Goal: Information Seeking & Learning: Check status

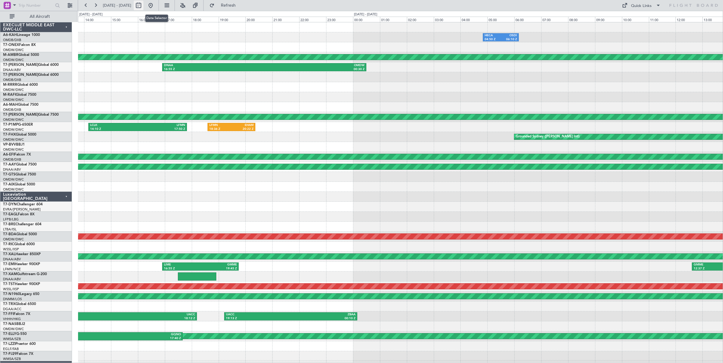
click at [143, 6] on button at bounding box center [139, 6] width 10 height 10
select select "6"
select select "2025"
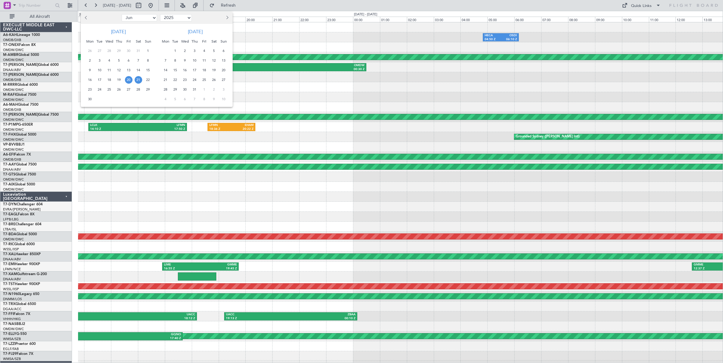
click at [145, 16] on select "Jan Feb Mar Apr May Jun [DATE] Aug Sep Oct Nov Dec" at bounding box center [139, 17] width 35 height 7
select select "5"
click at [122, 14] on select "Jan Feb Mar Apr May Jun [DATE] Aug Sep Oct Nov Dec" at bounding box center [139, 17] width 35 height 7
click at [99, 61] on span "6" at bounding box center [100, 61] width 8 height 8
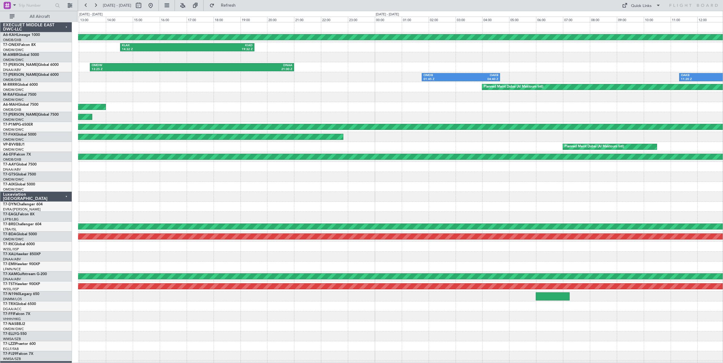
click at [204, 100] on div at bounding box center [400, 97] width 644 height 10
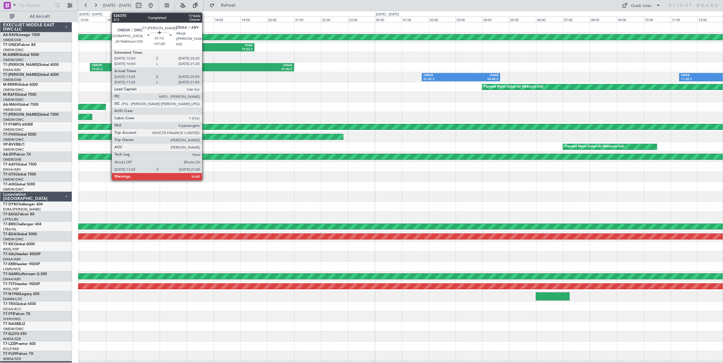
click at [205, 67] on div "DNAA" at bounding box center [242, 65] width 100 height 4
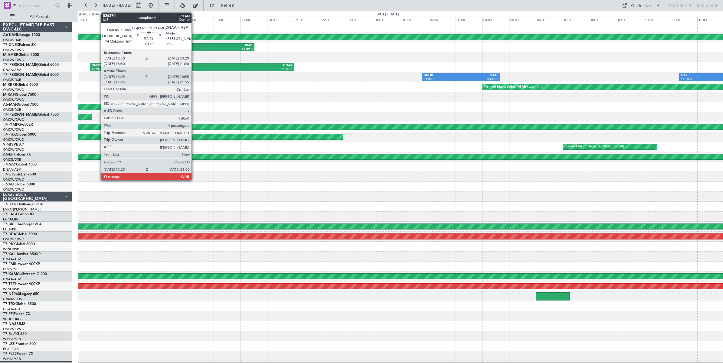
click at [194, 66] on div "DNAA" at bounding box center [242, 65] width 100 height 4
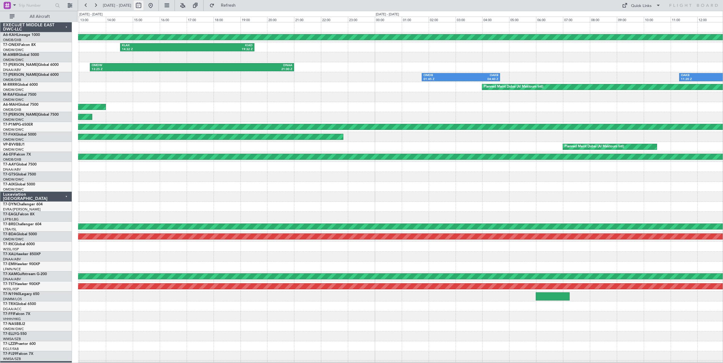
click at [143, 6] on button at bounding box center [139, 6] width 10 height 10
select select "5"
select select "2025"
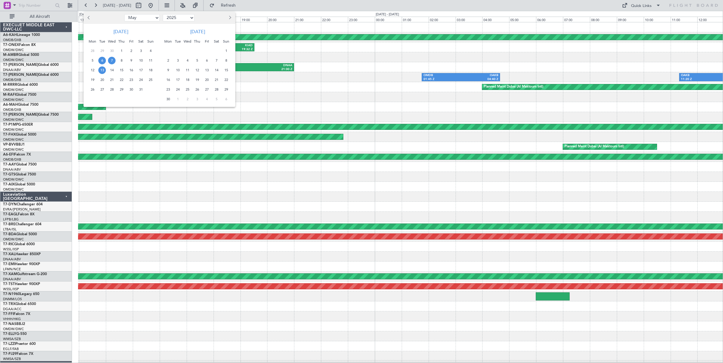
click at [102, 70] on span "13" at bounding box center [102, 71] width 8 height 8
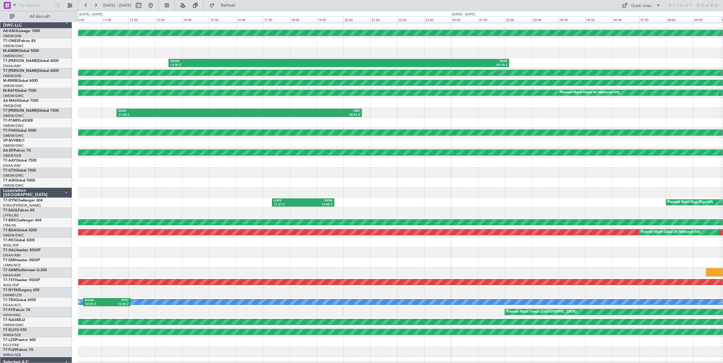
click at [141, 52] on div at bounding box center [400, 53] width 644 height 10
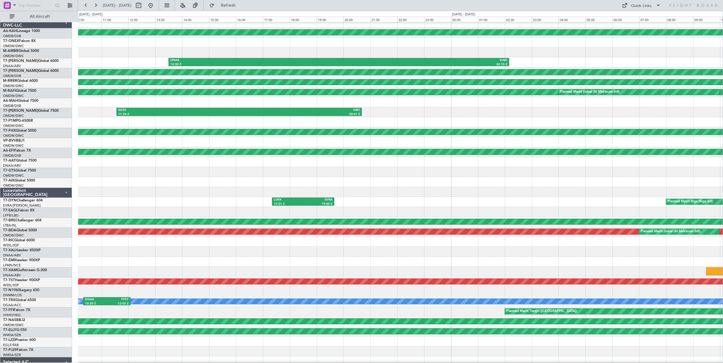
scroll to position [5, 0]
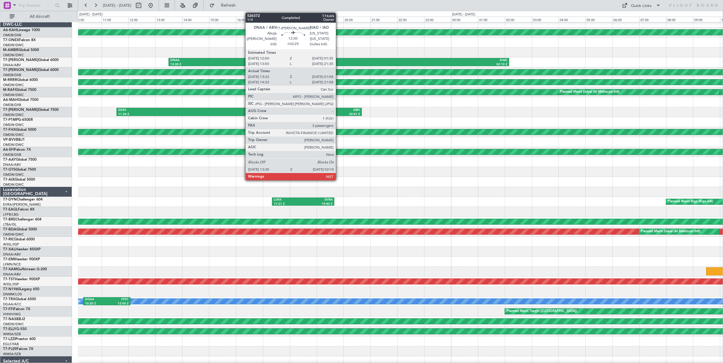
click at [339, 63] on div "02:10 Z" at bounding box center [423, 65] width 168 height 4
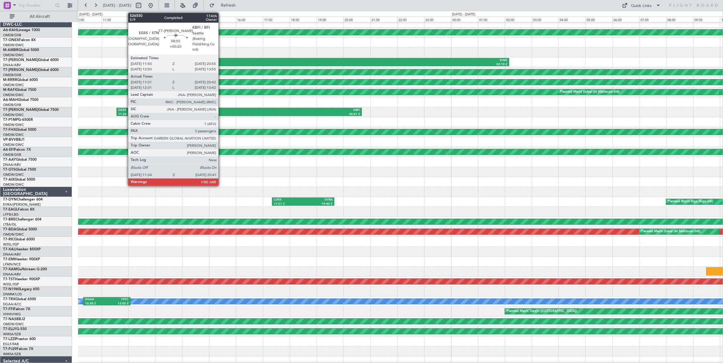
click at [221, 111] on div "EGSS" at bounding box center [178, 110] width 121 height 4
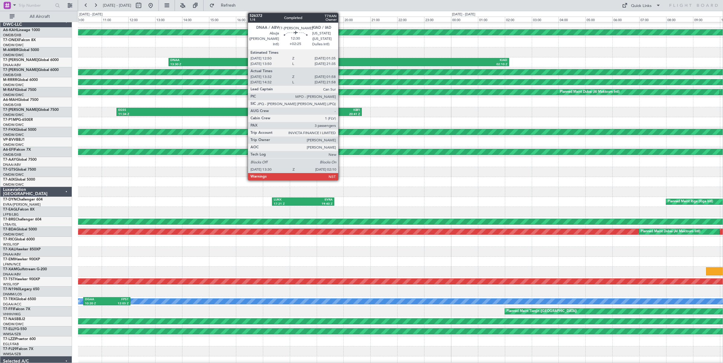
click at [341, 59] on div "KIAD" at bounding box center [423, 60] width 168 height 4
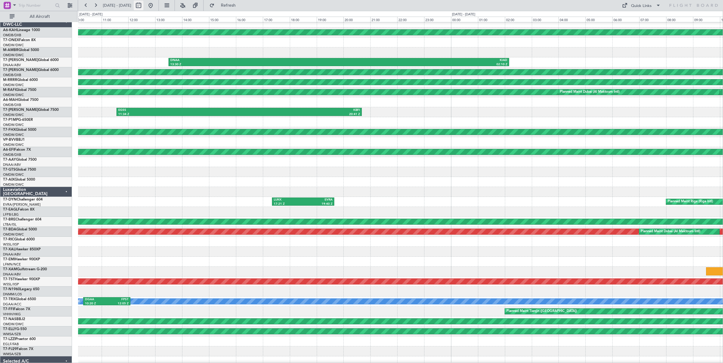
click at [143, 6] on button at bounding box center [139, 6] width 10 height 10
select select "5"
select select "2025"
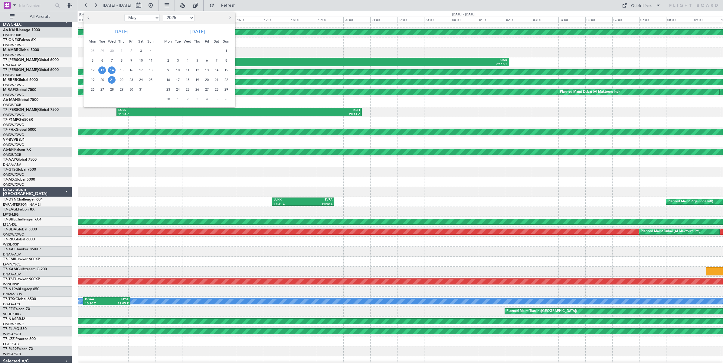
click at [111, 81] on span "21" at bounding box center [112, 80] width 8 height 8
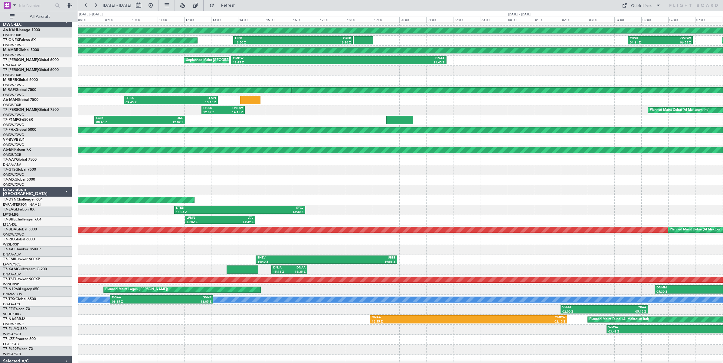
scroll to position [6, 0]
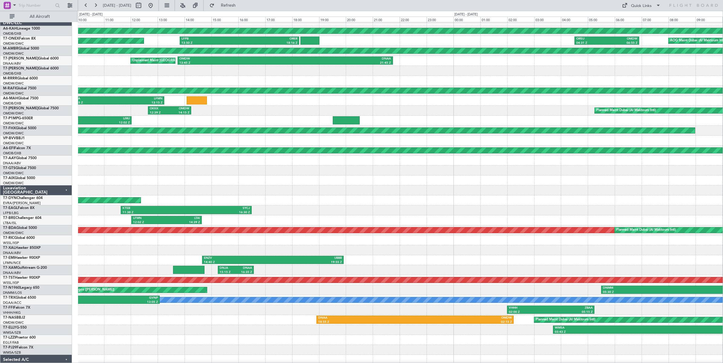
click at [241, 81] on div at bounding box center [400, 81] width 644 height 10
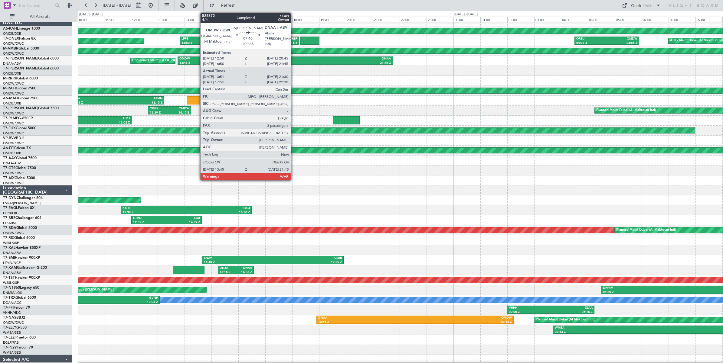
click at [294, 61] on div "21:45 Z" at bounding box center [338, 63] width 106 height 4
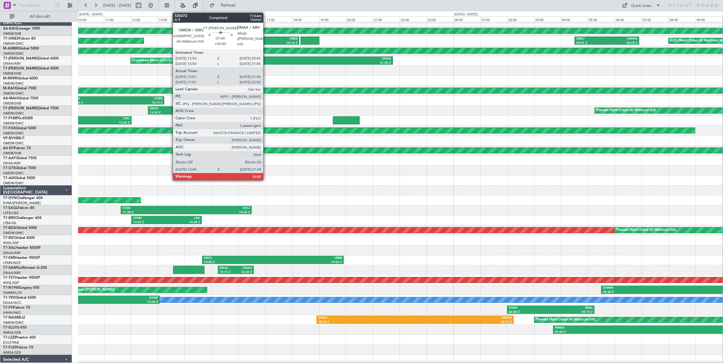
click at [266, 60] on div "OMDW" at bounding box center [232, 59] width 106 height 4
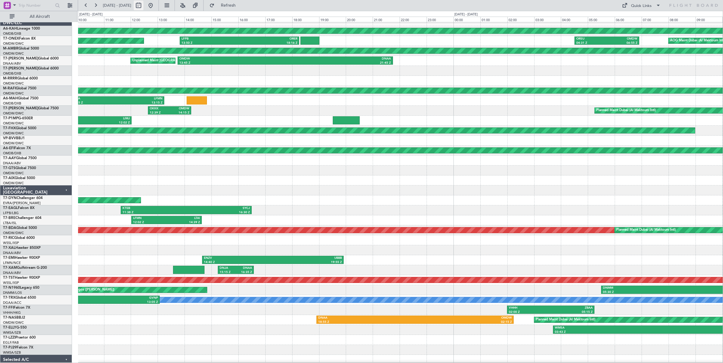
click at [143, 7] on button at bounding box center [139, 6] width 10 height 10
select select "5"
select select "2025"
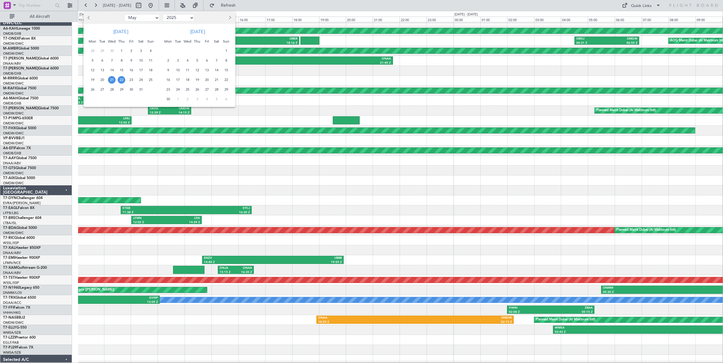
drag, startPoint x: 151, startPoint y: 18, endPoint x: 148, endPoint y: 22, distance: 4.7
click at [150, 18] on select "Jan Feb Mar Apr May Jun [DATE] Aug Sep Oct Nov Dec" at bounding box center [141, 17] width 35 height 7
select select "7"
click at [124, 14] on select "Jan Feb Mar Apr May Jun [DATE] Aug Sep Oct Nov Dec" at bounding box center [141, 17] width 35 height 7
click at [93, 90] on span "28" at bounding box center [93, 90] width 8 height 8
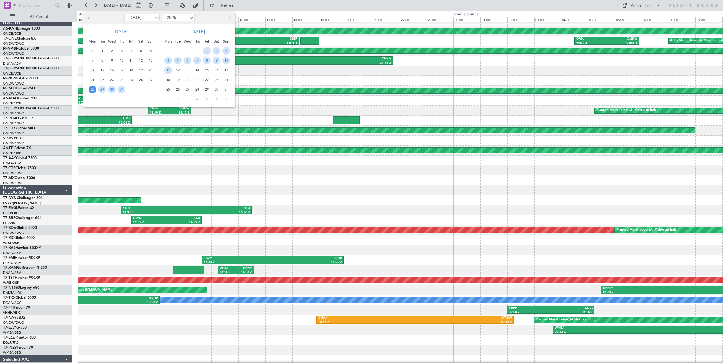
click at [93, 90] on span "28" at bounding box center [93, 90] width 8 height 8
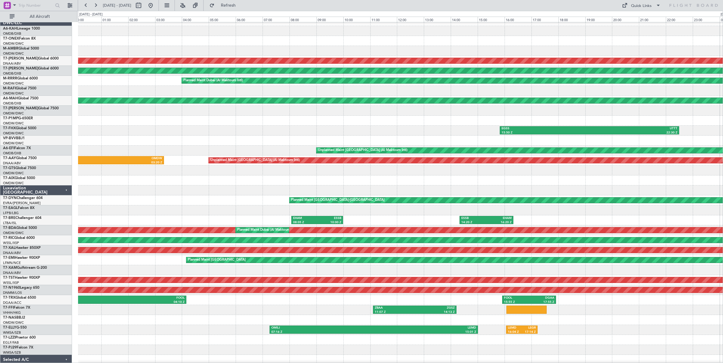
scroll to position [18, 0]
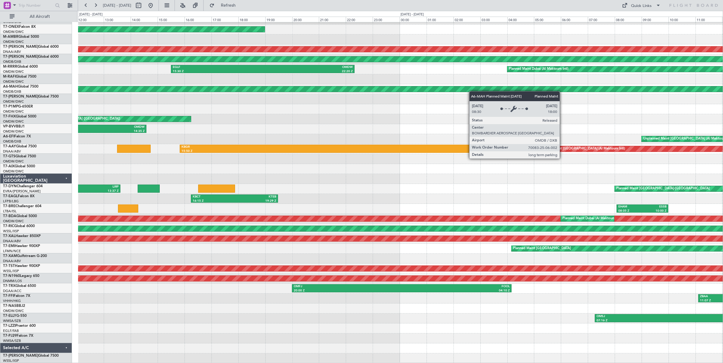
click at [489, 88] on div "Planned Maint London (Farnborough) Unplanned Maint Dubai (Al Maktoum Intl) AOG …" at bounding box center [400, 184] width 644 height 359
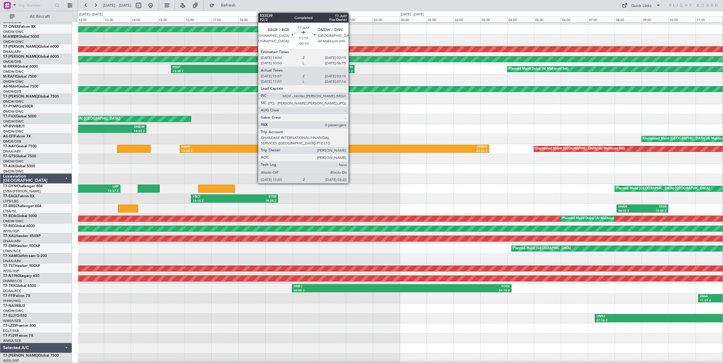
click at [351, 149] on div "OMDW" at bounding box center [410, 147] width 153 height 4
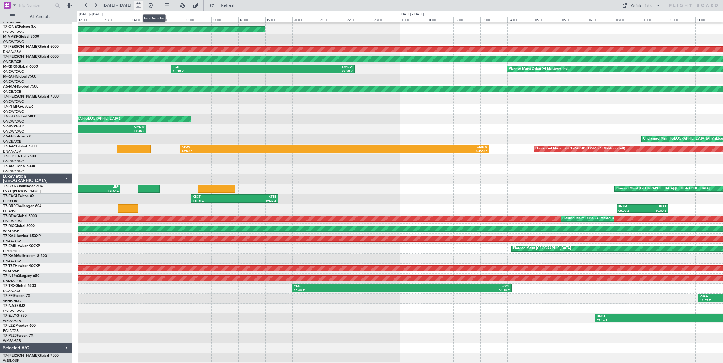
click at [143, 6] on button at bounding box center [139, 6] width 10 height 10
select select "7"
select select "2025"
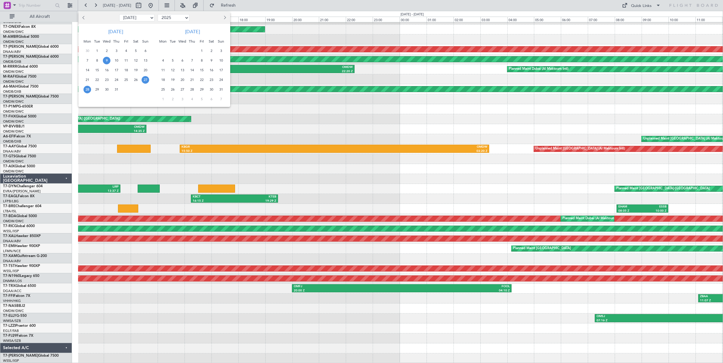
click at [106, 61] on span "9" at bounding box center [107, 61] width 8 height 8
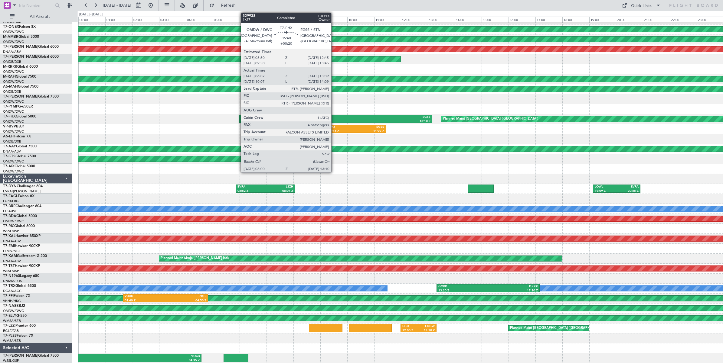
click at [334, 119] on div "06:00 Z" at bounding box center [288, 121] width 95 height 4
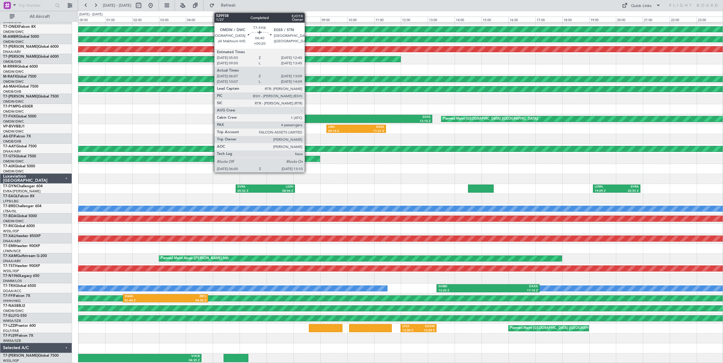
click at [307, 121] on div "06:00 Z" at bounding box center [288, 121] width 95 height 4
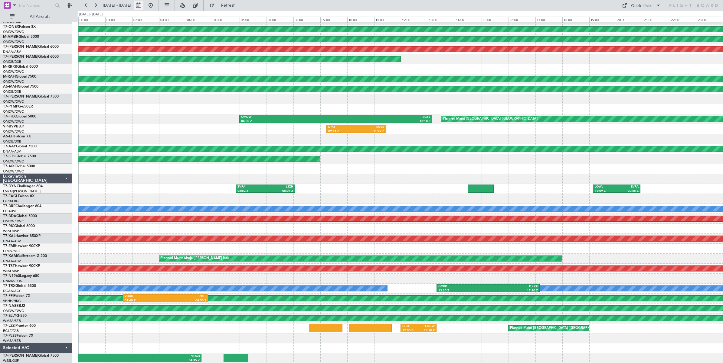
click at [143, 5] on button at bounding box center [139, 6] width 10 height 10
select select "7"
select select "2025"
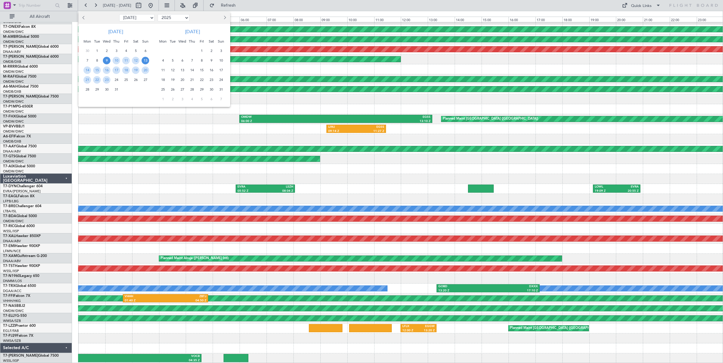
click at [147, 62] on span "13" at bounding box center [145, 61] width 8 height 8
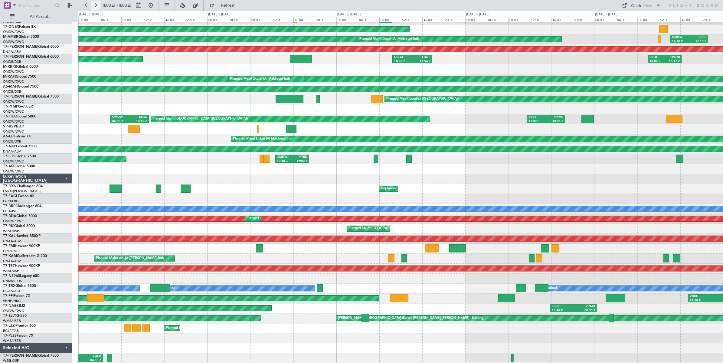
click at [94, 5] on button at bounding box center [96, 6] width 10 height 10
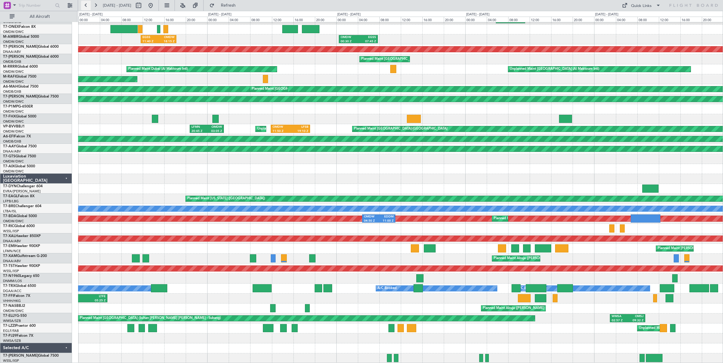
click at [86, 6] on button at bounding box center [86, 6] width 10 height 10
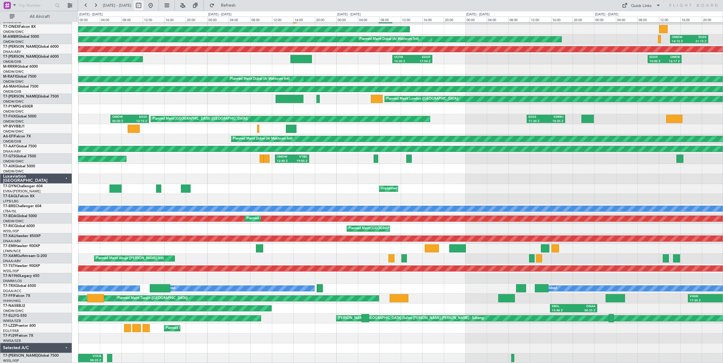
click at [143, 5] on button at bounding box center [139, 6] width 10 height 10
select select "7"
select select "2025"
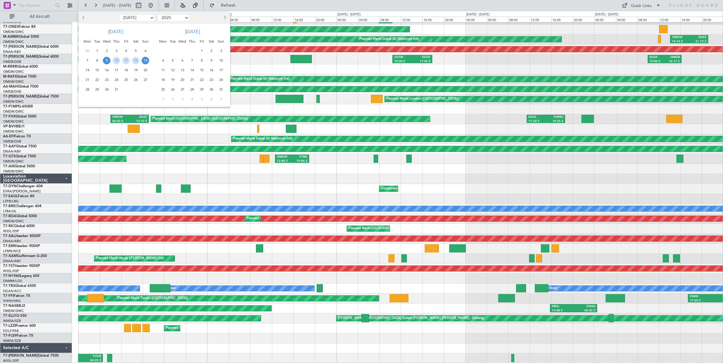
click at [145, 59] on span "13" at bounding box center [145, 61] width 8 height 8
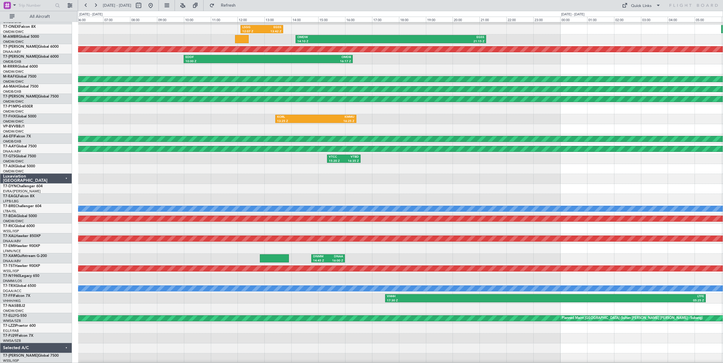
click at [176, 125] on div at bounding box center [400, 129] width 644 height 10
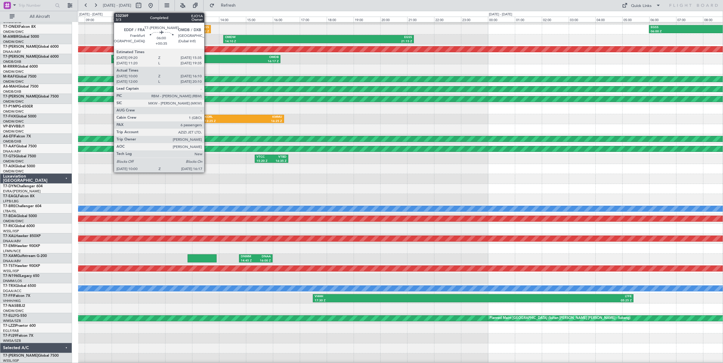
click at [207, 58] on div "OMDB" at bounding box center [237, 57] width 83 height 4
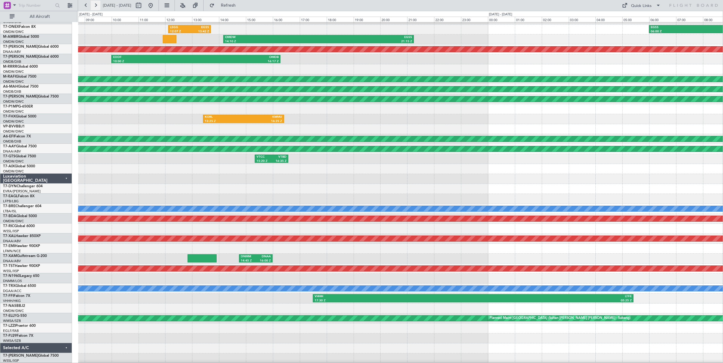
click at [96, 5] on button at bounding box center [96, 6] width 10 height 10
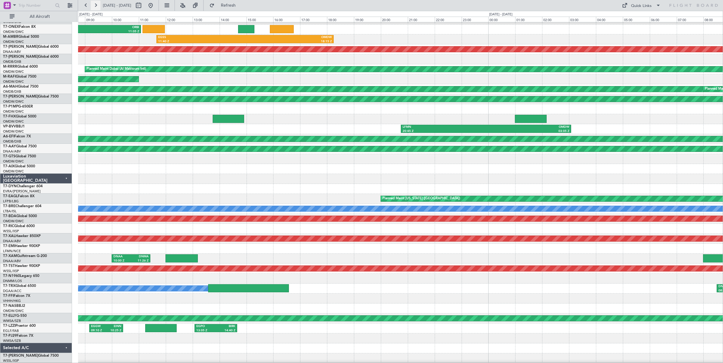
click at [96, 5] on button at bounding box center [96, 6] width 10 height 10
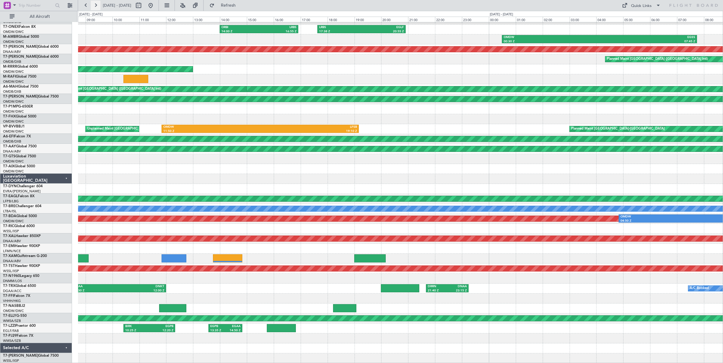
click at [96, 5] on button at bounding box center [96, 6] width 10 height 10
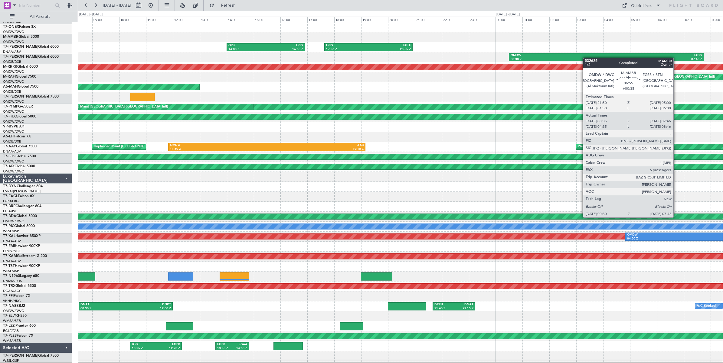
scroll to position [0, 0]
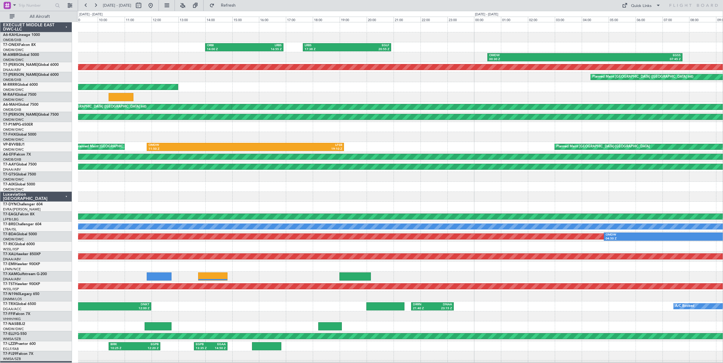
click at [563, 80] on div "LRBS 17:38 Z EGLF 20:55 Z ORBI 14:00 Z LRBS 16:55 Z OMDW 00:30 Z EGSS 07:45 Z U…" at bounding box center [400, 201] width 644 height 359
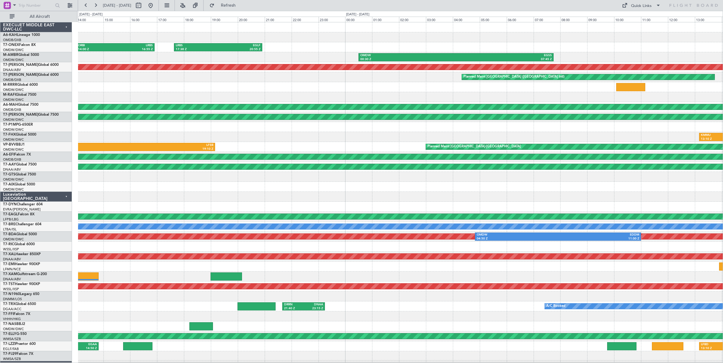
click at [651, 49] on div "LRBS 17:38 Z EGLF 20:55 Z ORBI 14:00 Z LRBS 16:55 Z" at bounding box center [400, 47] width 644 height 10
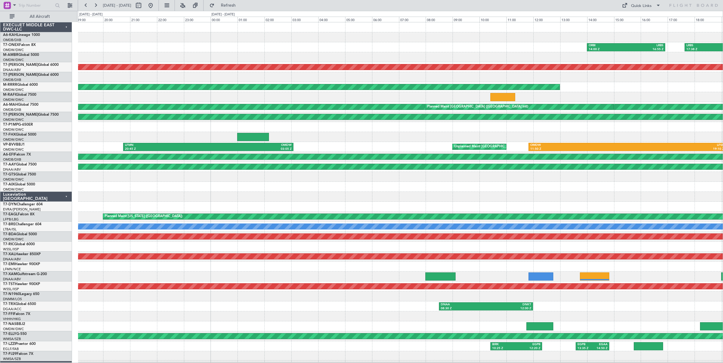
click at [534, 42] on div "LRBS 17:38 Z EGLF 20:55 Z ORBI 14:00 Z LRBS 16:55 Z" at bounding box center [400, 47] width 644 height 10
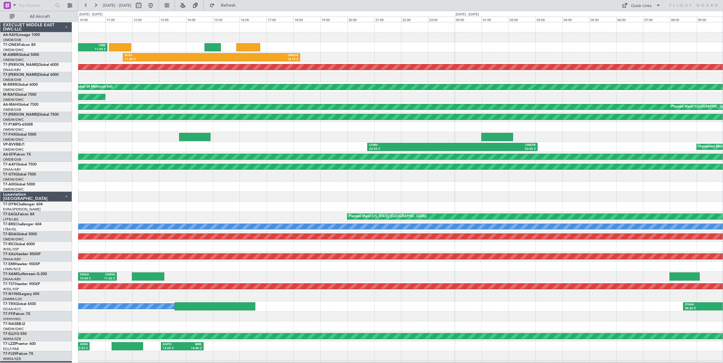
click at [476, 52] on div "EGSS 11:40 Z OMDW 18:15 Z" at bounding box center [400, 57] width 644 height 10
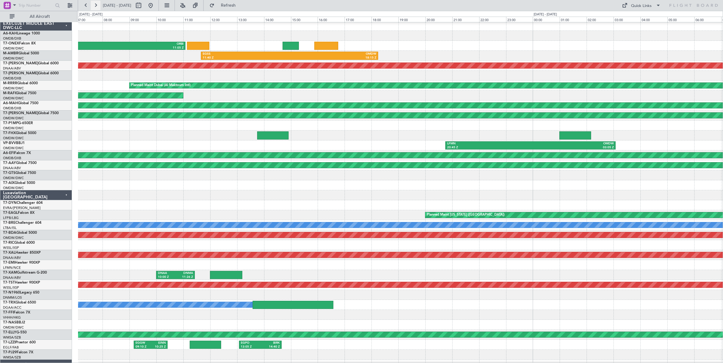
click at [96, 5] on button at bounding box center [96, 6] width 10 height 10
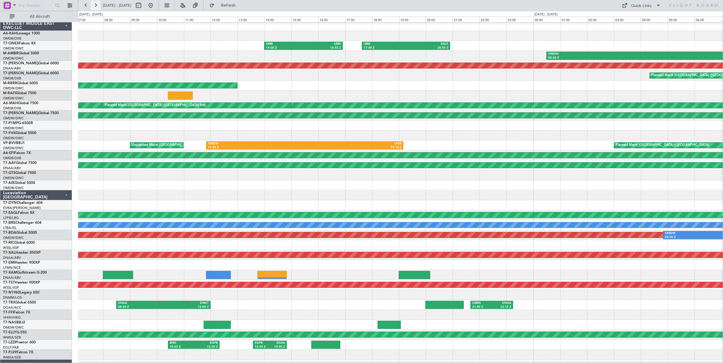
click at [95, 5] on button at bounding box center [96, 6] width 10 height 10
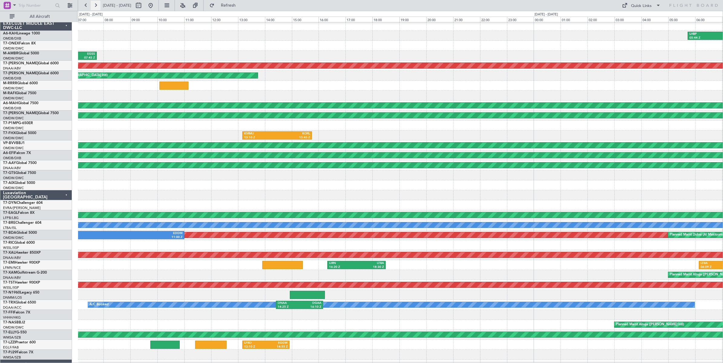
click at [95, 5] on button at bounding box center [96, 6] width 10 height 10
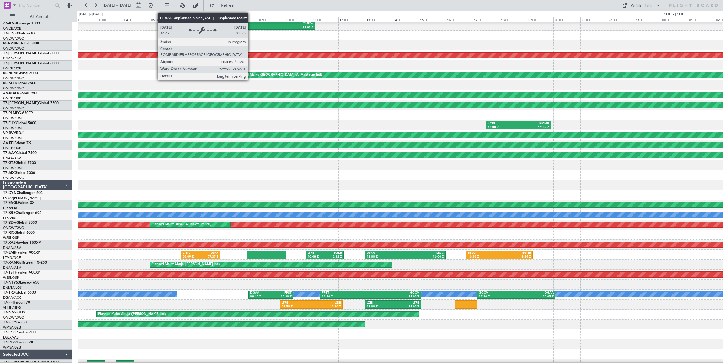
scroll to position [0, 0]
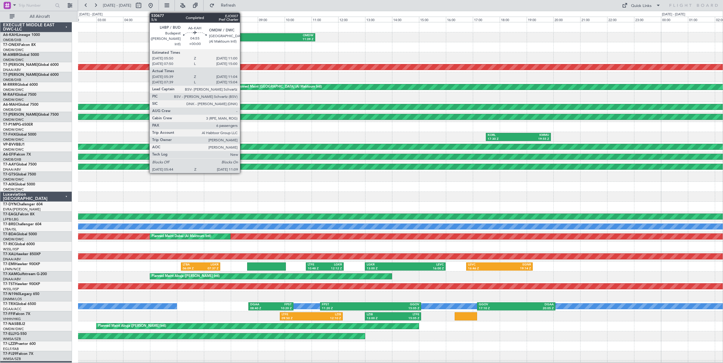
click at [243, 39] on div "11:09 Z" at bounding box center [277, 39] width 71 height 4
click at [242, 37] on div "OMDW" at bounding box center [277, 36] width 71 height 4
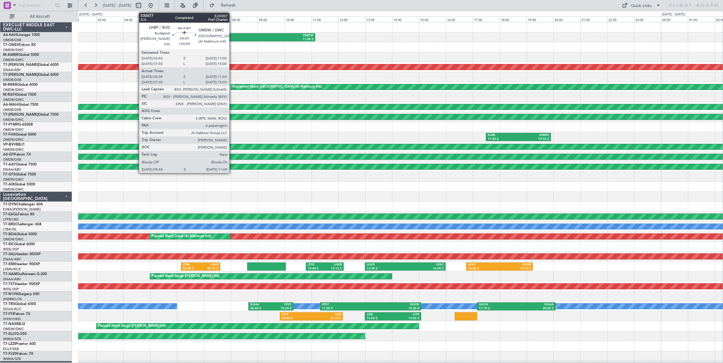
click at [233, 32] on div "LHBP 05:44 Z OMDW 11:09 Z" at bounding box center [400, 37] width 644 height 10
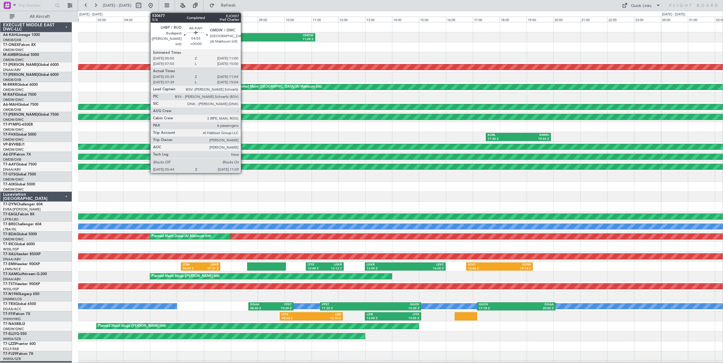
click at [244, 37] on div "11:09 Z" at bounding box center [277, 39] width 71 height 4
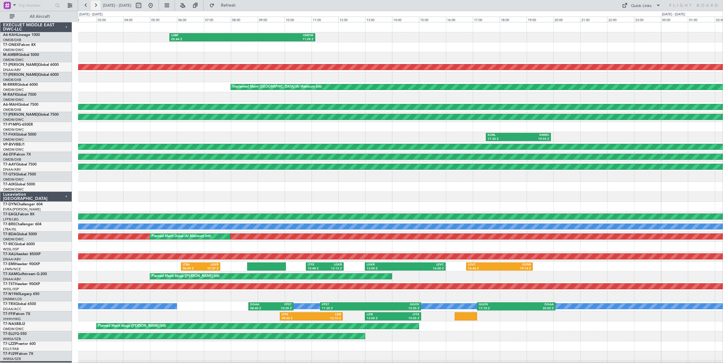
click at [96, 6] on button at bounding box center [96, 6] width 10 height 10
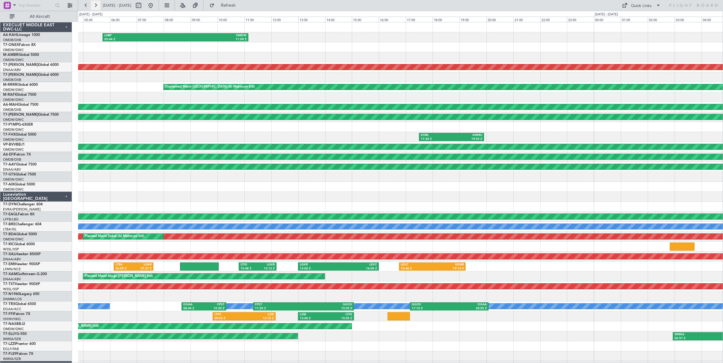
click at [96, 6] on button at bounding box center [96, 6] width 10 height 10
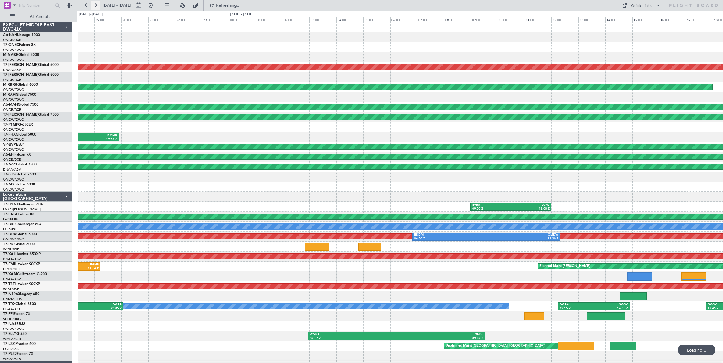
click at [96, 6] on button at bounding box center [96, 6] width 10 height 10
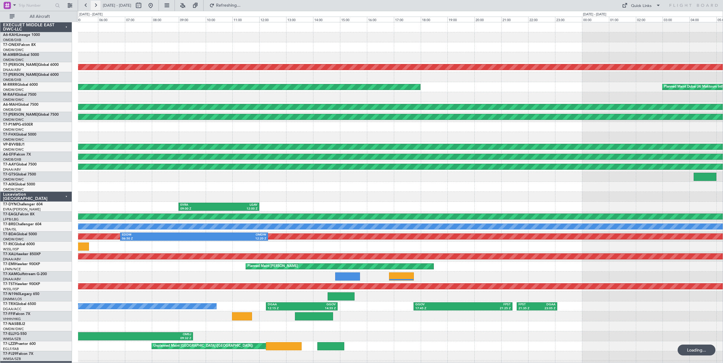
click at [96, 6] on button at bounding box center [96, 6] width 10 height 10
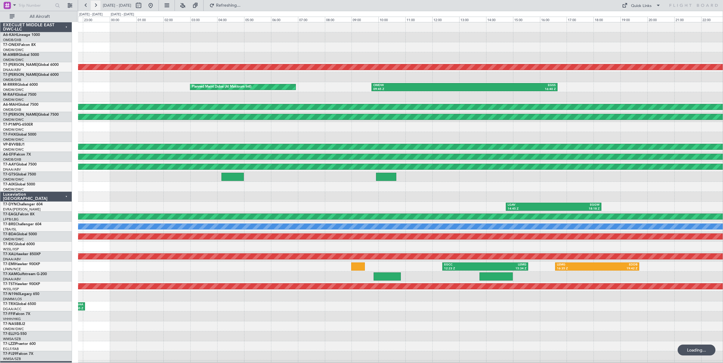
click at [96, 6] on button at bounding box center [96, 6] width 10 height 10
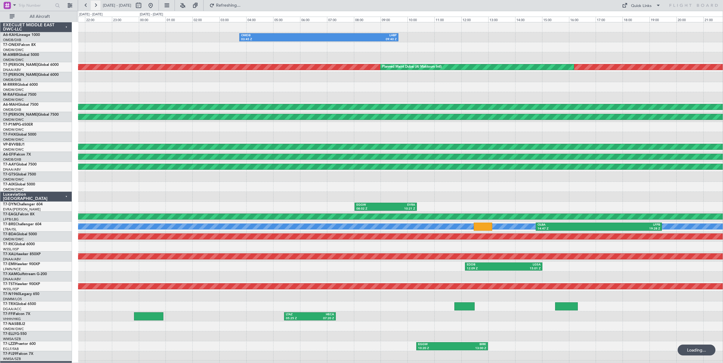
click at [96, 6] on button at bounding box center [96, 6] width 10 height 10
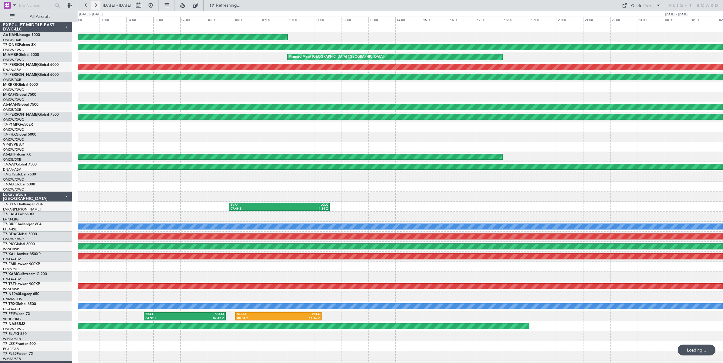
click at [96, 6] on button at bounding box center [96, 6] width 10 height 10
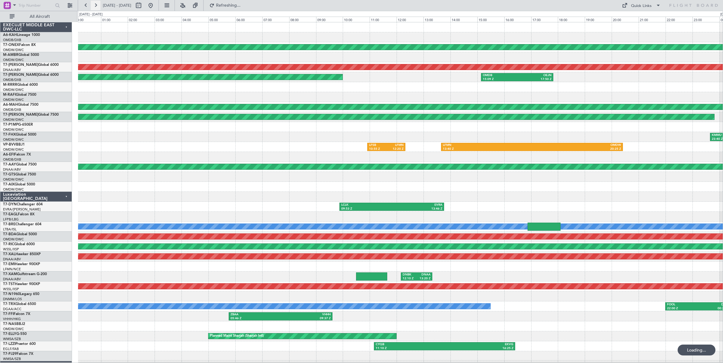
click at [96, 6] on button at bounding box center [96, 6] width 10 height 10
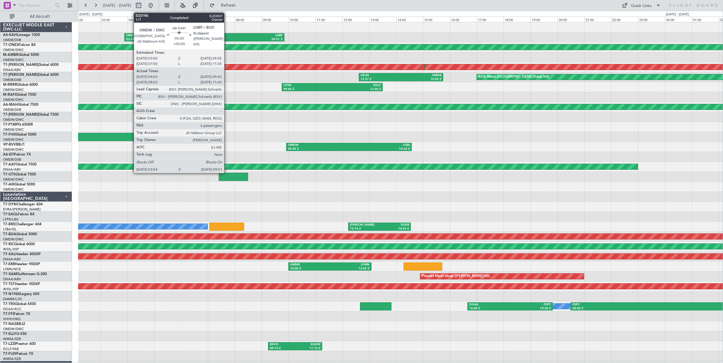
click at [227, 37] on div "LHBP" at bounding box center [243, 36] width 78 height 4
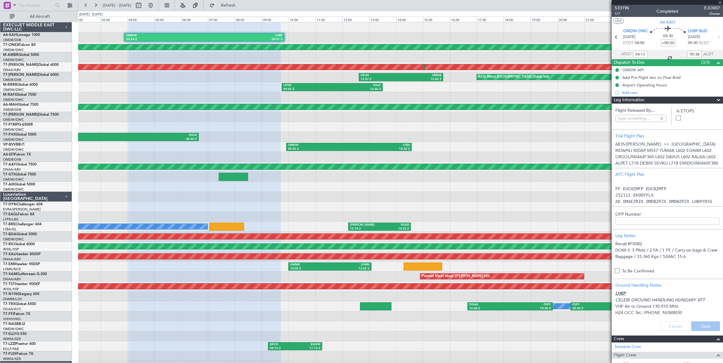
type input "Anita Mani (ANI)"
type input "6835"
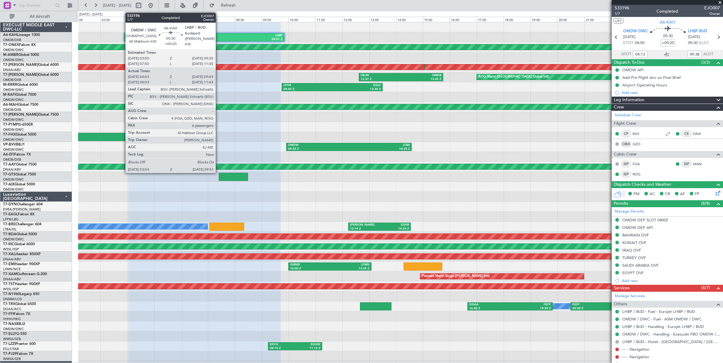
click at [219, 40] on div "09:51 Z" at bounding box center [243, 39] width 78 height 4
click at [219, 39] on div "09:51 Z" at bounding box center [243, 39] width 78 height 4
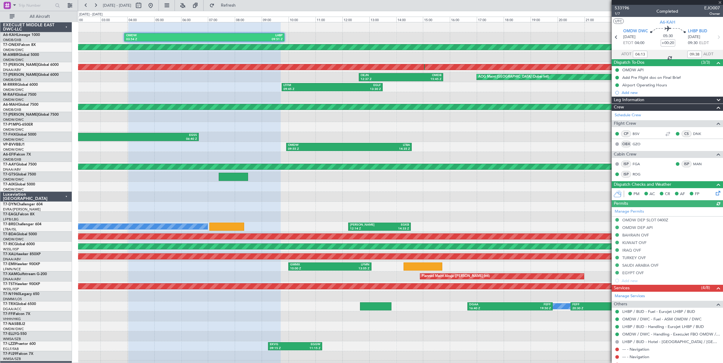
type input "Anita Mani (ANI)"
type input "6835"
type input "Anita Mani (ANI)"
type input "6835"
click at [143, 7] on button at bounding box center [139, 6] width 10 height 10
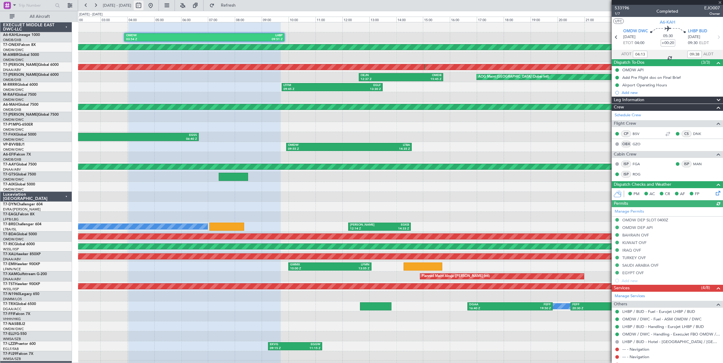
select select "7"
select select "2025"
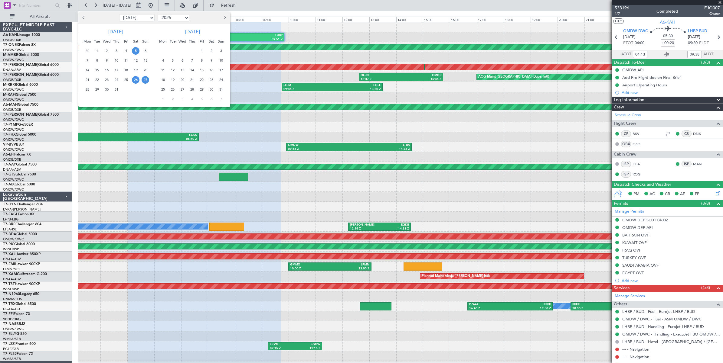
click at [135, 50] on span "5" at bounding box center [136, 51] width 8 height 8
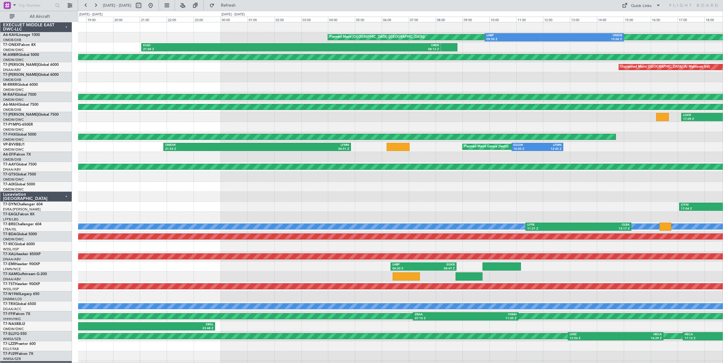
click at [320, 84] on div "Planned Maint London (Stansted) LHBP 09:50 Z OMDB 15:00 Z KIAD 21:04 Z ORER 08:…" at bounding box center [400, 201] width 644 height 359
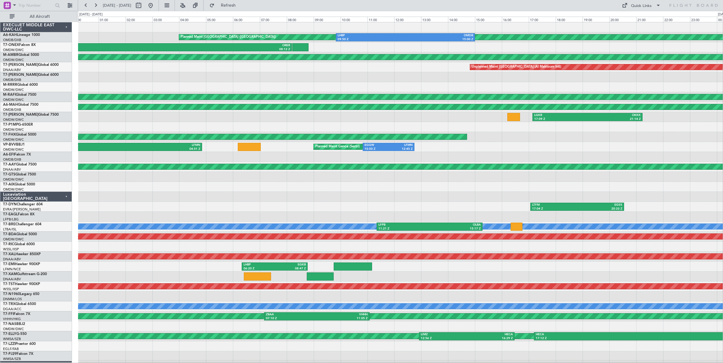
click at [312, 87] on div "Planned Maint London (Stansted) LHBP 09:50 Z OMDB 15:00 Z KIAD 21:04 Z ORER 08:…" at bounding box center [400, 201] width 644 height 359
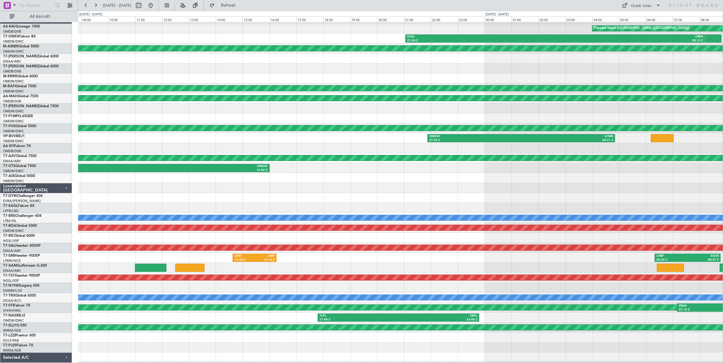
click at [570, 66] on div at bounding box center [400, 68] width 644 height 10
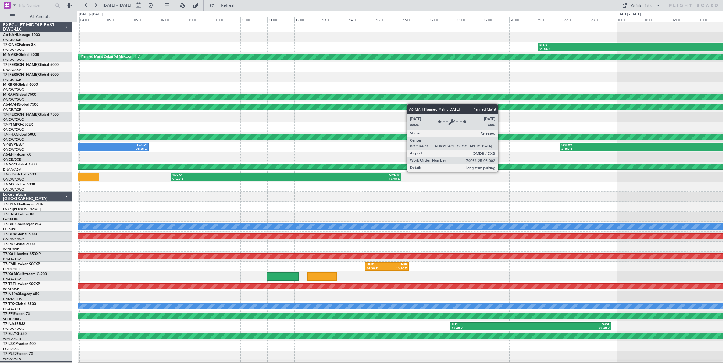
click at [383, 103] on div "Planned Maint London (Stansted) LHBP 09:50 Z OMDB 15:00 Z KIAD 21:04 Z ORER 08:…" at bounding box center [400, 201] width 644 height 359
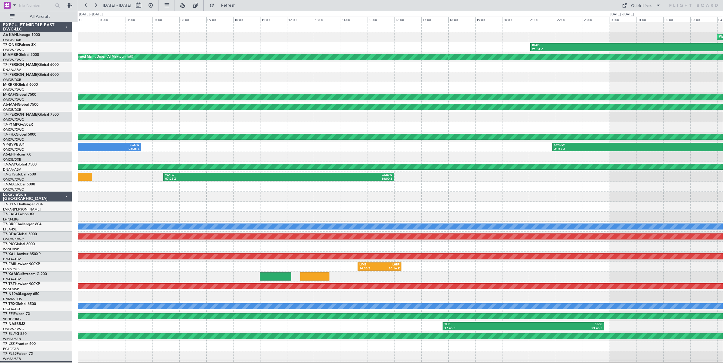
click at [318, 80] on div at bounding box center [400, 77] width 644 height 10
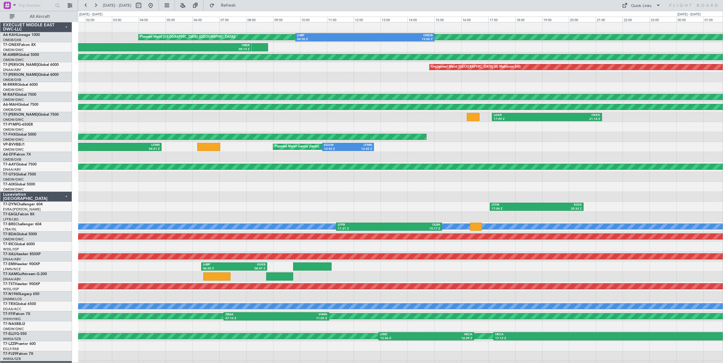
click at [309, 92] on div "Planned Maint London (Stansted) LHBP 09:50 Z OMDB 15:00 Z KIAD 21:04 Z ORER 08:…" at bounding box center [400, 201] width 644 height 359
click at [32, 44] on link "T7-ONEX Falcon 8X" at bounding box center [19, 45] width 33 height 4
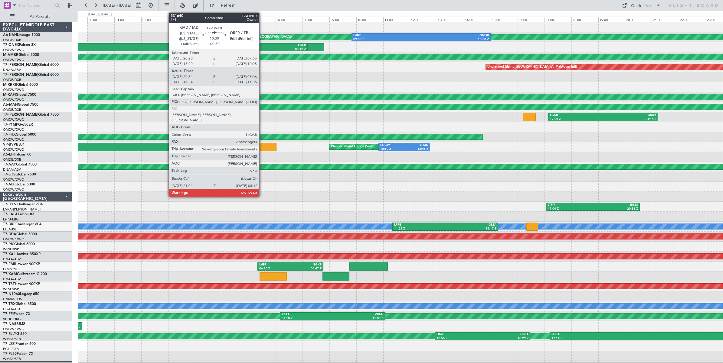
click at [262, 46] on div "ORER" at bounding box center [232, 46] width 148 height 4
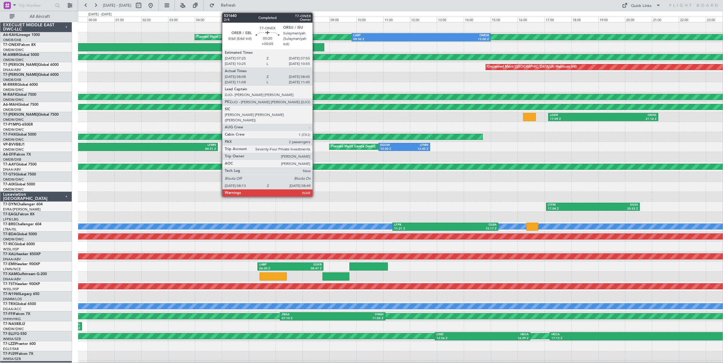
click at [316, 48] on div at bounding box center [316, 47] width 16 height 8
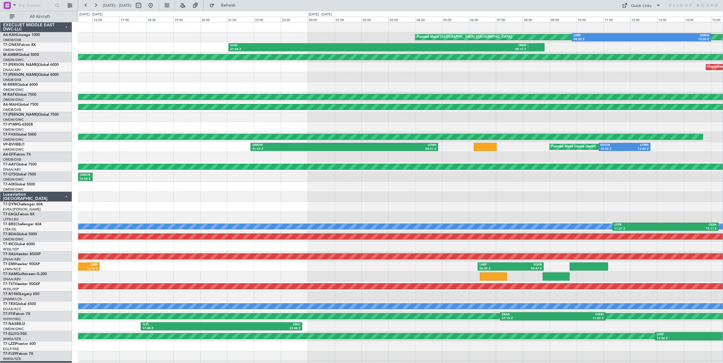
click at [479, 83] on div "Planned Maint London (Stansted) LHBP 09:50 Z OMDB 15:00 Z KIAD 21:04 Z ORER 08:…" at bounding box center [400, 201] width 644 height 359
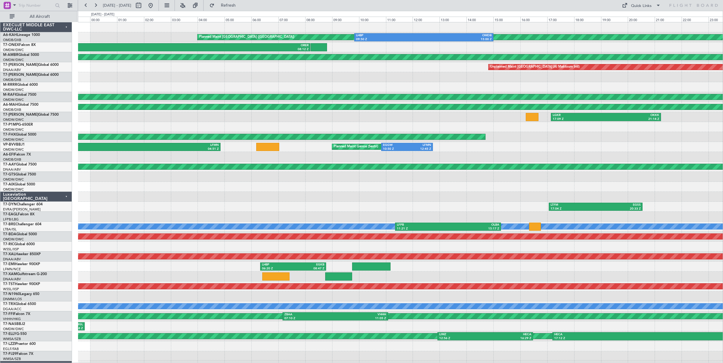
click at [342, 86] on div "Planned Maint London (Stansted) LHBP 09:50 Z OMDB 15:00 Z KIAD 21:04 Z ORER 08:…" at bounding box center [400, 201] width 644 height 359
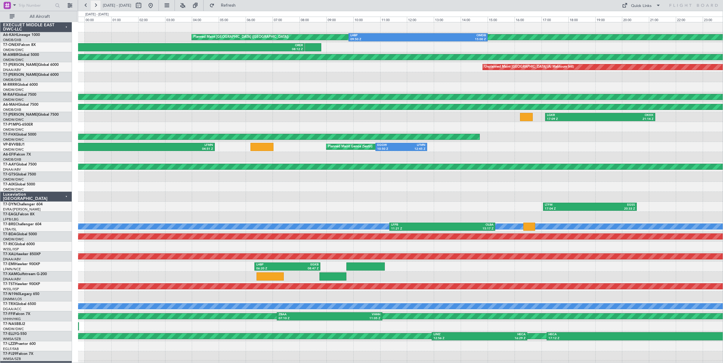
click at [95, 5] on button at bounding box center [96, 6] width 10 height 10
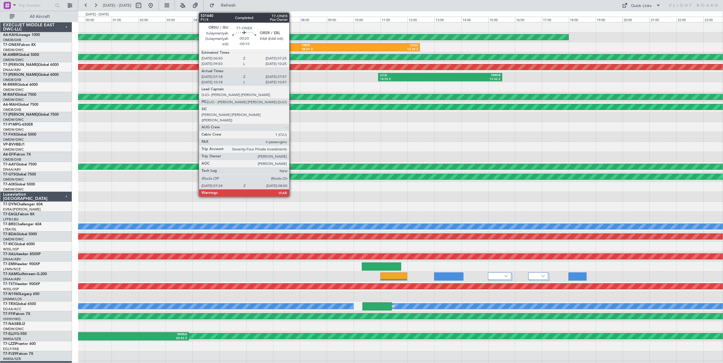
click at [292, 48] on div at bounding box center [291, 47] width 16 height 8
click at [294, 47] on div at bounding box center [291, 47] width 16 height 8
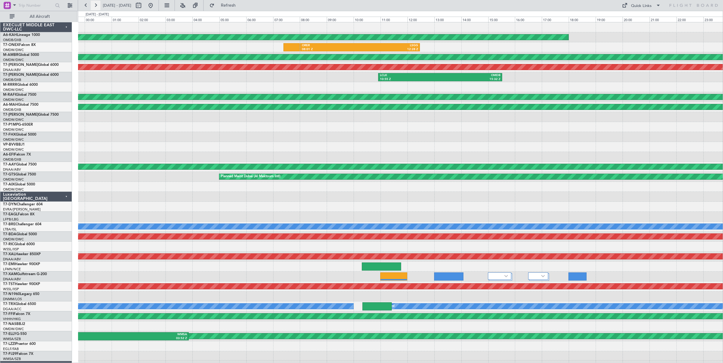
click at [94, 6] on button at bounding box center [96, 6] width 10 height 10
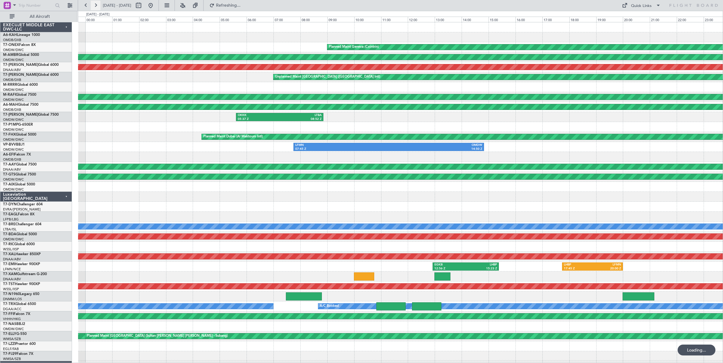
click at [94, 6] on button at bounding box center [96, 6] width 10 height 10
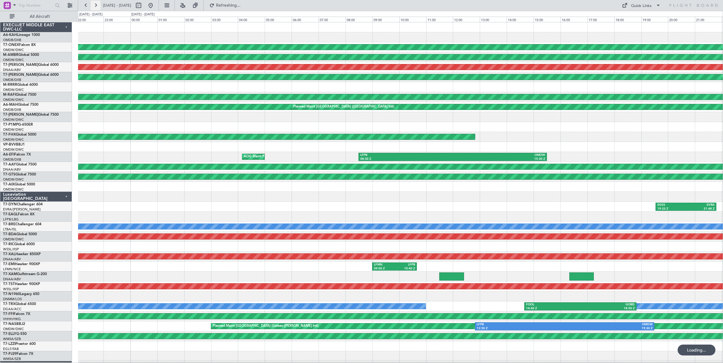
click at [94, 6] on button at bounding box center [96, 6] width 10 height 10
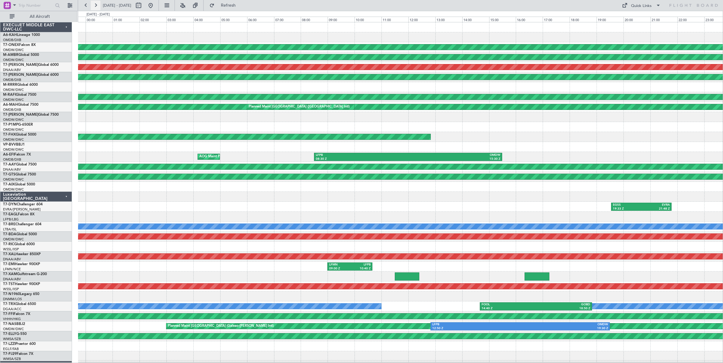
click at [94, 6] on button at bounding box center [96, 6] width 10 height 10
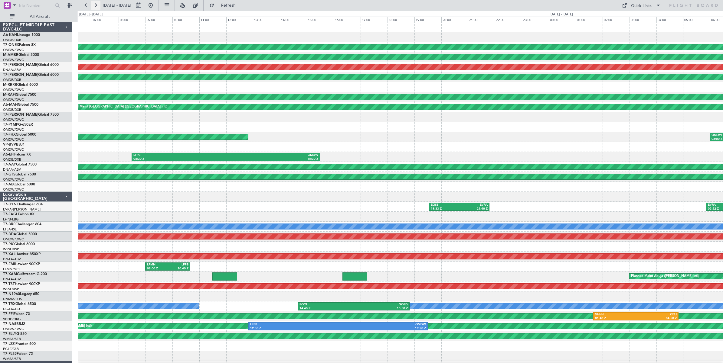
click at [94, 6] on button at bounding box center [96, 6] width 10 height 10
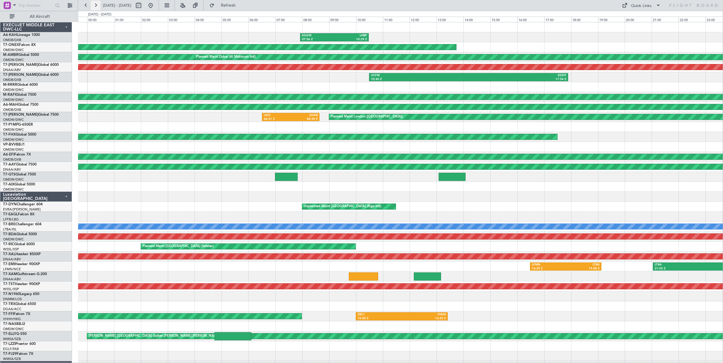
click at [94, 6] on button at bounding box center [96, 6] width 10 height 10
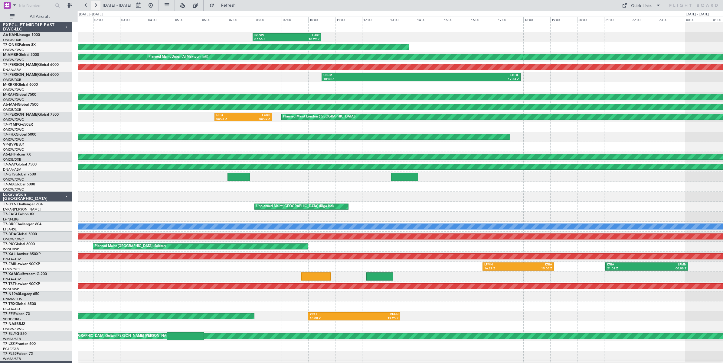
click at [94, 6] on button at bounding box center [96, 6] width 10 height 10
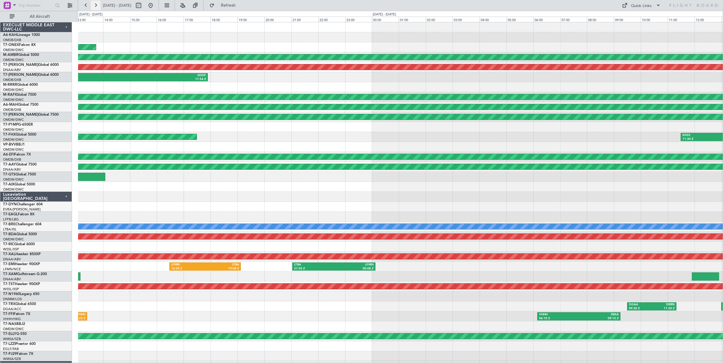
click at [94, 6] on button at bounding box center [96, 6] width 10 height 10
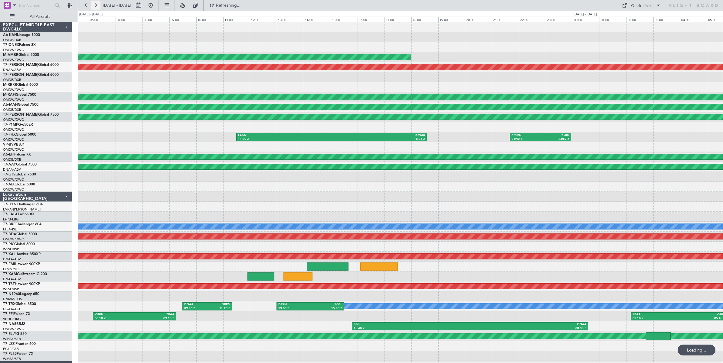
click at [94, 6] on button at bounding box center [96, 6] width 10 height 10
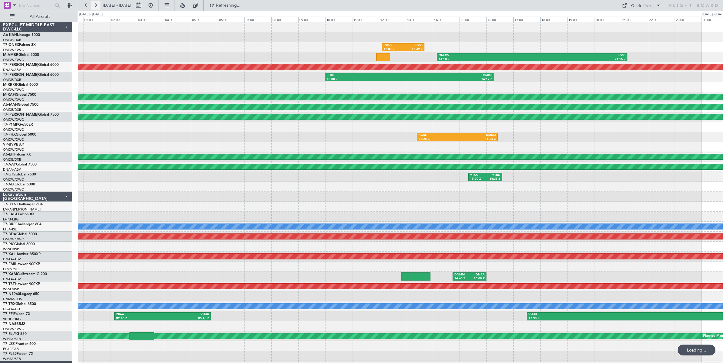
click at [94, 6] on button at bounding box center [96, 6] width 10 height 10
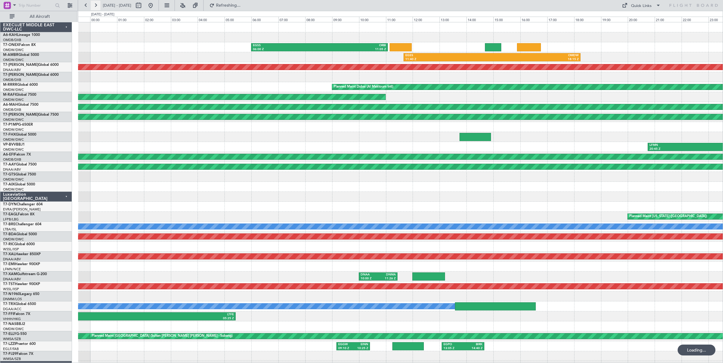
click at [94, 6] on button at bounding box center [96, 6] width 10 height 10
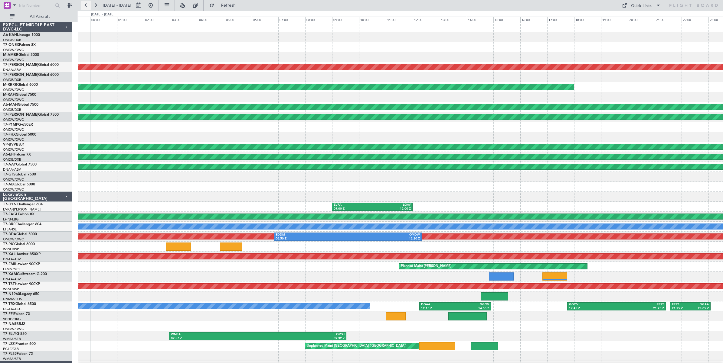
click at [85, 7] on button at bounding box center [86, 6] width 10 height 10
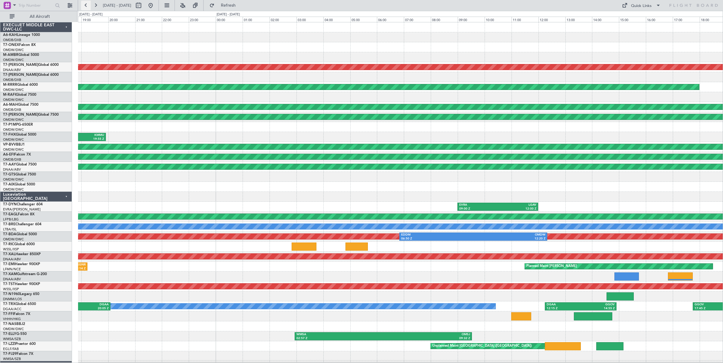
click at [85, 7] on button at bounding box center [86, 6] width 10 height 10
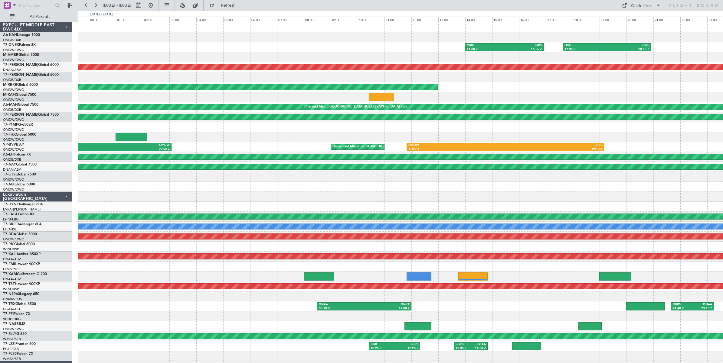
scroll to position [6, 0]
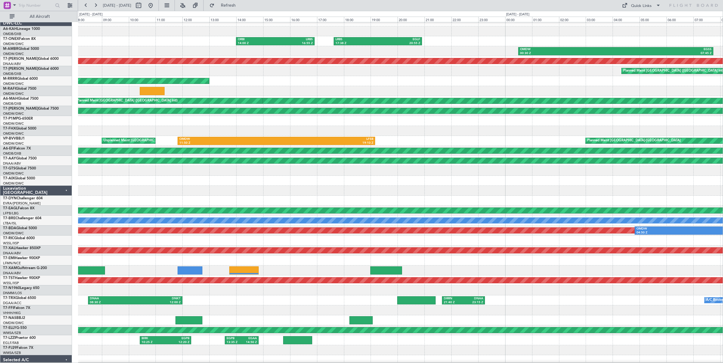
click at [166, 37] on div "LRBS 17:38 Z EGLF 20:55 Z ORBI 14:00 Z LRBS 16:55 Z" at bounding box center [400, 41] width 644 height 10
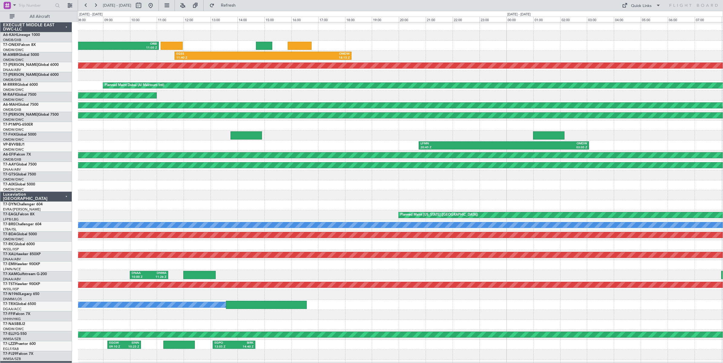
scroll to position [2, 0]
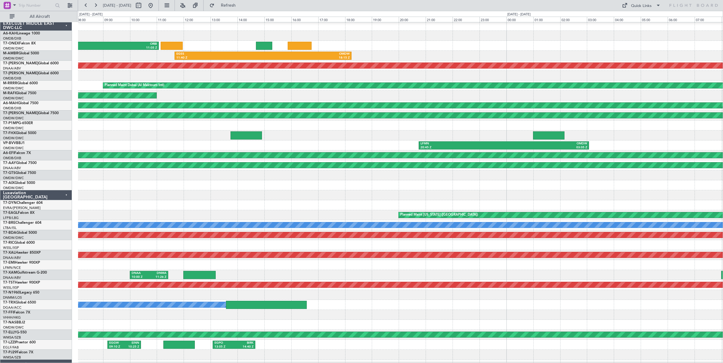
click at [354, 38] on div at bounding box center [400, 36] width 644 height 10
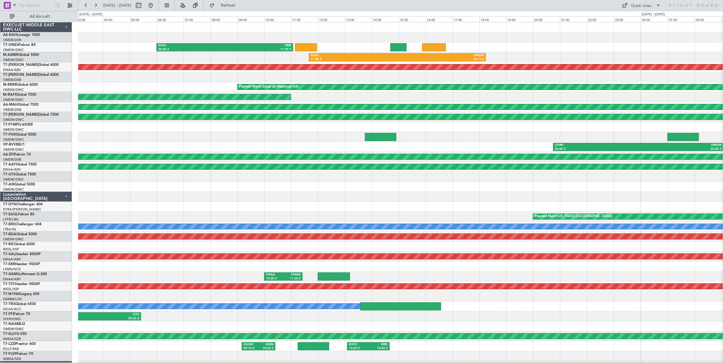
click at [269, 63] on div "EGSS 06:00 Z ORBI 11:05 Z EGSS 11:40 Z OMDW 18:15 Z OMDW 14:10 Z EGSS 21:15 Z U…" at bounding box center [400, 201] width 644 height 359
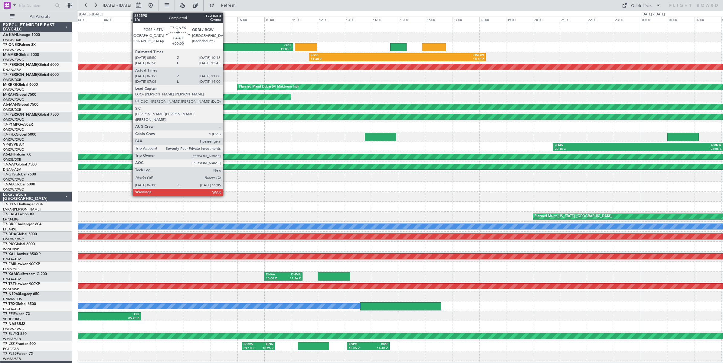
click at [226, 46] on div "ORBI" at bounding box center [258, 46] width 67 height 4
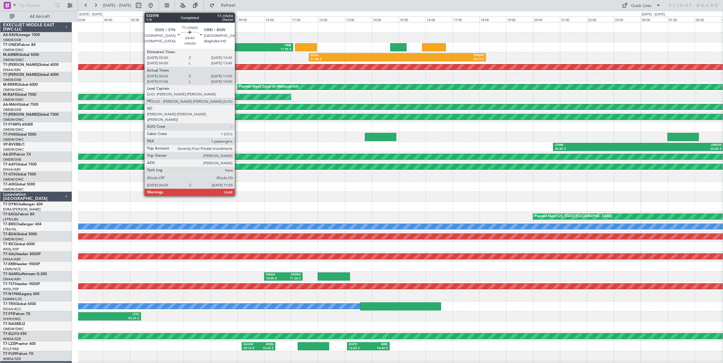
click at [238, 48] on div "11:05 Z" at bounding box center [258, 49] width 67 height 4
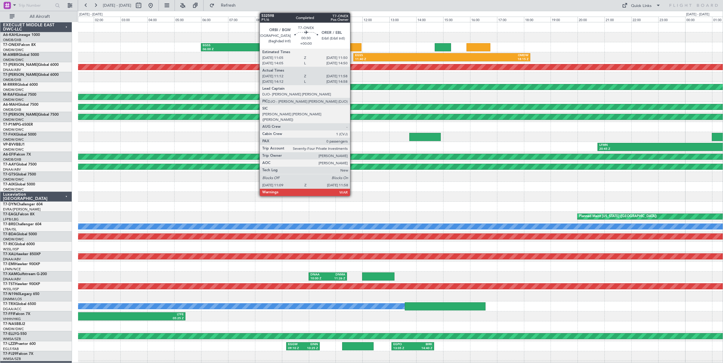
click at [353, 47] on div at bounding box center [350, 47] width 22 height 8
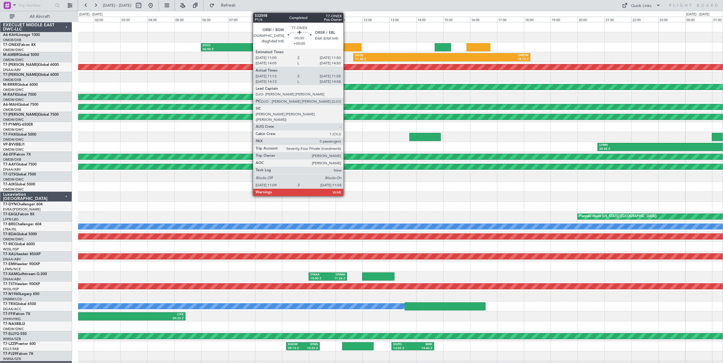
click at [346, 47] on div at bounding box center [350, 47] width 22 height 8
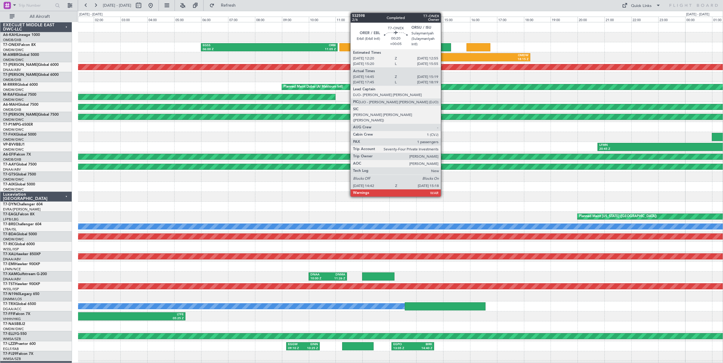
click at [444, 47] on div at bounding box center [442, 47] width 16 height 8
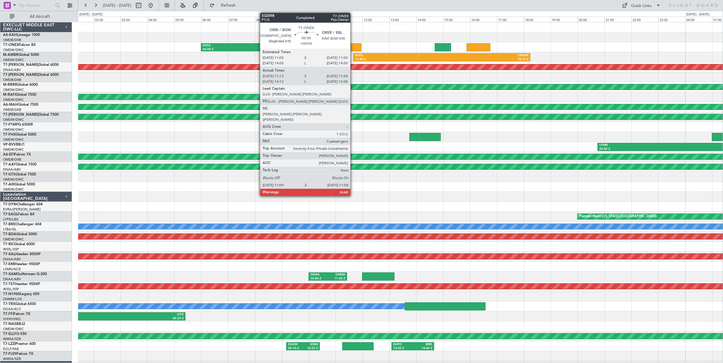
click at [353, 47] on div at bounding box center [350, 47] width 22 height 8
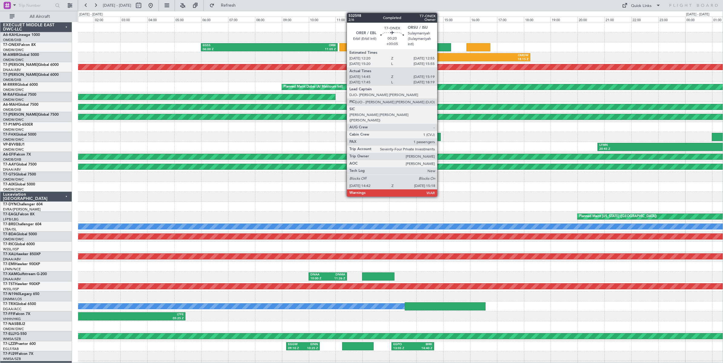
click at [440, 47] on div at bounding box center [442, 47] width 16 height 8
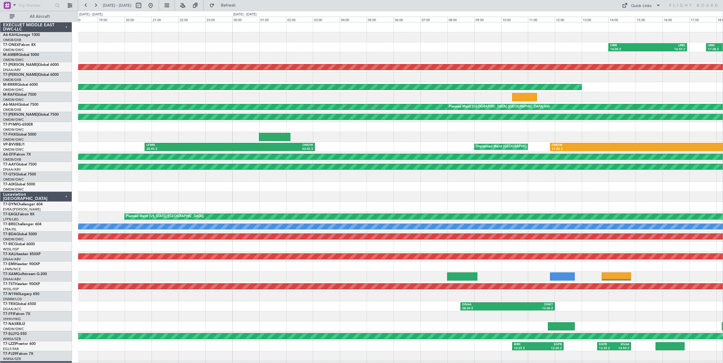
click at [222, 61] on div "EGSS 11:40 Z OMDW 18:15 Z" at bounding box center [400, 57] width 644 height 10
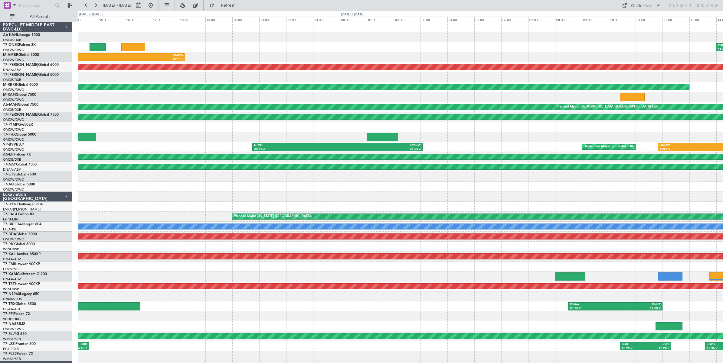
click at [517, 51] on div "ORBI 14:00 Z LRBS 16:55 Z LRBS 17:38 Z EGLF 20:55 Z EGSS 06:00 Z ORBI 11:05 Z" at bounding box center [400, 47] width 644 height 10
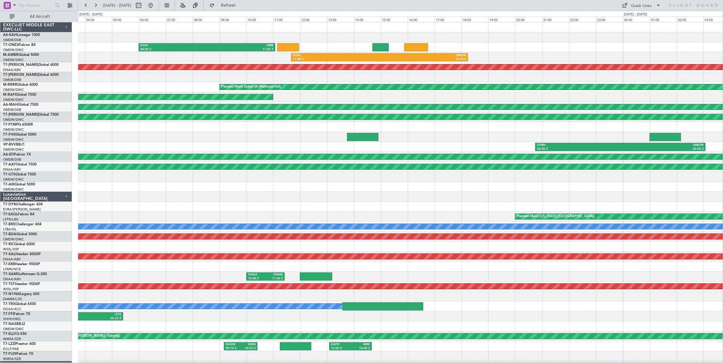
click at [518, 52] on div "EGSS 06:00 Z ORBI 11:05 Z EGSS 11:40 Z OMDW 18:15 Z Unplanned Maint Dubai (Al M…" at bounding box center [400, 201] width 644 height 359
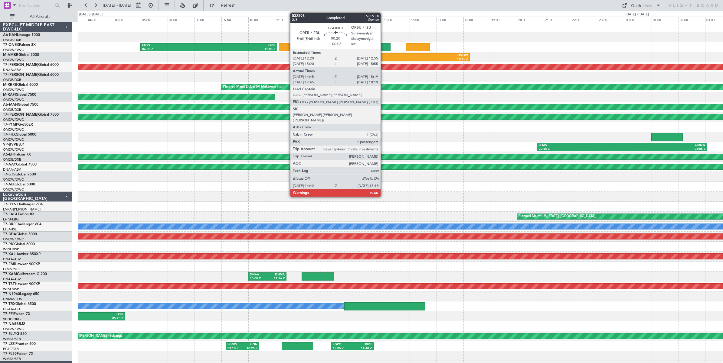
click at [383, 48] on div at bounding box center [382, 47] width 16 height 8
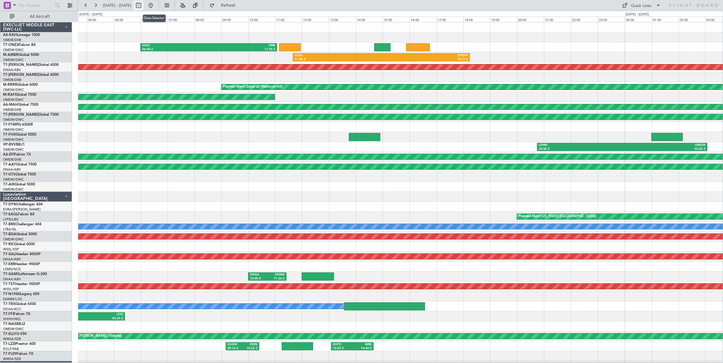
click at [143, 8] on button at bounding box center [139, 6] width 10 height 10
select select "7"
select select "2025"
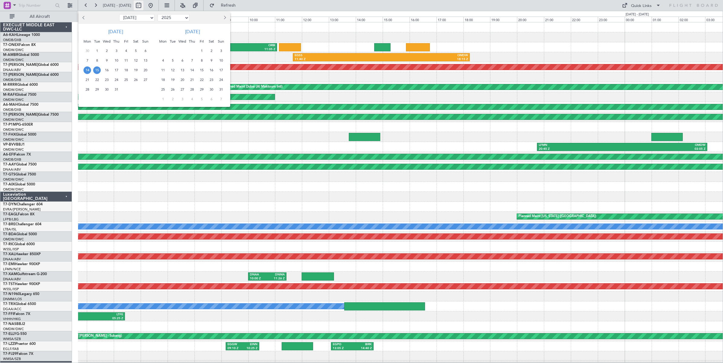
click at [156, 5] on div at bounding box center [361, 181] width 723 height 363
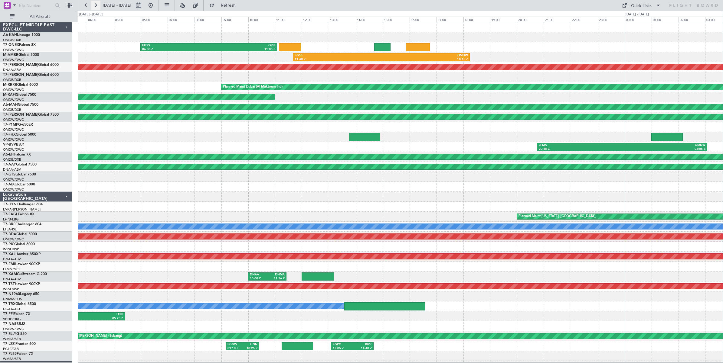
drag, startPoint x: 156, startPoint y: 5, endPoint x: 96, endPoint y: 6, distance: 59.6
click at [96, 6] on button at bounding box center [96, 6] width 10 height 10
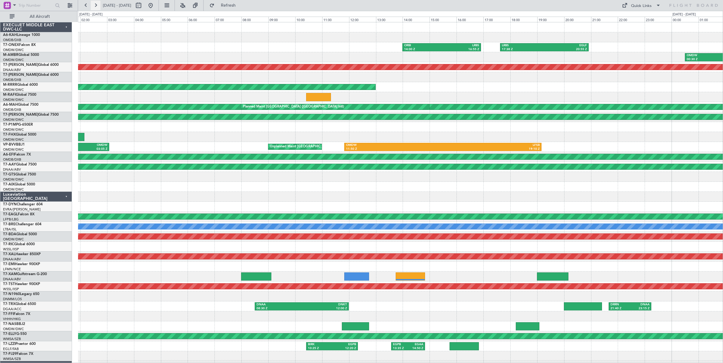
click at [96, 6] on button at bounding box center [96, 6] width 10 height 10
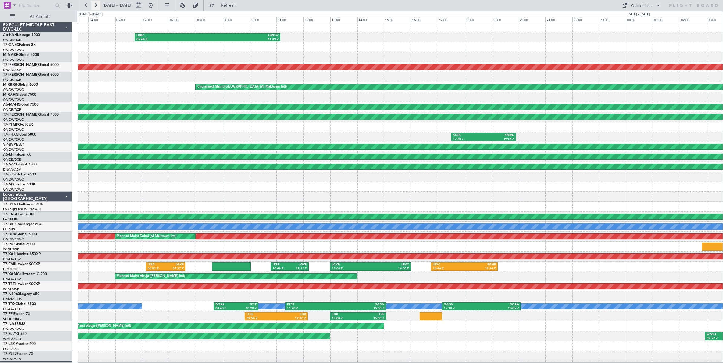
click at [96, 6] on button at bounding box center [96, 6] width 10 height 10
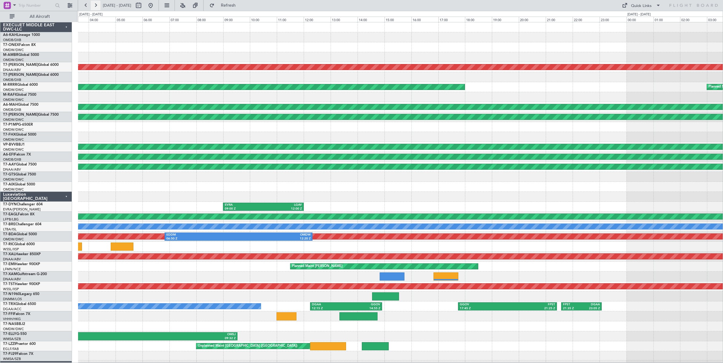
click at [96, 6] on button at bounding box center [96, 6] width 10 height 10
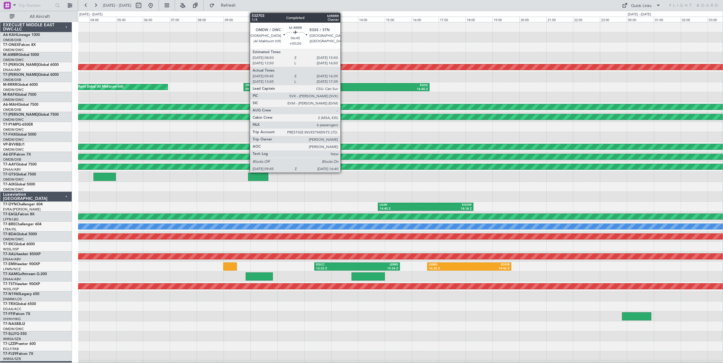
click at [343, 88] on div "16:40 Z" at bounding box center [381, 89] width 91 height 4
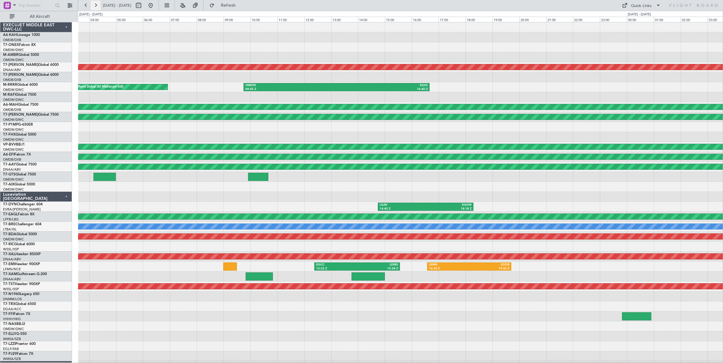
click at [96, 7] on button at bounding box center [96, 6] width 10 height 10
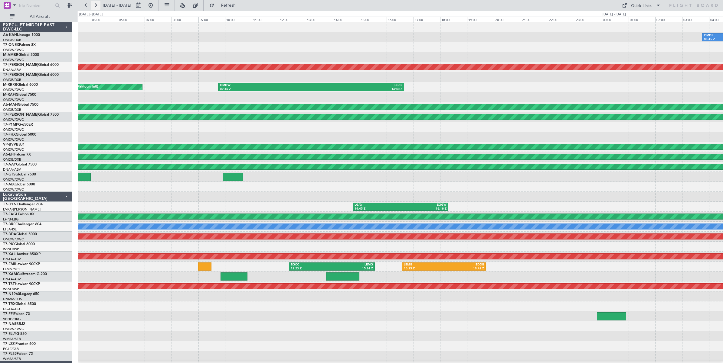
click at [96, 6] on button at bounding box center [96, 6] width 10 height 10
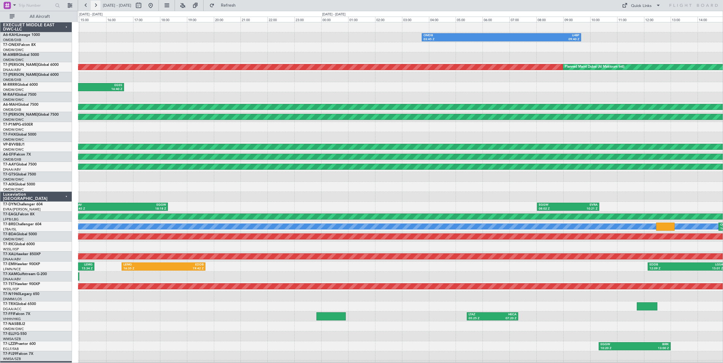
click at [96, 6] on button at bounding box center [96, 6] width 10 height 10
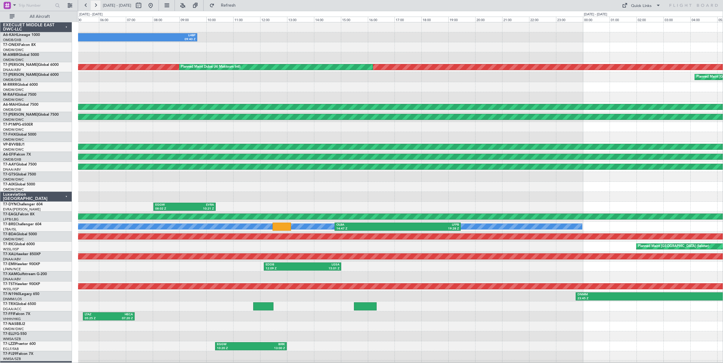
click at [96, 6] on button at bounding box center [96, 6] width 10 height 10
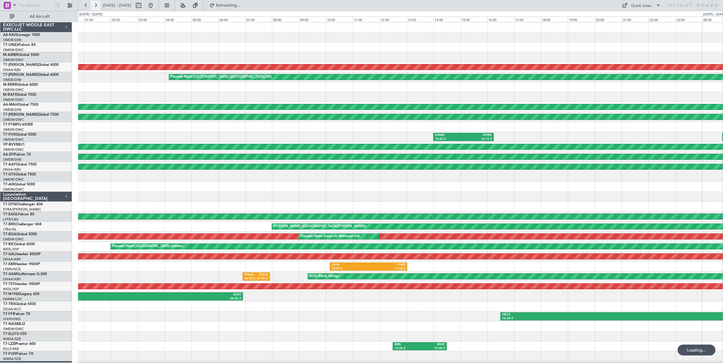
click at [96, 6] on button at bounding box center [96, 6] width 10 height 10
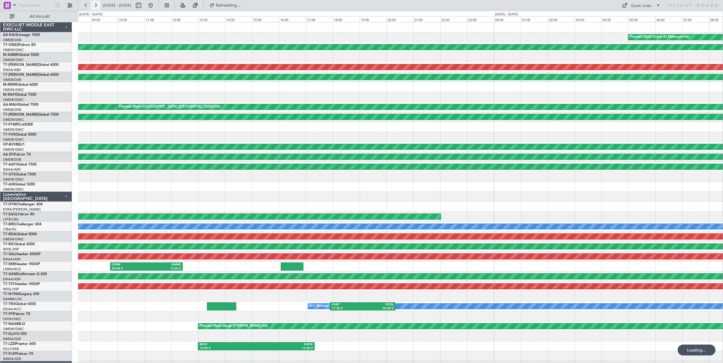
click at [96, 6] on button at bounding box center [96, 6] width 10 height 10
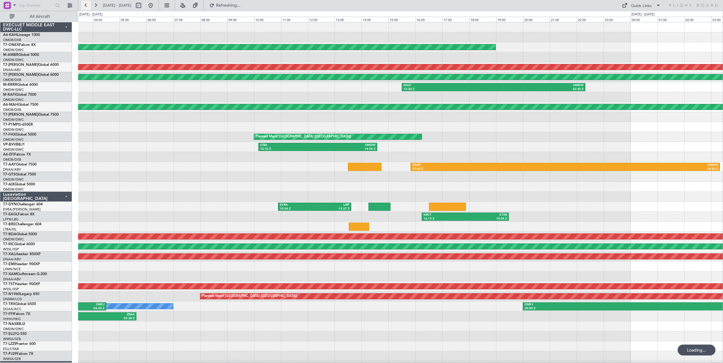
click at [87, 5] on button at bounding box center [86, 6] width 10 height 10
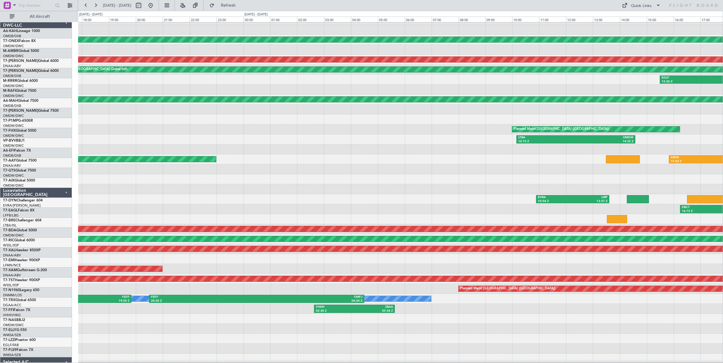
scroll to position [8, 0]
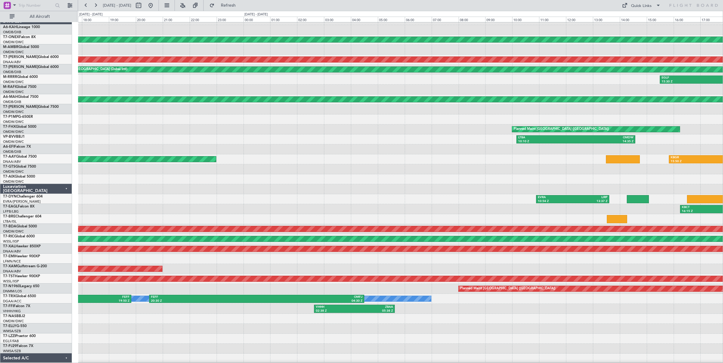
click at [167, 89] on div at bounding box center [400, 90] width 644 height 10
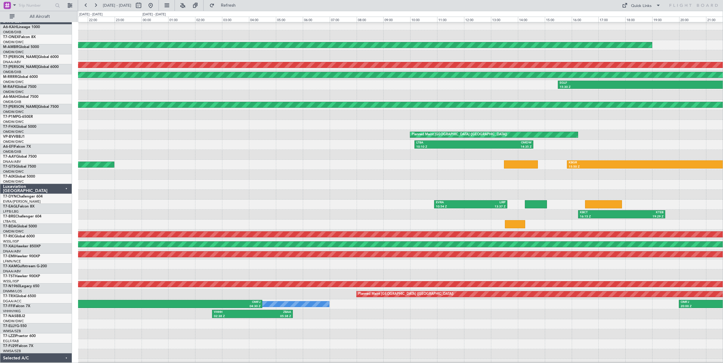
scroll to position [0, 0]
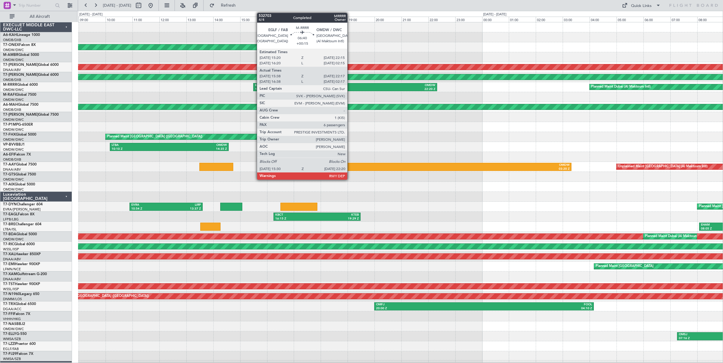
click at [350, 88] on div "22:20 Z" at bounding box center [390, 89] width 90 height 4
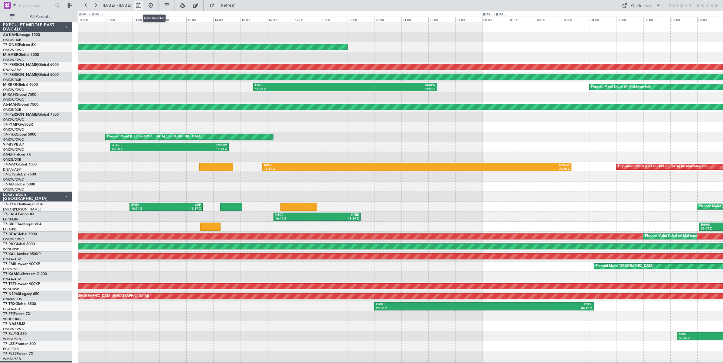
click at [143, 5] on button at bounding box center [139, 6] width 10 height 10
select select "7"
select select "2025"
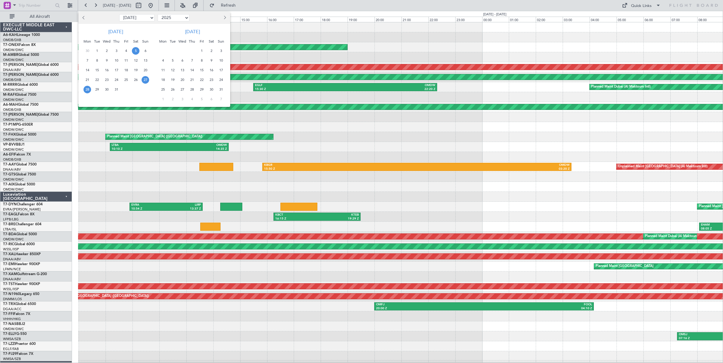
click at [135, 51] on span "5" at bounding box center [136, 51] width 8 height 8
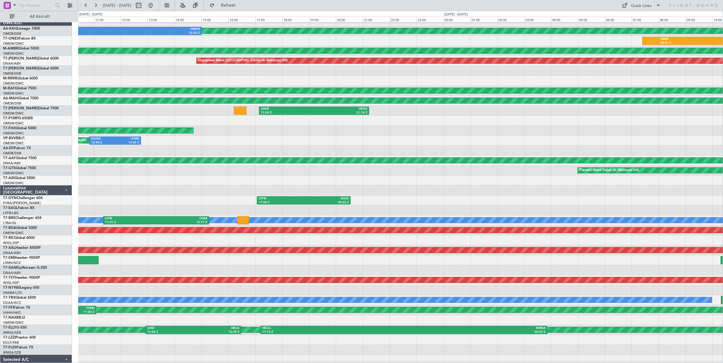
click at [154, 116] on div at bounding box center [400, 121] width 644 height 10
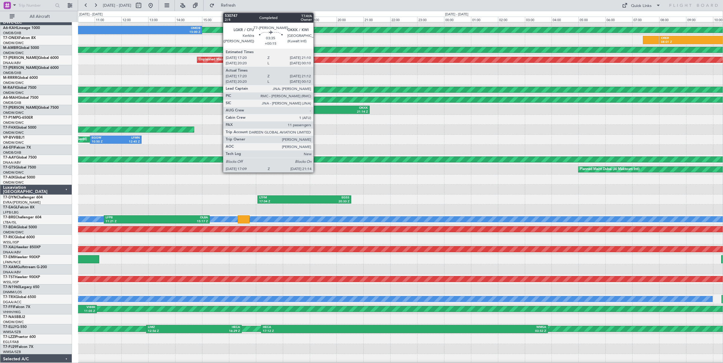
click at [316, 109] on div "OKKK" at bounding box center [340, 108] width 53 height 4
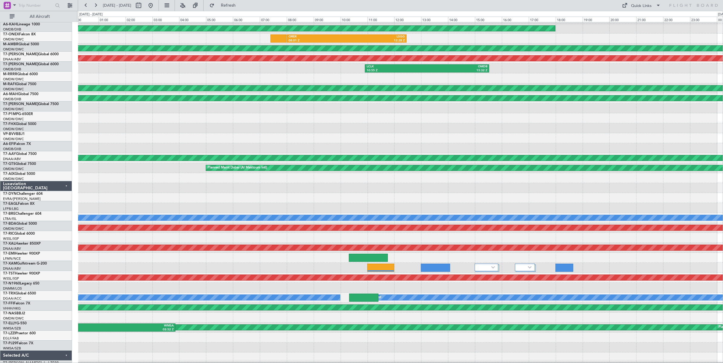
click at [190, 133] on div at bounding box center [400, 138] width 644 height 10
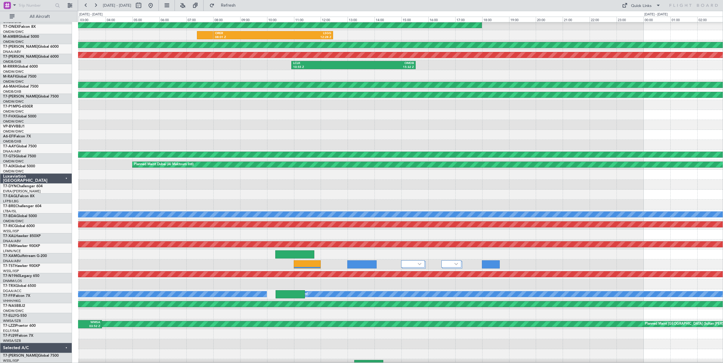
click at [189, 120] on div "Planned Maint London (Stansted) ORER 08:01 Z LSGG 12:28 Z Planned Maint Dubai (…" at bounding box center [400, 189] width 644 height 359
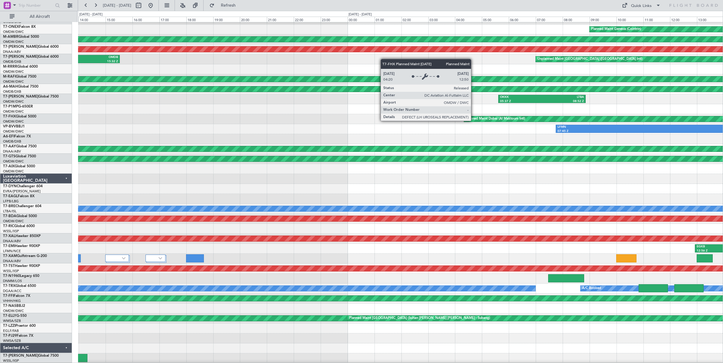
scroll to position [14, 0]
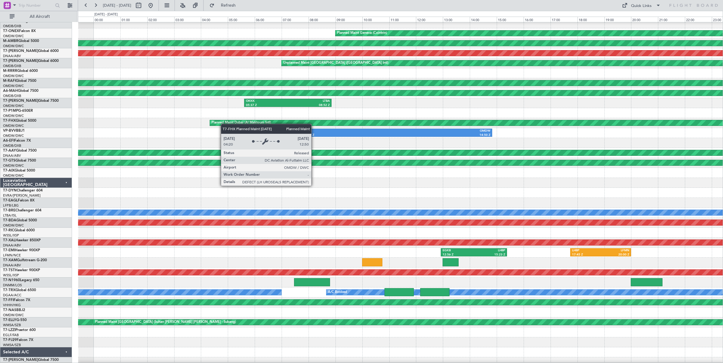
click at [220, 125] on div "Planned Maint Dubai (Al Maktoum Intl)" at bounding box center [241, 123] width 60 height 9
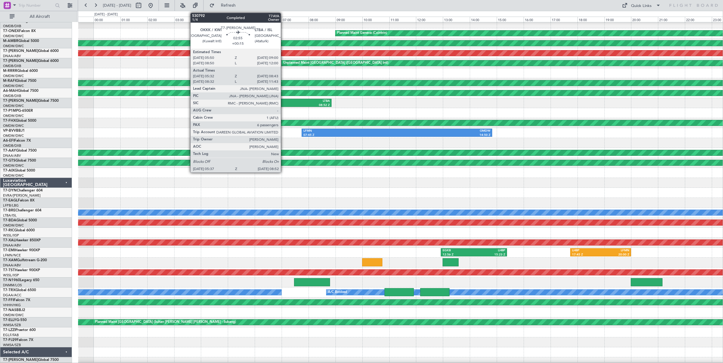
click at [284, 104] on div "05:37 Z" at bounding box center [267, 105] width 42 height 4
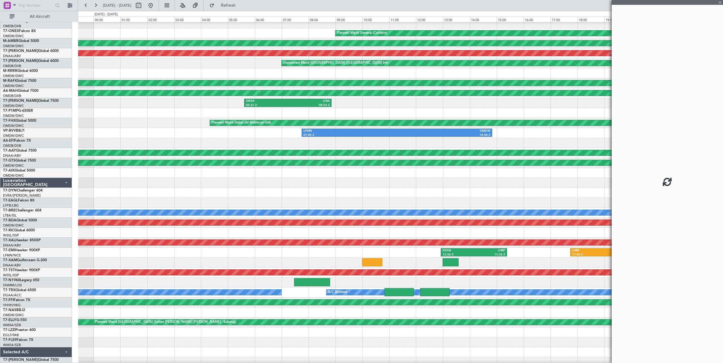
click at [286, 104] on div "05:37 Z" at bounding box center [267, 105] width 42 height 4
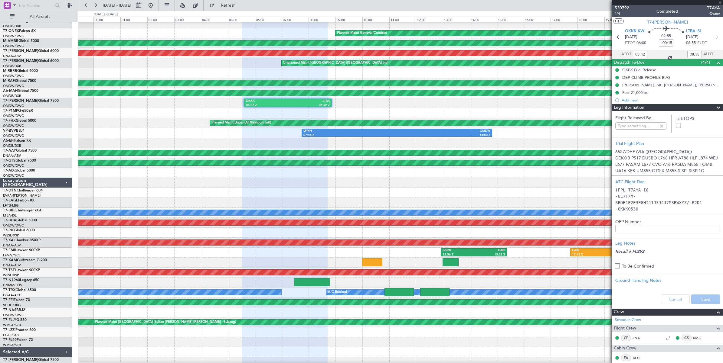
type input "[PERSON_NAME] ([PERSON_NAME])"
type input "6647"
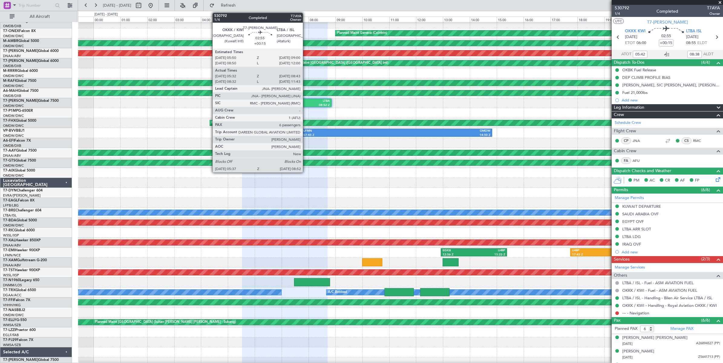
click at [306, 103] on div "08:52 Z" at bounding box center [309, 105] width 42 height 4
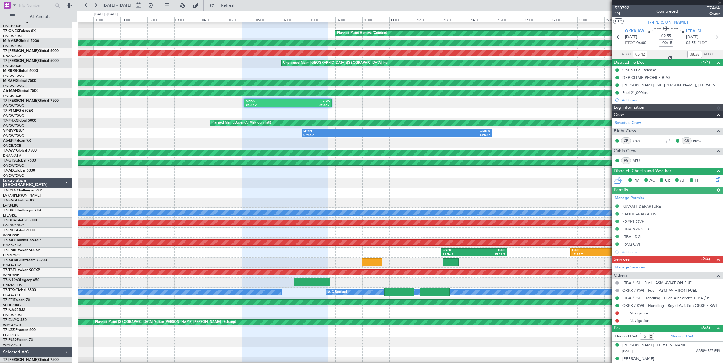
type input "[PERSON_NAME] ([PERSON_NAME])"
type input "6647"
click at [94, 6] on button at bounding box center [96, 6] width 10 height 10
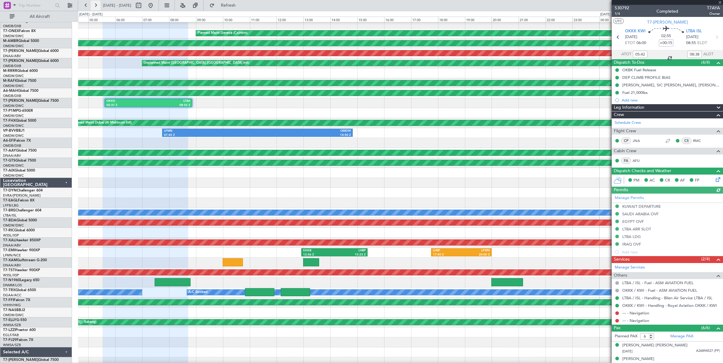
click at [94, 6] on button at bounding box center [96, 6] width 10 height 10
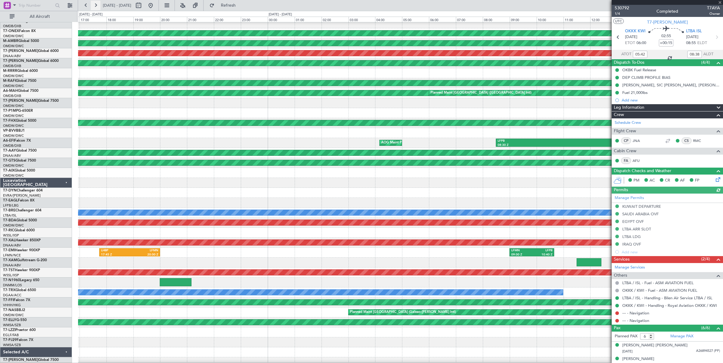
click at [94, 6] on button at bounding box center [96, 6] width 10 height 10
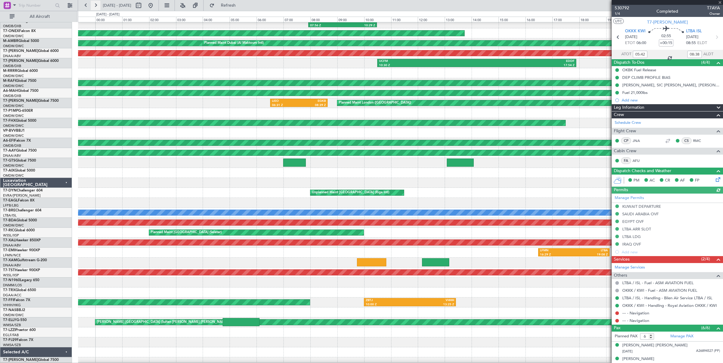
click at [94, 6] on button at bounding box center [96, 6] width 10 height 10
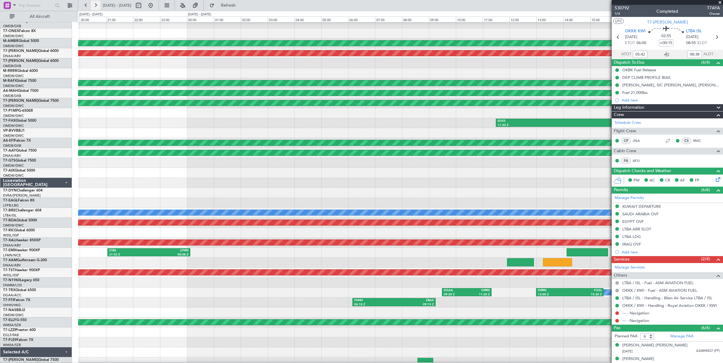
click at [94, 6] on button at bounding box center [96, 6] width 10 height 10
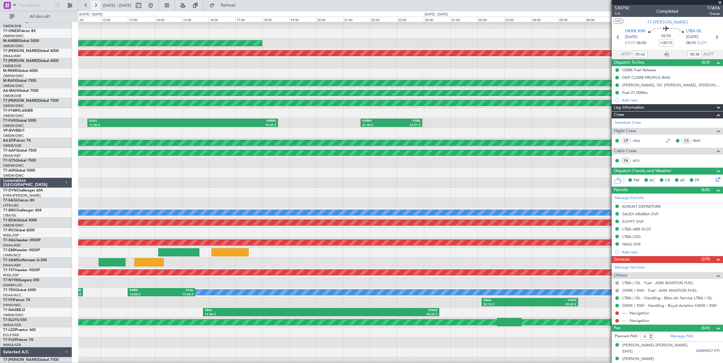
click at [94, 6] on button at bounding box center [96, 6] width 10 height 10
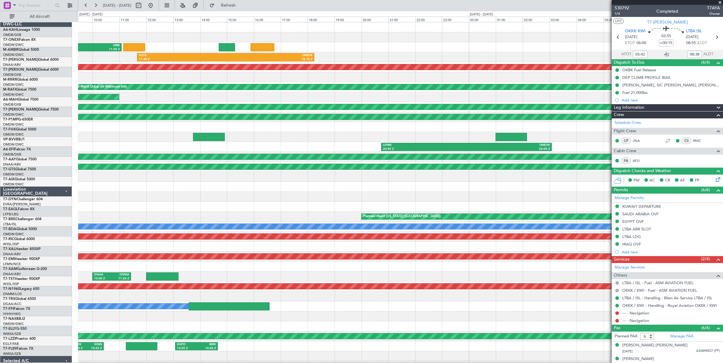
scroll to position [0, 0]
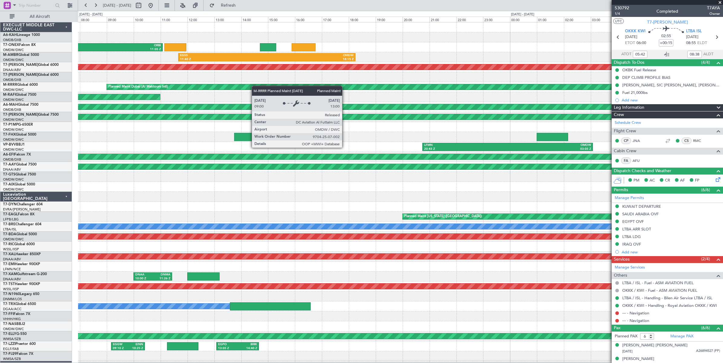
click at [289, 90] on div "EGSS 06:00 Z ORBI 11:05 Z EGSS 11:40 Z OMDW 18:15 Z Unplanned Maint Dubai (Al M…" at bounding box center [400, 201] width 644 height 359
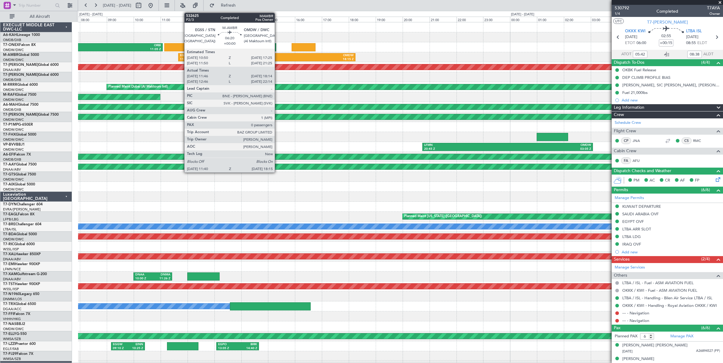
click at [278, 58] on div "18:15 Z" at bounding box center [310, 59] width 87 height 4
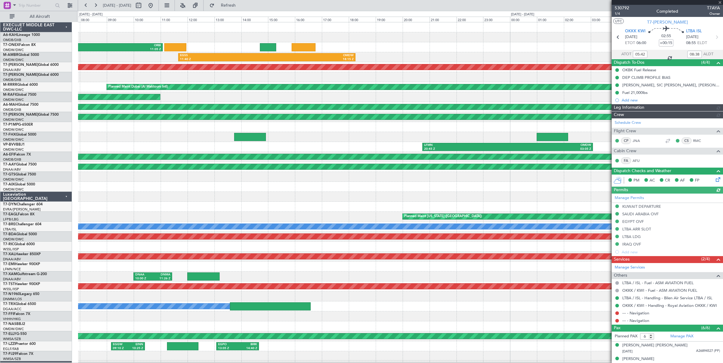
type input "[PERSON_NAME] ([PERSON_NAME])"
type input "6647"
click at [720, 2] on span at bounding box center [719, 2] width 6 height 5
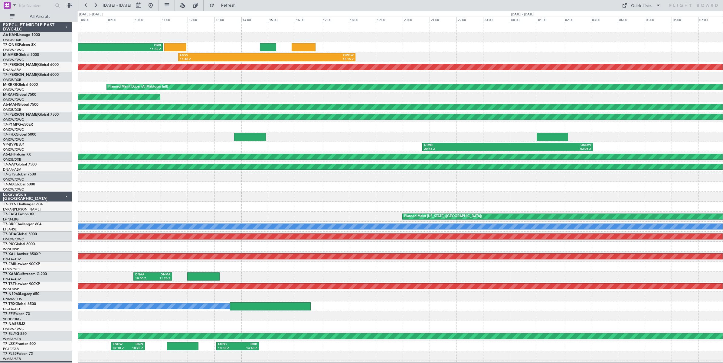
type input "0"
click at [86, 7] on button at bounding box center [86, 6] width 10 height 10
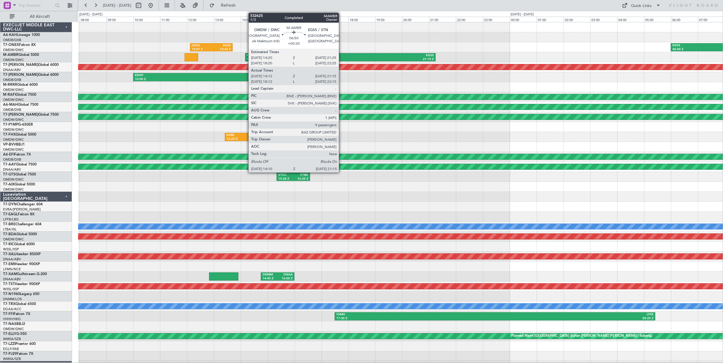
click at [342, 59] on div "21:15 Z" at bounding box center [386, 59] width 93 height 4
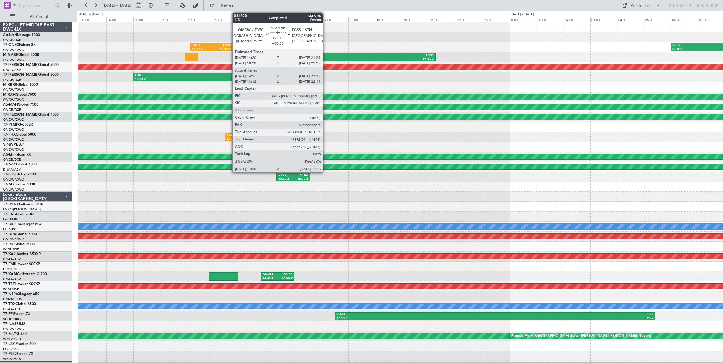
click at [326, 56] on div "OMDW" at bounding box center [293, 56] width 93 height 4
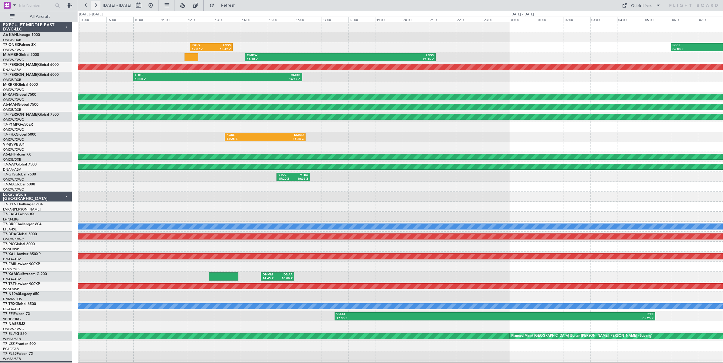
click at [96, 7] on button at bounding box center [96, 6] width 10 height 10
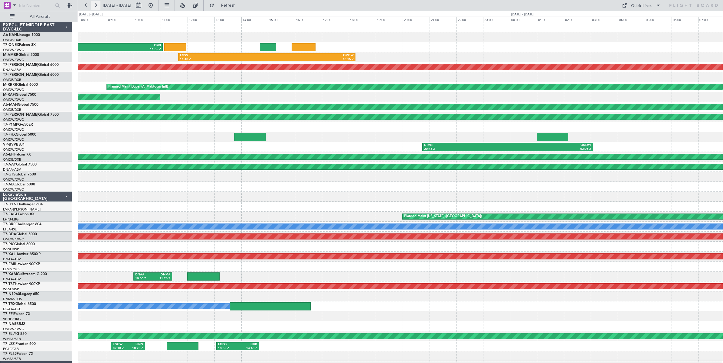
click at [96, 7] on button at bounding box center [96, 6] width 10 height 10
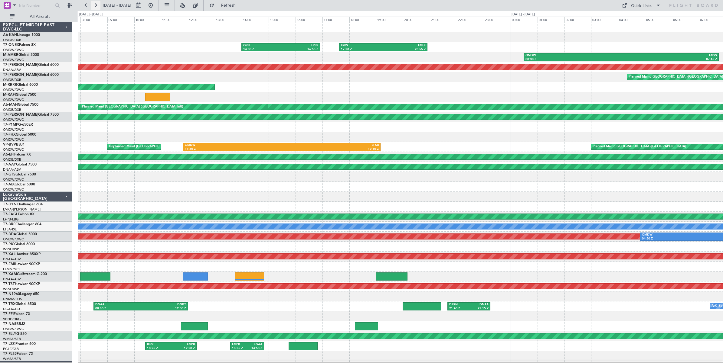
click at [96, 7] on button at bounding box center [96, 6] width 10 height 10
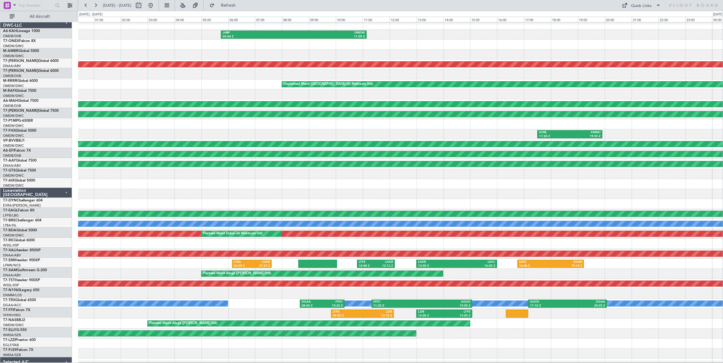
click at [82, 50] on div at bounding box center [400, 55] width 644 height 10
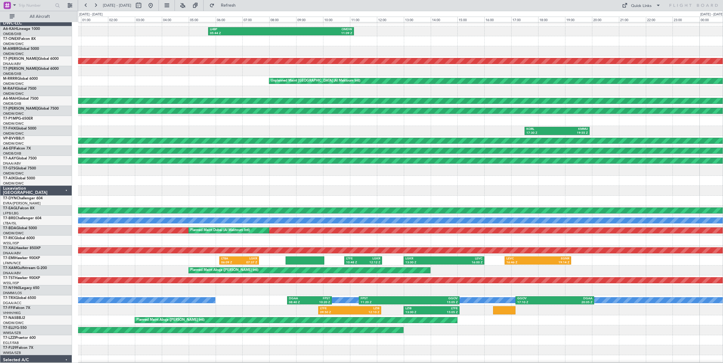
scroll to position [2, 0]
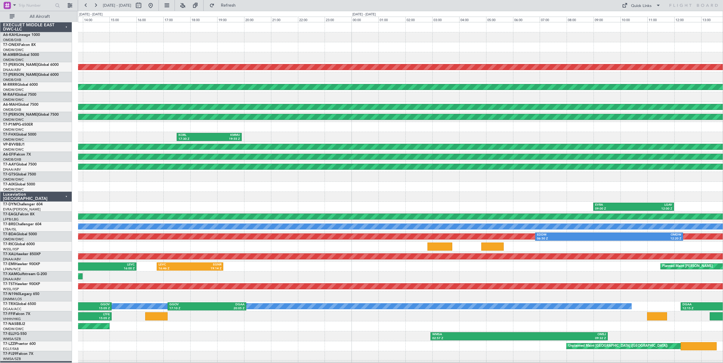
click at [127, 65] on div "LHBP 05:44 Z OMDW 11:09 Z Unplanned Maint [GEOGRAPHIC_DATA] (Al Maktoum Intl) U…" at bounding box center [400, 201] width 644 height 359
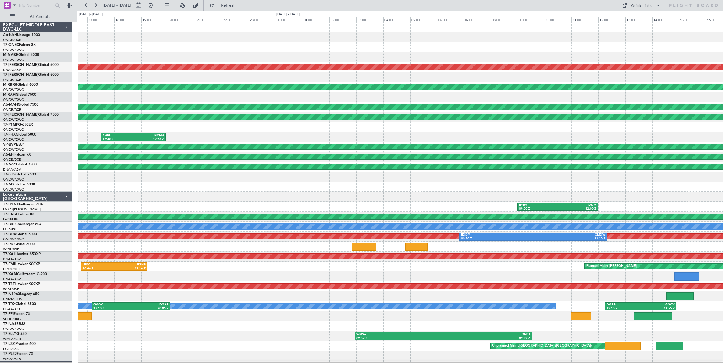
scroll to position [0, 0]
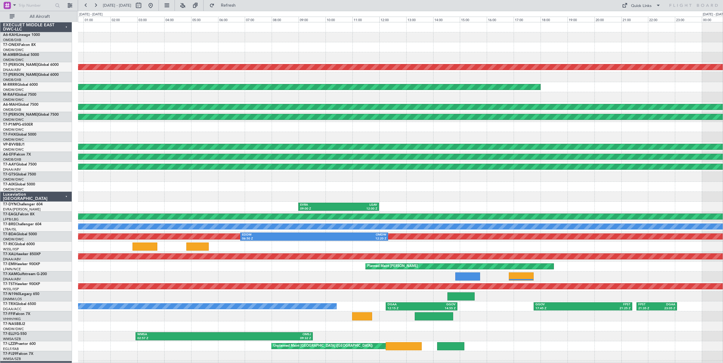
click at [218, 57] on div "Unplanned Maint [GEOGRAPHIC_DATA] (Al Maktoum Intl) Unplanned Maint [GEOGRAPHIC…" at bounding box center [400, 201] width 644 height 359
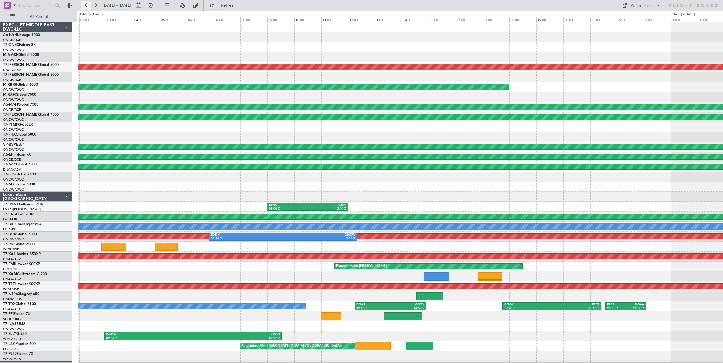
click at [85, 6] on button at bounding box center [86, 6] width 10 height 10
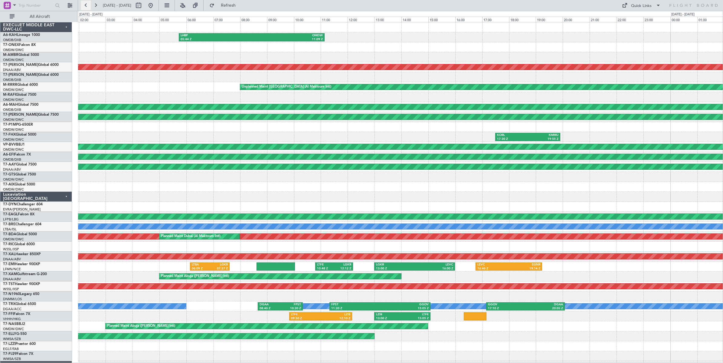
click at [85, 6] on button at bounding box center [86, 6] width 10 height 10
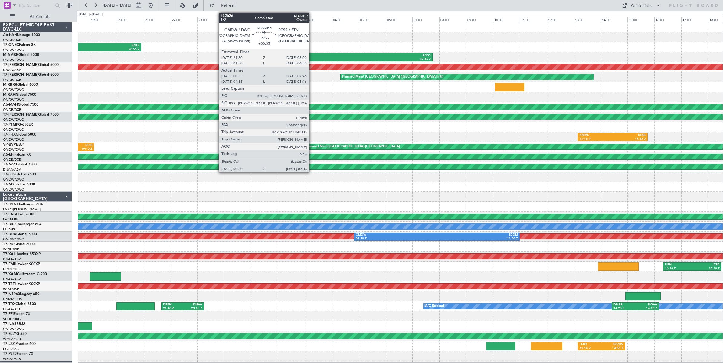
click at [312, 57] on div "OMDW" at bounding box center [287, 56] width 96 height 4
click at [316, 55] on div "OMDW" at bounding box center [287, 56] width 96 height 4
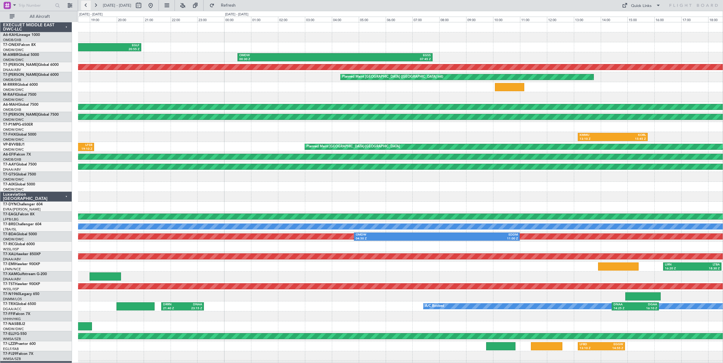
click at [86, 5] on button at bounding box center [86, 6] width 10 height 10
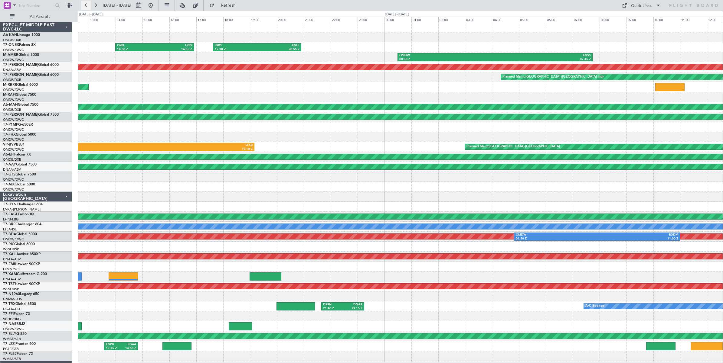
click at [86, 5] on button at bounding box center [86, 6] width 10 height 10
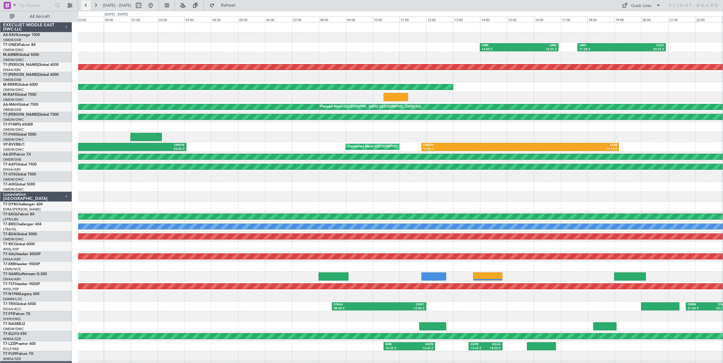
click at [86, 5] on button at bounding box center [86, 6] width 10 height 10
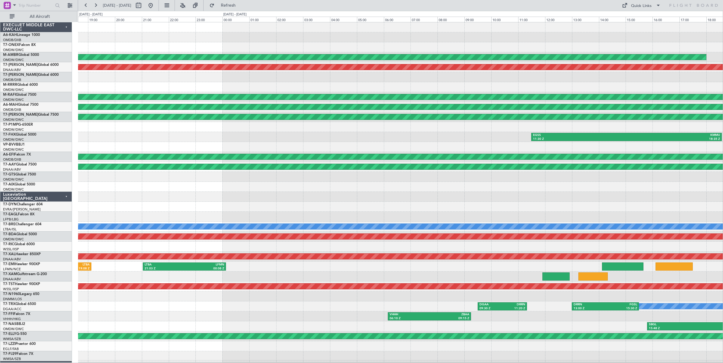
click at [162, 80] on div "UCFM 10:30 Z EDDF 17:54 Z" at bounding box center [400, 77] width 644 height 10
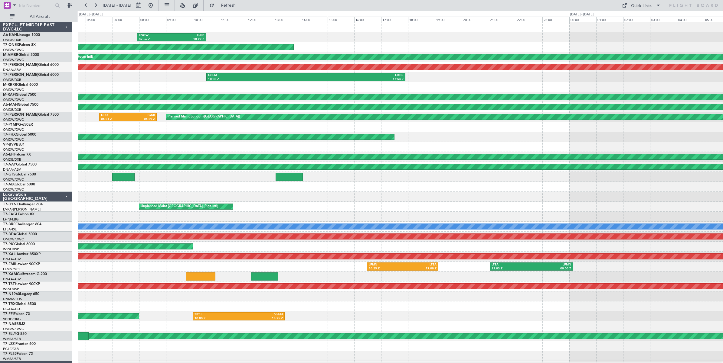
click at [441, 145] on div at bounding box center [400, 147] width 644 height 10
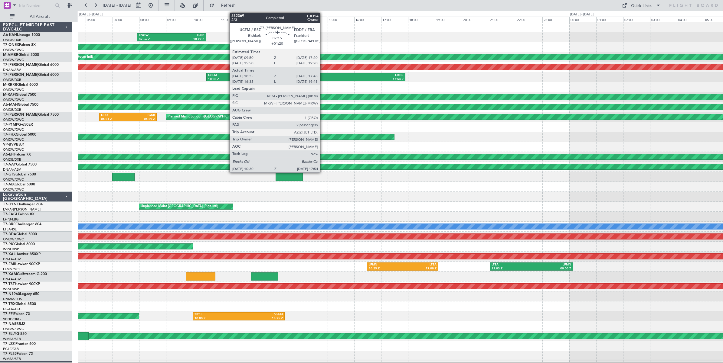
click at [323, 78] on div "17:54 Z" at bounding box center [355, 79] width 98 height 4
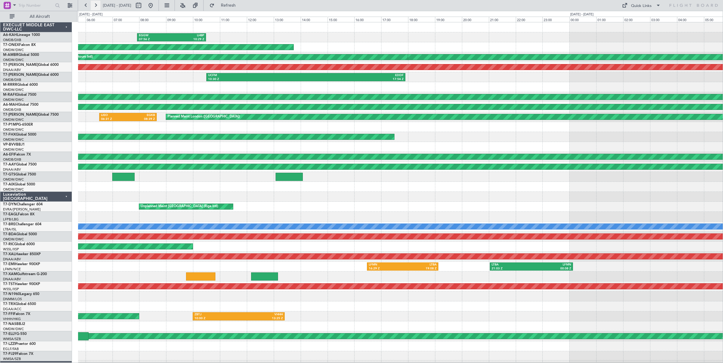
click at [96, 5] on button at bounding box center [96, 6] width 10 height 10
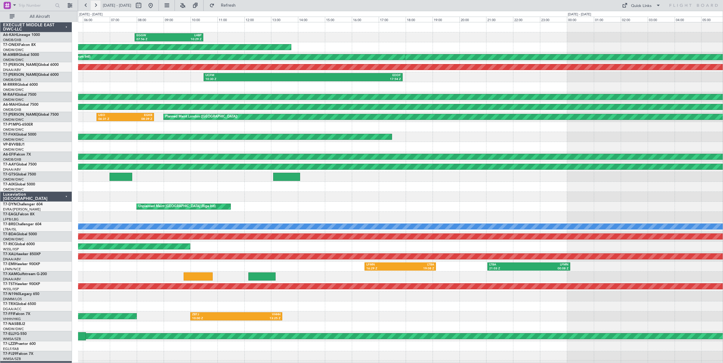
click at [96, 5] on button at bounding box center [96, 6] width 10 height 10
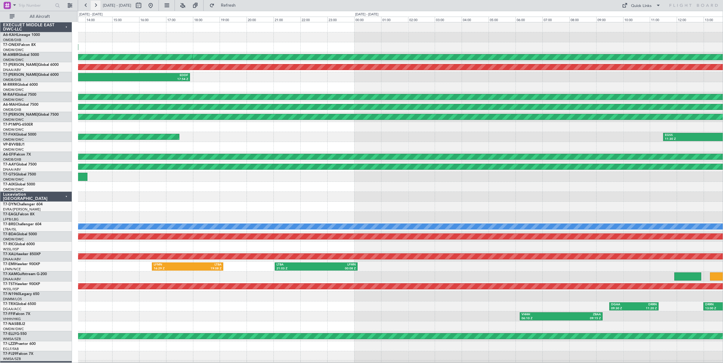
click at [96, 5] on button at bounding box center [96, 6] width 10 height 10
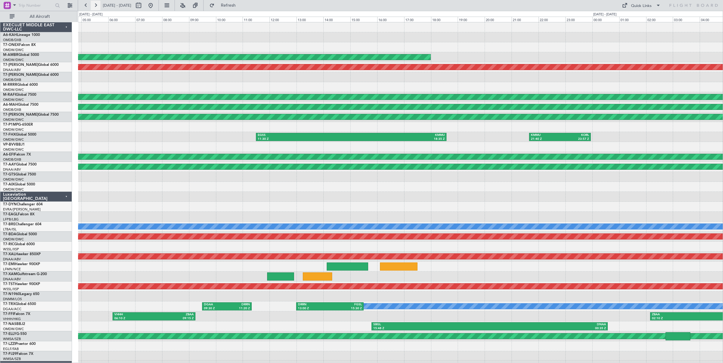
click at [96, 5] on button at bounding box center [96, 6] width 10 height 10
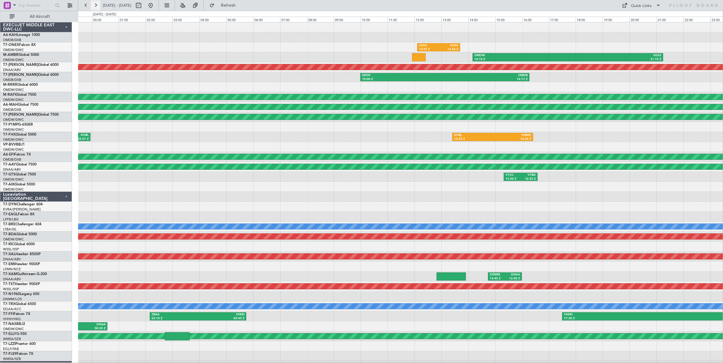
click at [96, 5] on button at bounding box center [96, 6] width 10 height 10
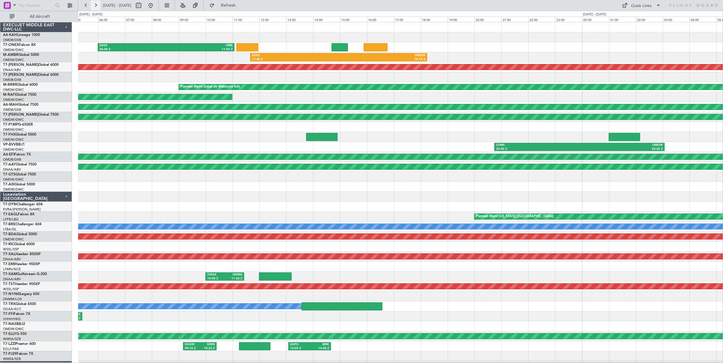
click at [96, 5] on button at bounding box center [96, 6] width 10 height 10
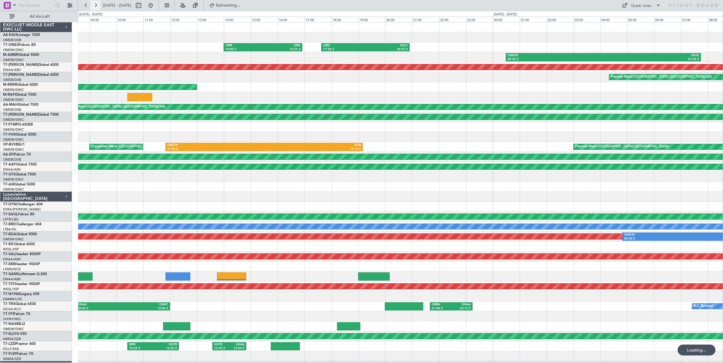
click at [96, 5] on button at bounding box center [96, 6] width 10 height 10
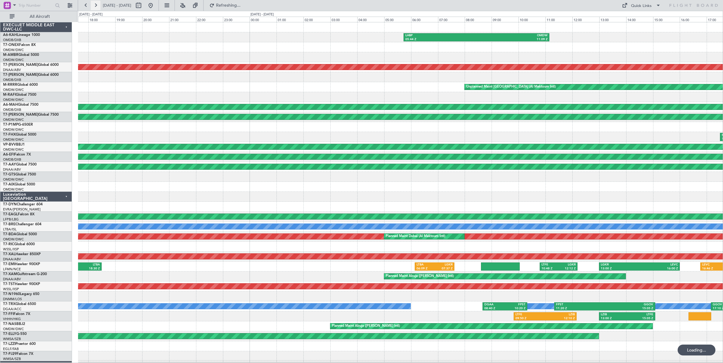
click at [96, 5] on button at bounding box center [96, 6] width 10 height 10
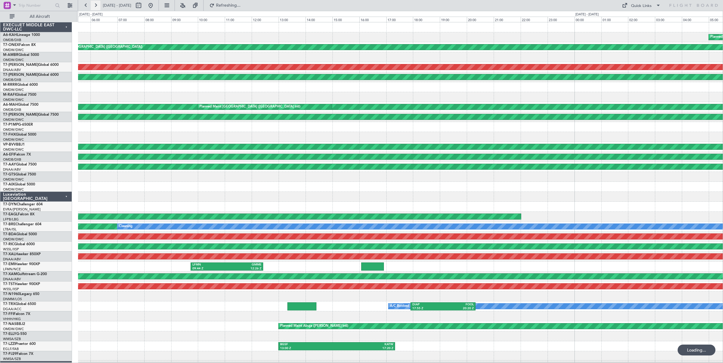
click at [96, 5] on button at bounding box center [96, 6] width 10 height 10
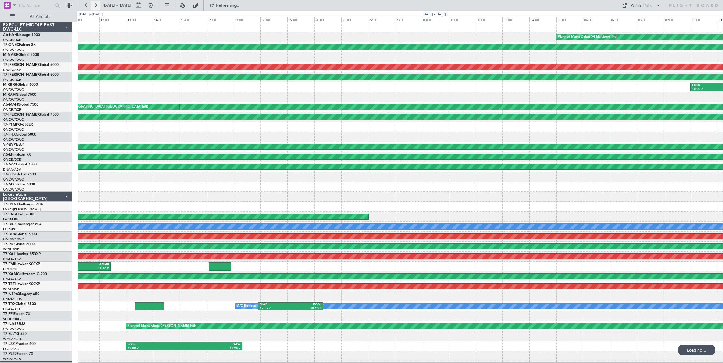
click at [96, 5] on button at bounding box center [96, 6] width 10 height 10
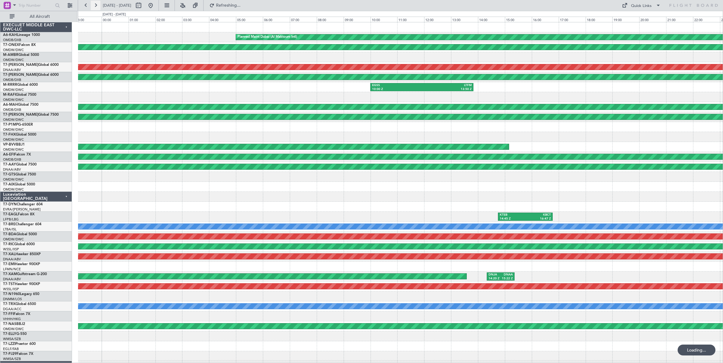
click at [96, 5] on button at bounding box center [96, 6] width 10 height 10
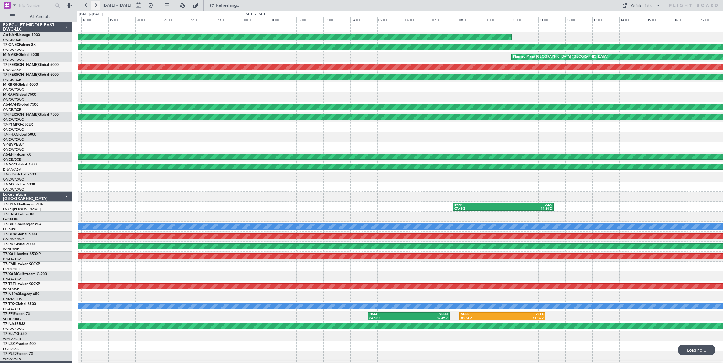
click at [96, 5] on button at bounding box center [96, 6] width 10 height 10
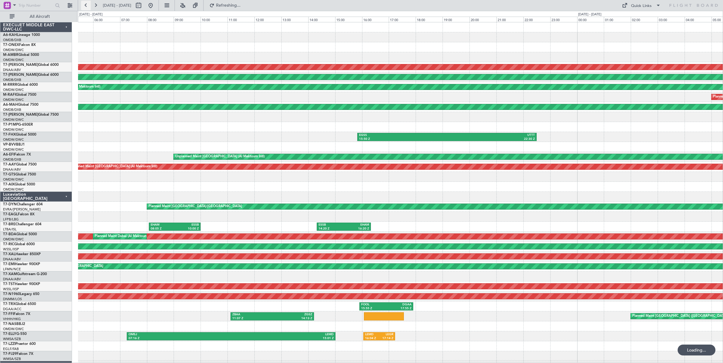
click at [87, 5] on button at bounding box center [86, 6] width 10 height 10
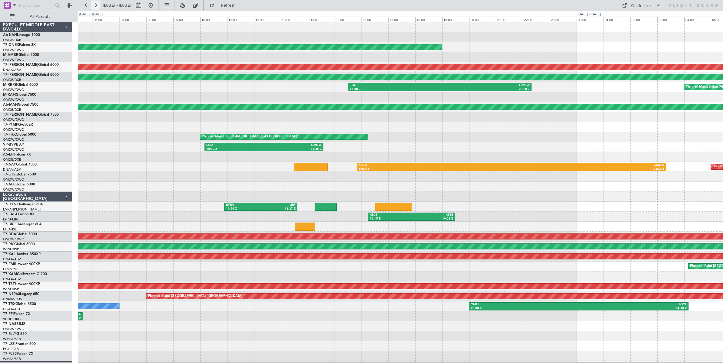
click at [96, 5] on button at bounding box center [96, 6] width 10 height 10
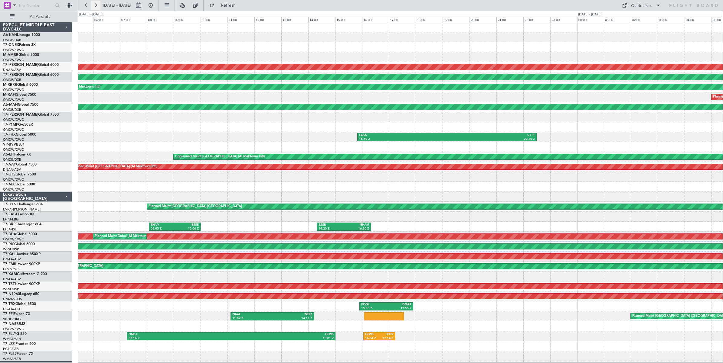
click at [96, 5] on button at bounding box center [96, 6] width 10 height 10
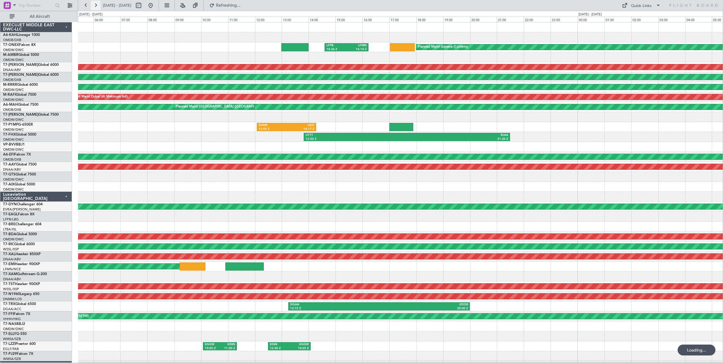
click at [96, 5] on button at bounding box center [96, 6] width 10 height 10
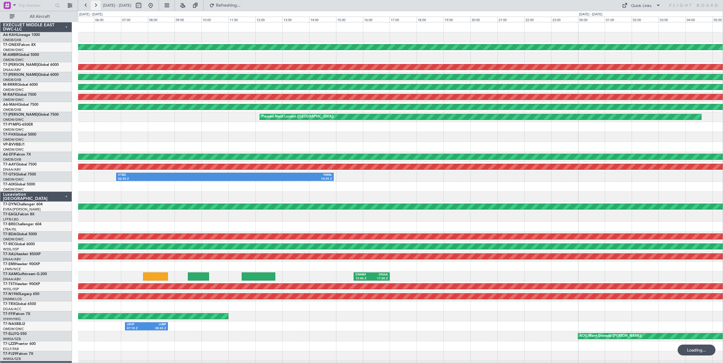
click at [96, 5] on button at bounding box center [96, 6] width 10 height 10
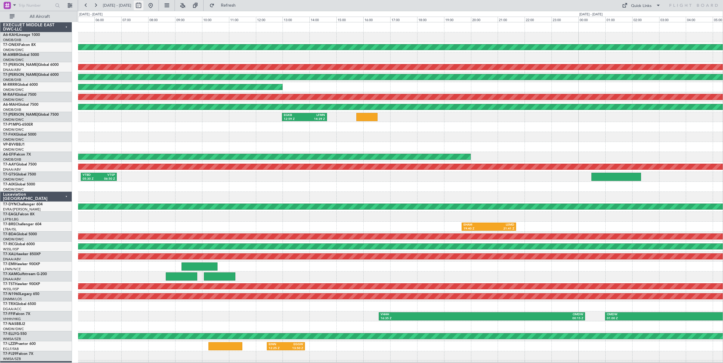
click at [143, 7] on button at bounding box center [139, 6] width 10 height 10
select select "7"
select select "2025"
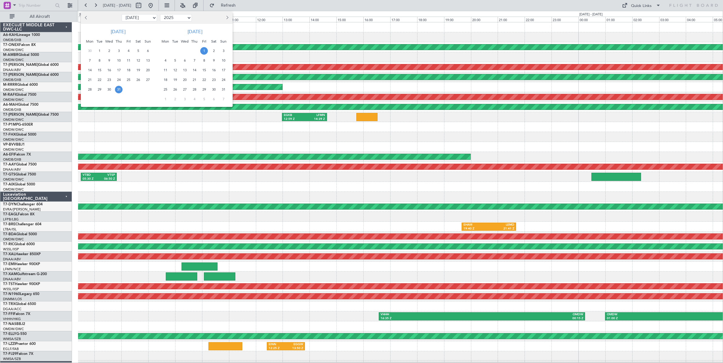
click at [149, 80] on span "27" at bounding box center [148, 80] width 8 height 8
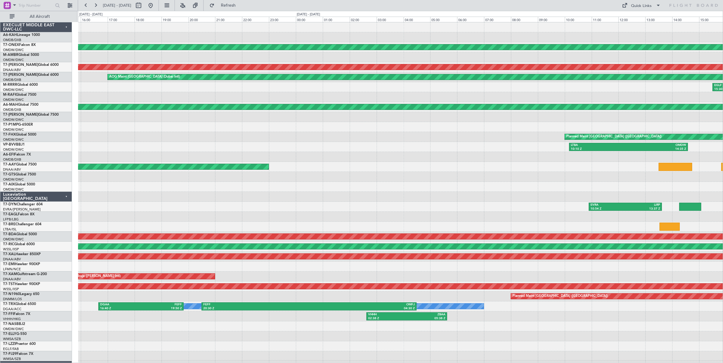
click at [462, 92] on div "EGLF 15:30 Z OMDW 22:20 Z LTFM 09:45 Z EGLF 13:30 Z" at bounding box center [400, 87] width 644 height 10
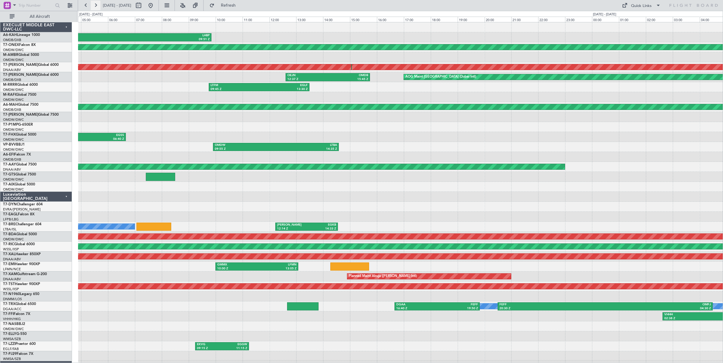
click at [95, 5] on button at bounding box center [96, 6] width 10 height 10
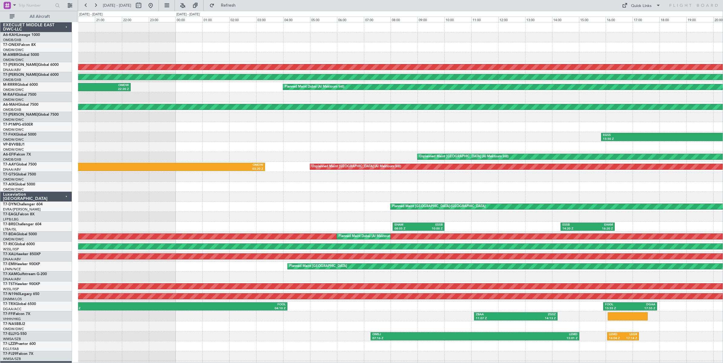
click at [173, 148] on div "Planned Maint [GEOGRAPHIC_DATA] ([GEOGRAPHIC_DATA]) Unplanned Maint [GEOGRAPHIC…" at bounding box center [400, 201] width 644 height 359
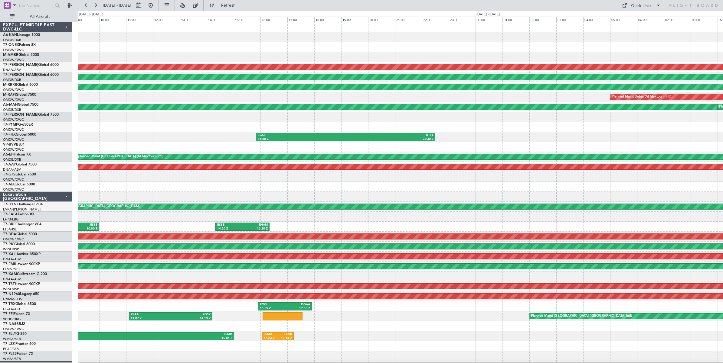
click at [128, 146] on div "LFPB 14:36 Z LFMN 16:14 Z Unplanned Maint [GEOGRAPHIC_DATA] (Al Maktoum Intl) A…" at bounding box center [400, 201] width 644 height 359
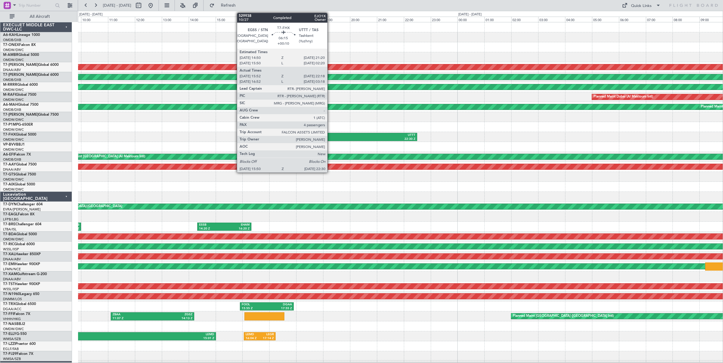
click at [330, 137] on div "22:30 Z" at bounding box center [371, 139] width 88 height 4
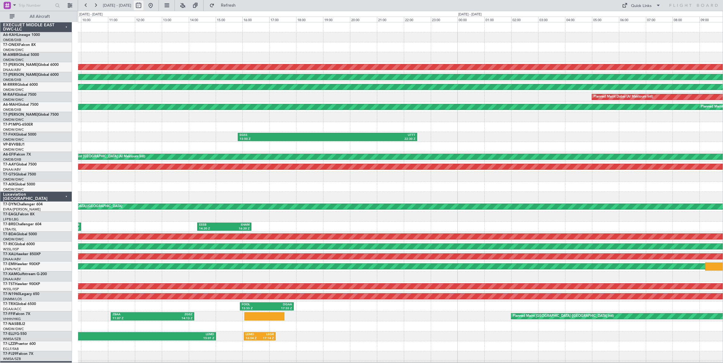
click at [143, 5] on button at bounding box center [139, 6] width 10 height 10
select select "7"
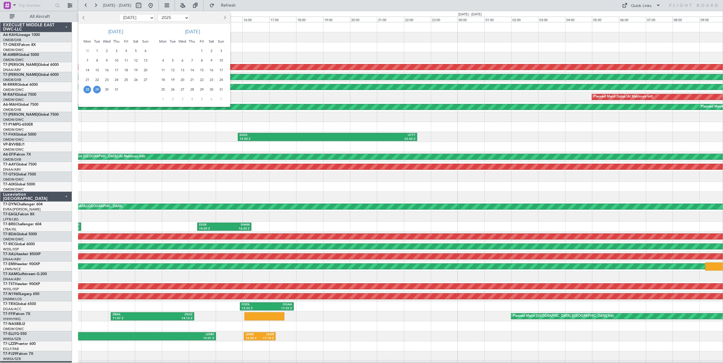
click at [177, 17] on select "2015 2016 2017 2018 2019 2020 2021 2022 2023 2024 2025 2026 2027 2028 2029 2030…" at bounding box center [174, 17] width 32 height 7
select select "2024"
click at [158, 14] on select "2015 2016 2017 2018 2019 2020 2021 2022 2023 2024 2025 2026 2027 2028 2029 2030…" at bounding box center [174, 17] width 32 height 7
click at [142, 18] on select "Jan Feb Mar Apr May Jun [DATE] Aug Sep Oct Nov Dec" at bounding box center [136, 17] width 35 height 7
select select "11"
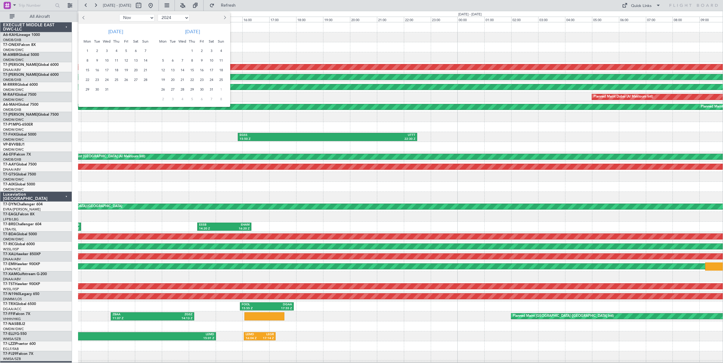
click at [119, 14] on select "Jan Feb Mar Apr May Jun [DATE] Aug Sep Oct Nov Dec" at bounding box center [136, 17] width 35 height 7
click at [135, 60] on span "9" at bounding box center [136, 61] width 8 height 8
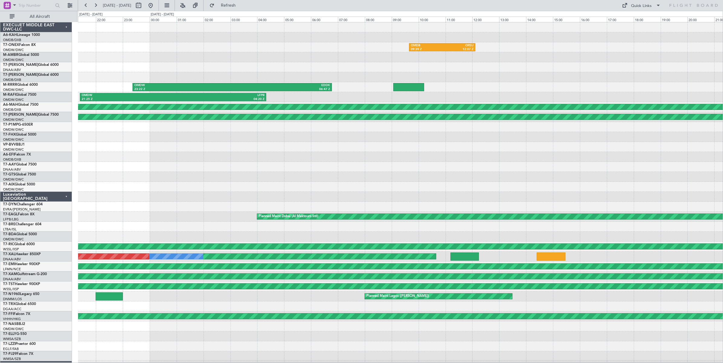
click at [209, 148] on div at bounding box center [400, 147] width 644 height 10
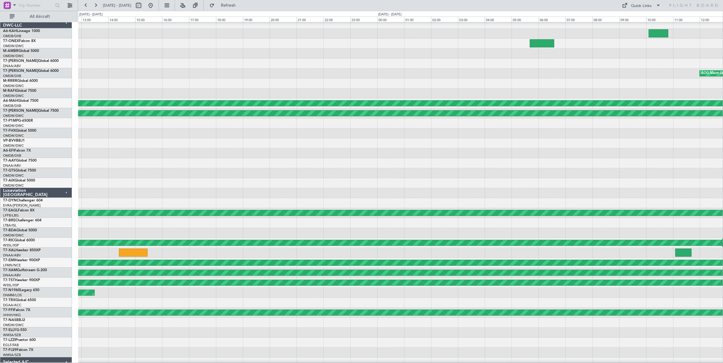
click at [152, 79] on div at bounding box center [400, 84] width 644 height 10
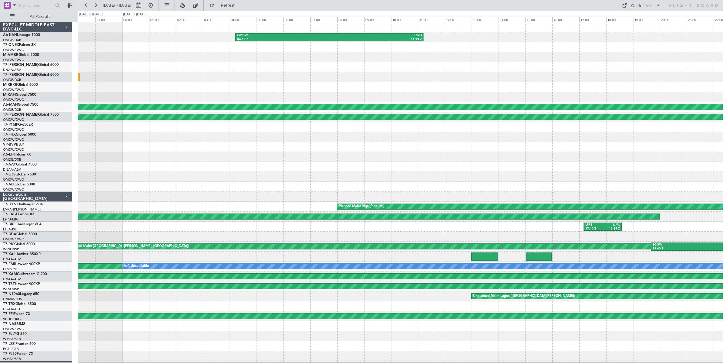
click at [235, 100] on div "OMDW 04:13 Z LSZH 11:13 Z OEJN 19:40 Z OMDB 22:25 Z AOG Maint Jeddah ([PERSON_N…" at bounding box center [400, 201] width 644 height 359
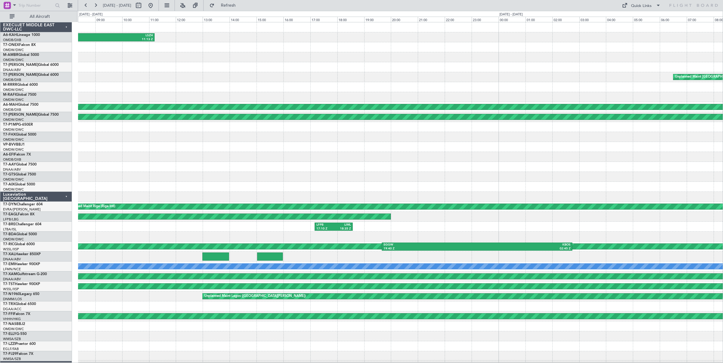
click at [238, 96] on div "OMDW 04:13 Z LSZH 11:13 Z Unplanned Maint [GEOGRAPHIC_DATA] ([GEOGRAPHIC_DATA] …" at bounding box center [400, 201] width 644 height 359
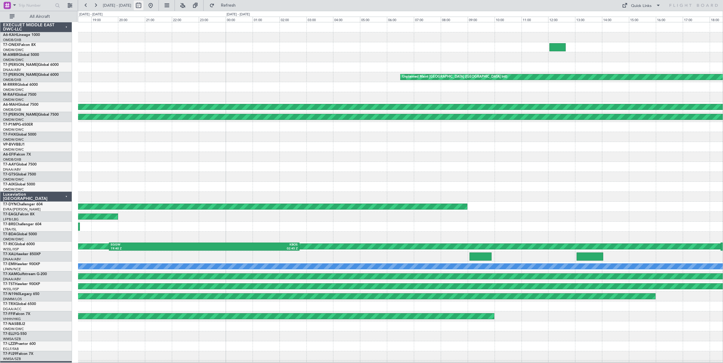
click at [143, 5] on button at bounding box center [139, 6] width 10 height 10
select select "11"
select select "2024"
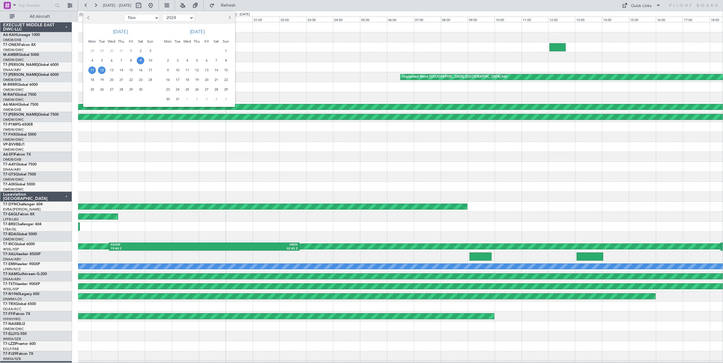
click at [140, 60] on span "9" at bounding box center [141, 61] width 8 height 8
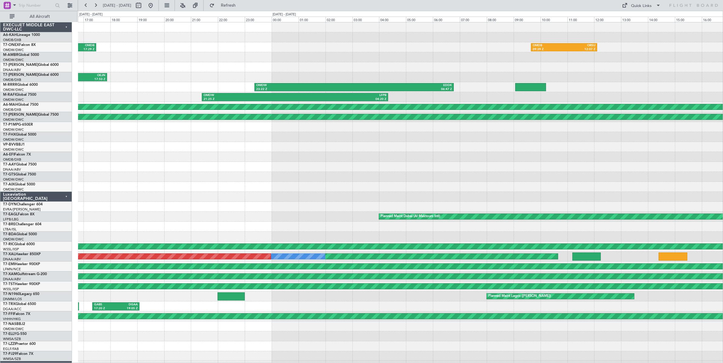
click at [315, 153] on div "Planned Maint [GEOGRAPHIC_DATA] ([GEOGRAPHIC_DATA] Intl) OMDB 09:39 Z ORSU 12:0…" at bounding box center [400, 201] width 644 height 359
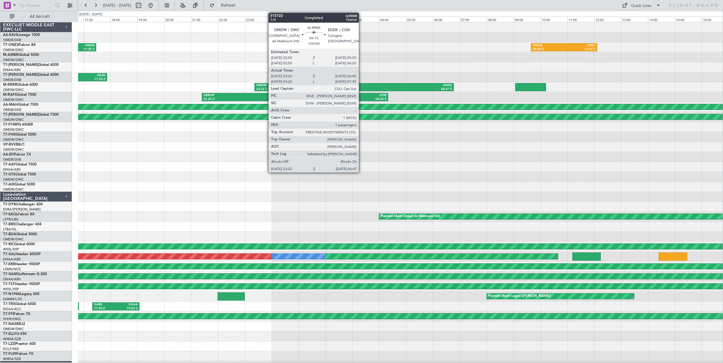
click at [362, 87] on div "06:47 Z" at bounding box center [403, 89] width 98 height 4
click at [360, 85] on div "EDDK" at bounding box center [403, 85] width 98 height 4
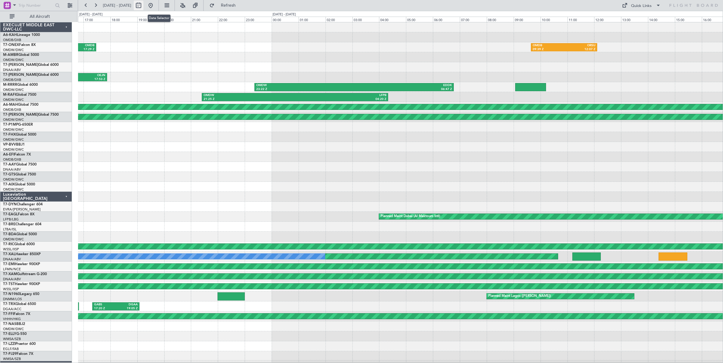
click at [143, 6] on button at bounding box center [139, 6] width 10 height 10
select select "11"
select select "2024"
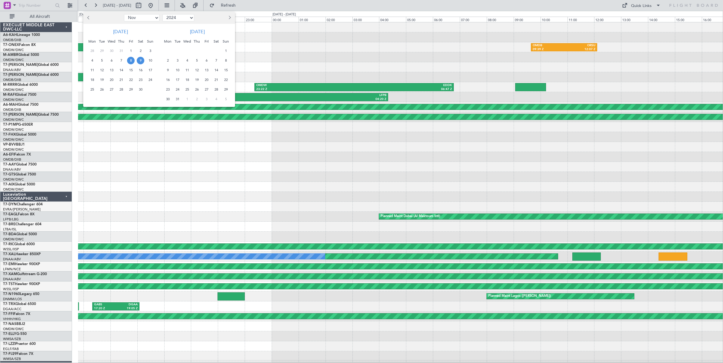
click at [148, 18] on select "Jan Feb Mar Apr May Jun [DATE] Aug Sep Oct Nov Dec" at bounding box center [141, 17] width 35 height 7
select select "6"
click at [124, 14] on select "Jan Feb Mar Apr May Jun [DATE] Aug Sep Oct Nov Dec" at bounding box center [141, 17] width 35 height 7
click at [190, 17] on select "2014 2015 2016 2017 2018 2019 2020 2021 2022 2023 2024 2025 2026 2027 2028 2029…" at bounding box center [178, 17] width 32 height 7
select select "2025"
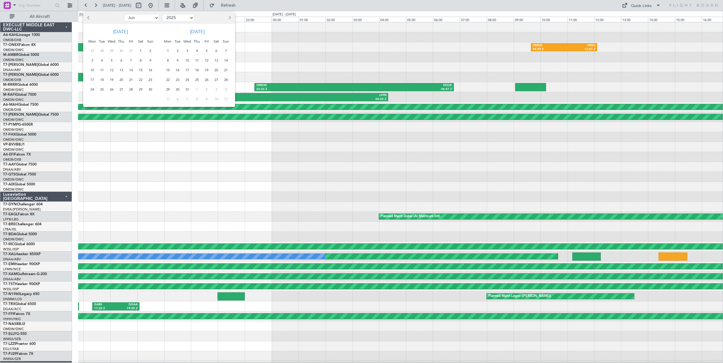
click at [162, 14] on select "2014 2015 2016 2017 2018 2019 2020 2021 2022 2023 2024 2025 2026 2027 2028 2029…" at bounding box center [178, 17] width 32 height 7
click at [140, 60] on span "7" at bounding box center [141, 61] width 8 height 8
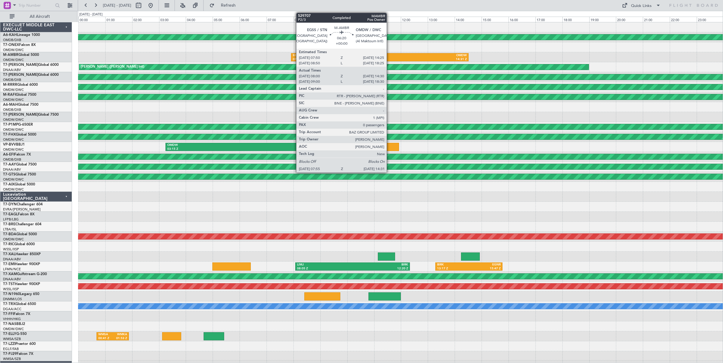
click at [389, 57] on div "14:31 Z" at bounding box center [422, 59] width 87 height 4
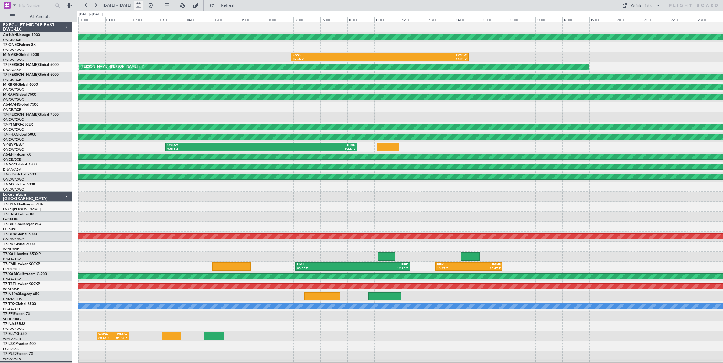
click at [143, 6] on button at bounding box center [139, 6] width 10 height 10
select select "6"
select select "2025"
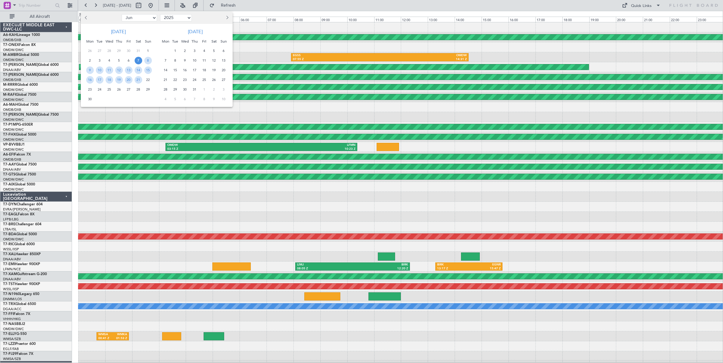
click at [143, 18] on select "Jan Feb Mar Apr May Jun [DATE] Aug Sep Oct Nov Dec" at bounding box center [139, 17] width 35 height 7
select select "5"
click at [122, 14] on select "Jan Feb Mar Apr May Jun [DATE] Aug Sep Oct Nov Dec" at bounding box center [139, 17] width 35 height 7
click at [148, 60] on span "11" at bounding box center [148, 61] width 8 height 8
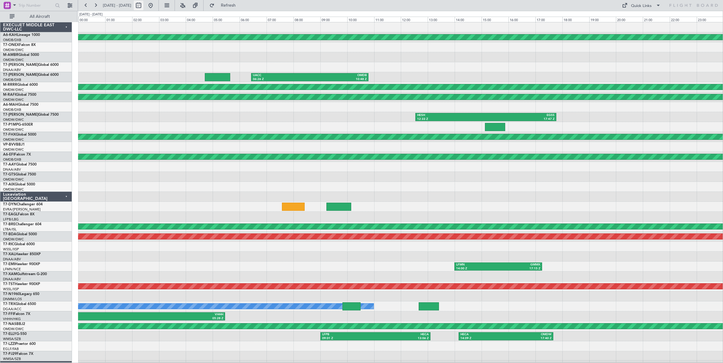
click at [143, 5] on button at bounding box center [139, 6] width 10 height 10
select select "5"
select select "2025"
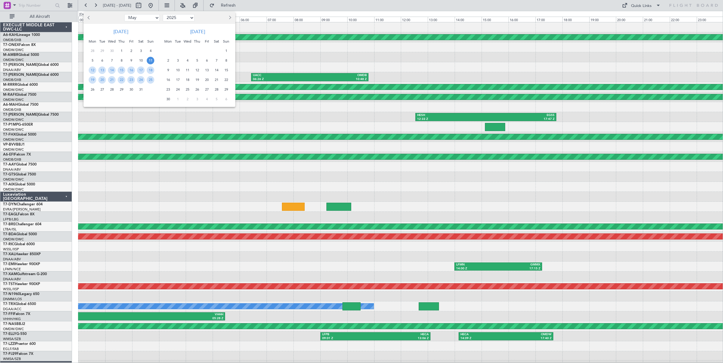
click at [149, 19] on select "Jan Feb Mar Apr May Jun [DATE] Aug Sep Oct Nov Dec" at bounding box center [141, 17] width 35 height 7
select select "6"
click at [124, 14] on select "Jan Feb Mar Apr May Jun [DATE] Aug Sep Oct Nov Dec" at bounding box center [141, 17] width 35 height 7
click at [91, 100] on span "30" at bounding box center [93, 100] width 8 height 8
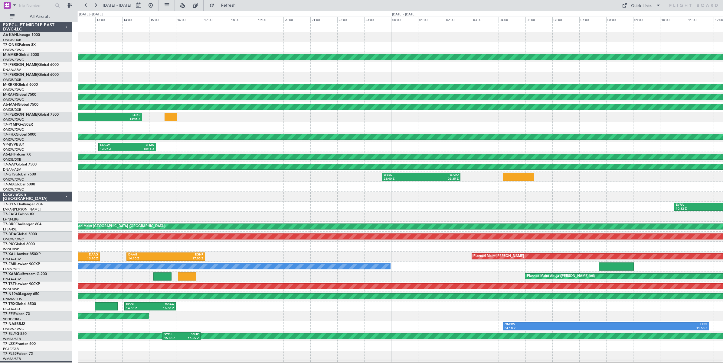
click at [281, 149] on div "EGGW 13:07 Z LFMN 15:16 Z LFMN 08:30 Z EGGW 10:25 Z" at bounding box center [400, 147] width 644 height 10
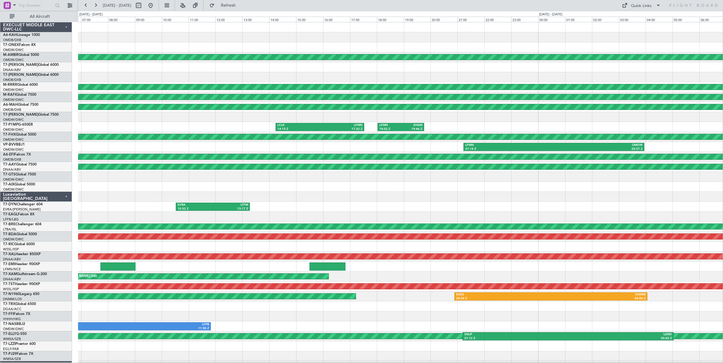
scroll to position [2, 0]
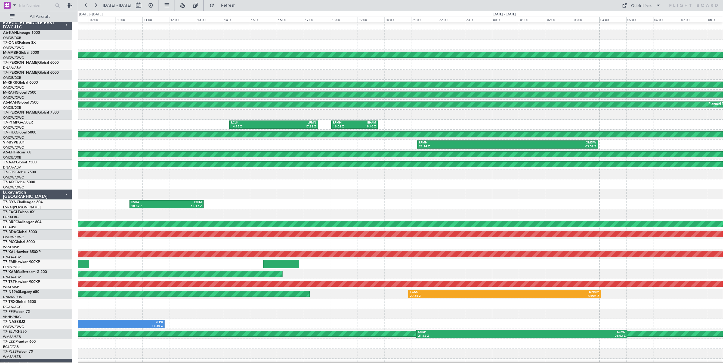
click at [125, 142] on div "LFMN 21:14 Z OMDW 03:57 Z" at bounding box center [400, 145] width 644 height 10
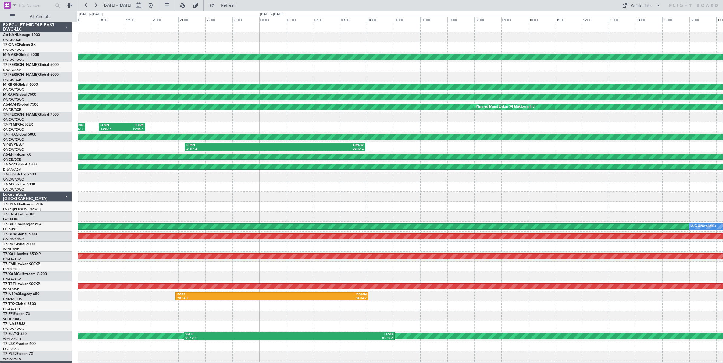
click at [396, 153] on div "Planned Maint Dubai (Al Maktoum Intl) Planned Maint [GEOGRAPHIC_DATA] (Al Makto…" at bounding box center [400, 201] width 644 height 359
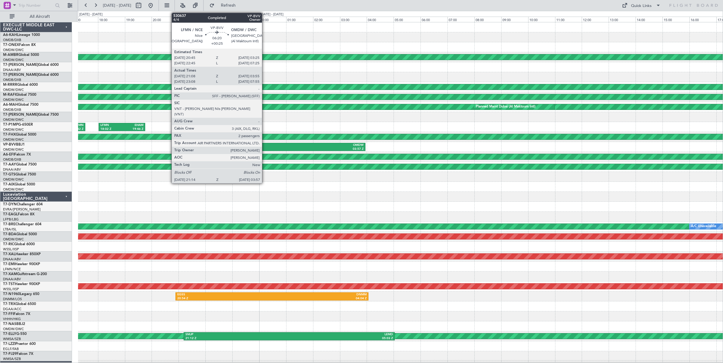
click at [265, 147] on div "LFMN" at bounding box center [230, 145] width 89 height 4
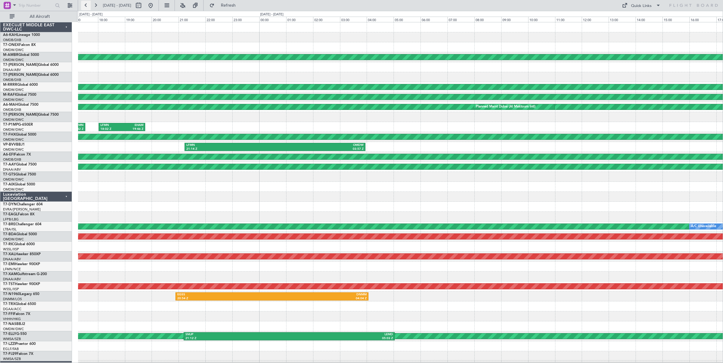
click at [87, 6] on button at bounding box center [86, 6] width 10 height 10
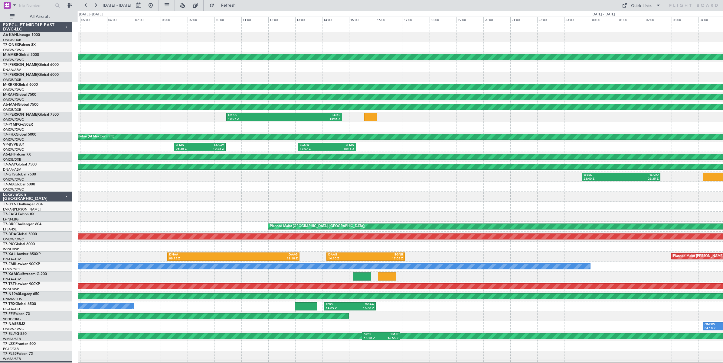
click at [457, 201] on div at bounding box center [400, 197] width 644 height 10
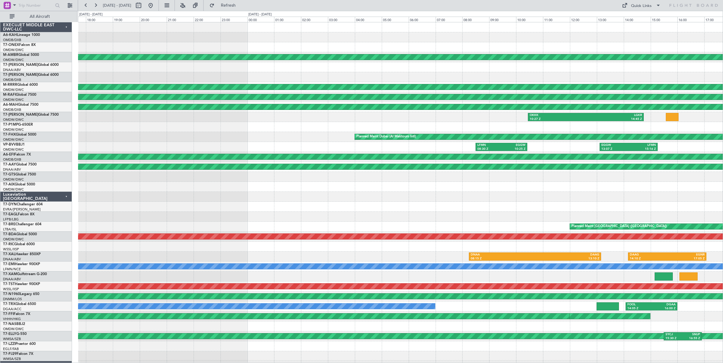
click at [460, 197] on div at bounding box center [400, 197] width 644 height 10
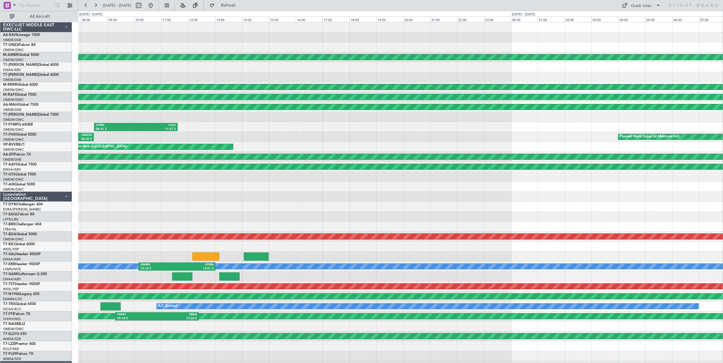
click at [484, 199] on div at bounding box center [400, 197] width 644 height 10
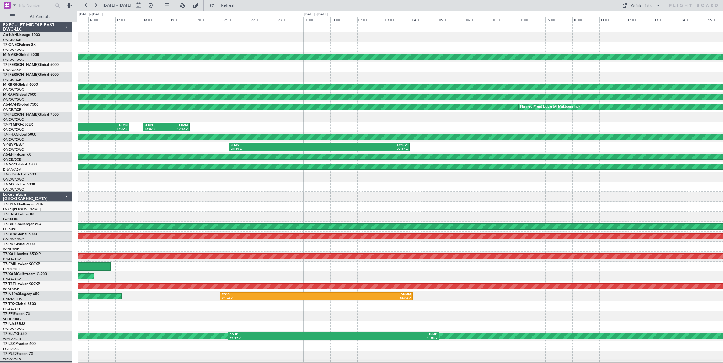
click at [205, 207] on div "EVRA 10:32 Z LTFM 13:17 Z" at bounding box center [400, 207] width 644 height 10
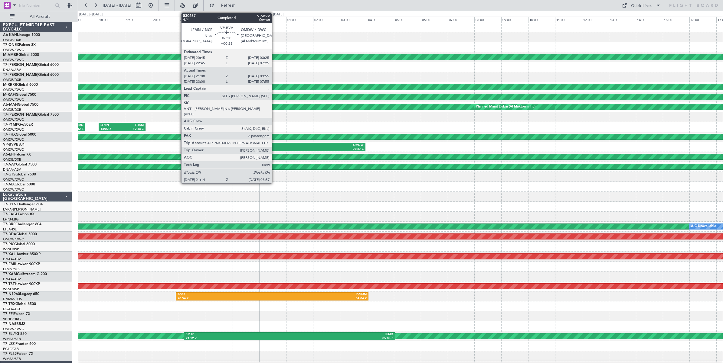
click at [275, 147] on div "OMDW" at bounding box center [319, 145] width 89 height 4
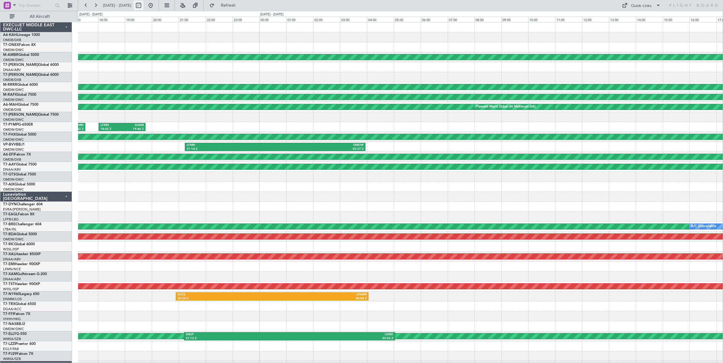
click at [143, 6] on button at bounding box center [139, 6] width 10 height 10
select select "7"
select select "2025"
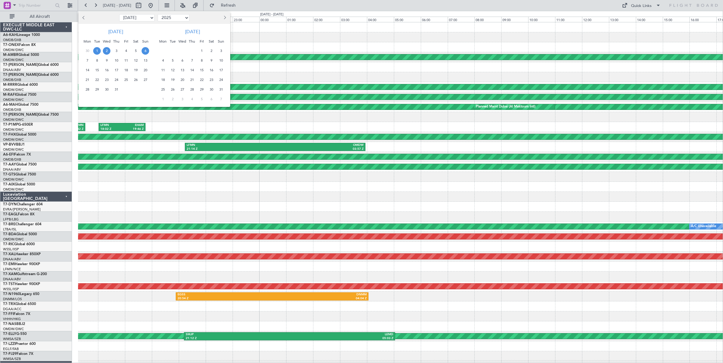
click at [145, 51] on span "6" at bounding box center [145, 51] width 8 height 8
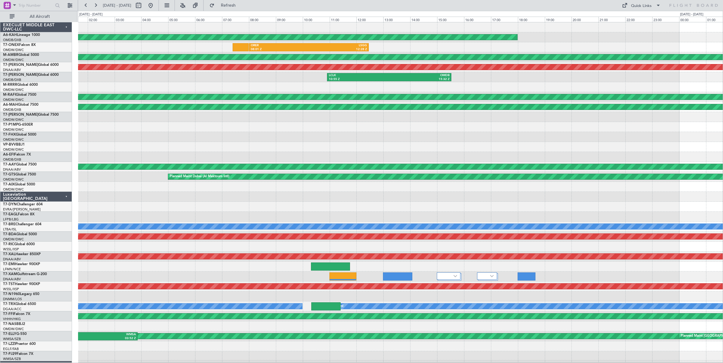
click at [217, 142] on div "Planned Maint [GEOGRAPHIC_DATA] ([GEOGRAPHIC_DATA]) ORER 08:01 Z LSGG 12:28 Z P…" at bounding box center [400, 201] width 644 height 359
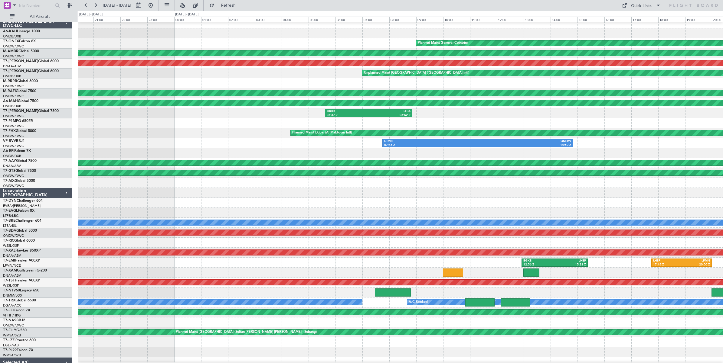
click at [164, 138] on div "Planned Maint Dubai (Al Maktoum Intl)" at bounding box center [400, 133] width 644 height 10
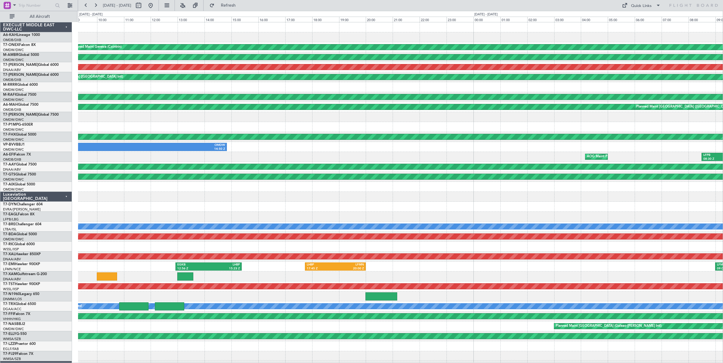
click at [177, 122] on div at bounding box center [400, 127] width 644 height 10
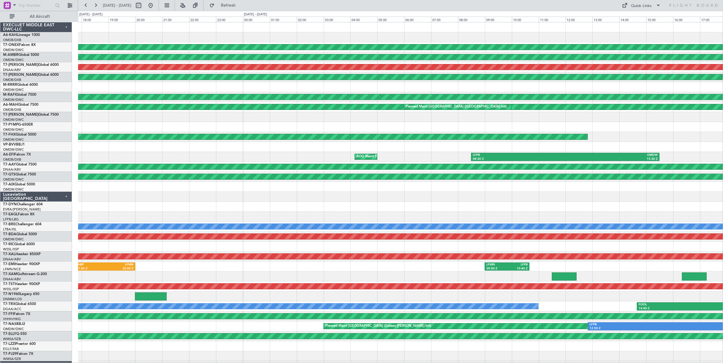
click at [177, 134] on div "Planned Maint Geneva (Cointrin) Planned Maint [GEOGRAPHIC_DATA] (Al Maktoum Int…" at bounding box center [400, 201] width 644 height 359
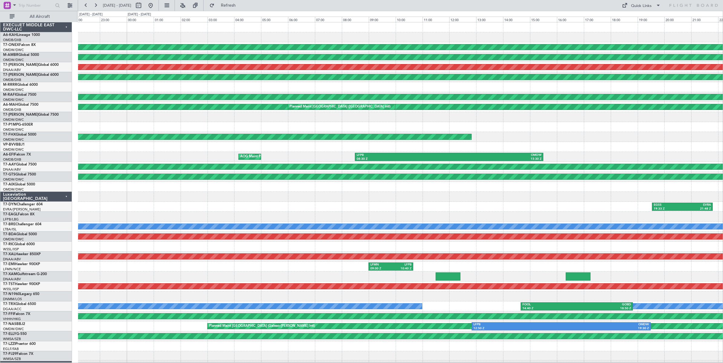
click at [141, 129] on div at bounding box center [400, 127] width 644 height 10
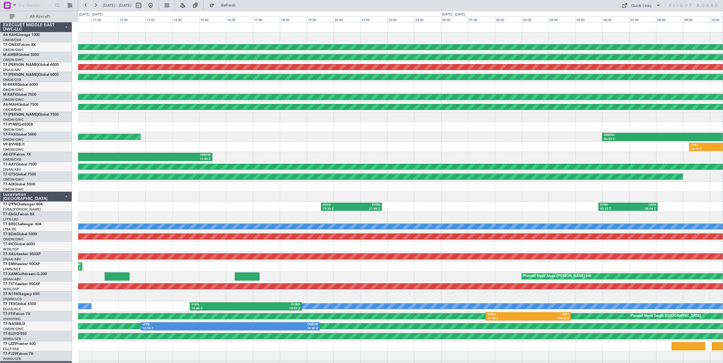
click at [156, 129] on div at bounding box center [400, 127] width 644 height 10
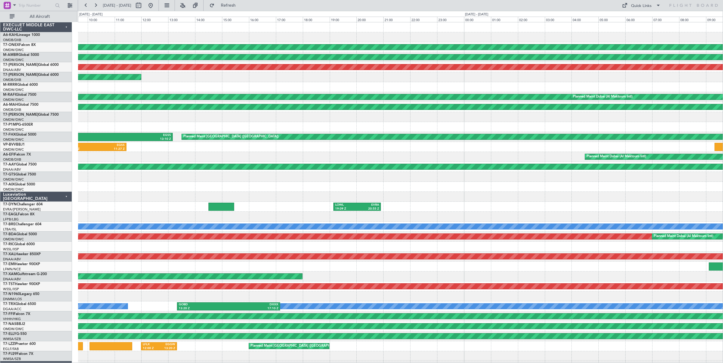
click at [97, 128] on div at bounding box center [400, 127] width 644 height 10
click at [143, 6] on button at bounding box center [139, 6] width 10 height 10
select select "7"
select select "2025"
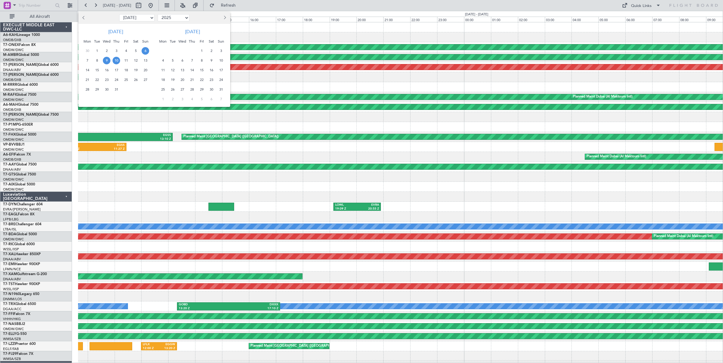
click at [145, 51] on span "6" at bounding box center [145, 51] width 8 height 8
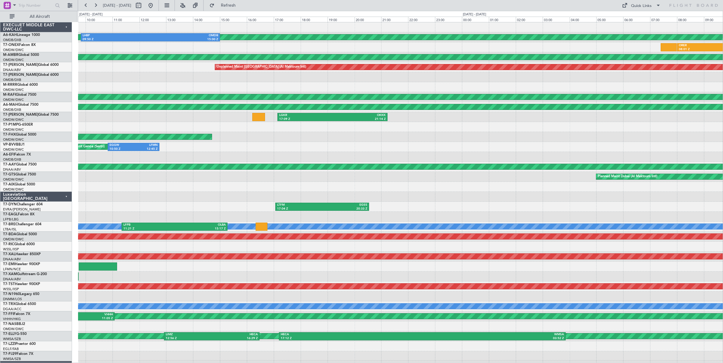
click at [501, 138] on div "Planned Maint Dubai (Al Maktoum Intl)" at bounding box center [400, 137] width 644 height 10
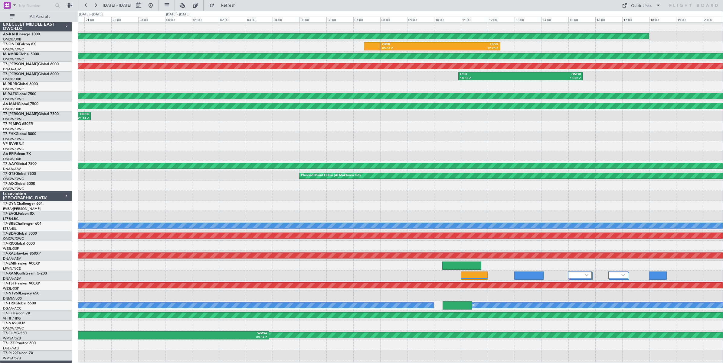
click at [341, 142] on div at bounding box center [400, 146] width 644 height 10
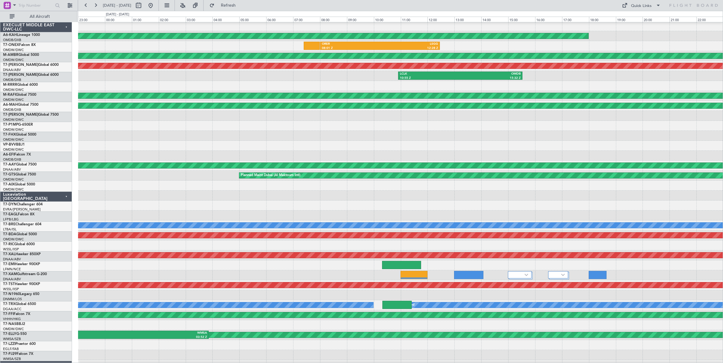
click at [331, 144] on div "Planned Maint [GEOGRAPHIC_DATA] ([GEOGRAPHIC_DATA]) ORER 08:01 Z LSGG 12:28 Z P…" at bounding box center [400, 200] width 644 height 359
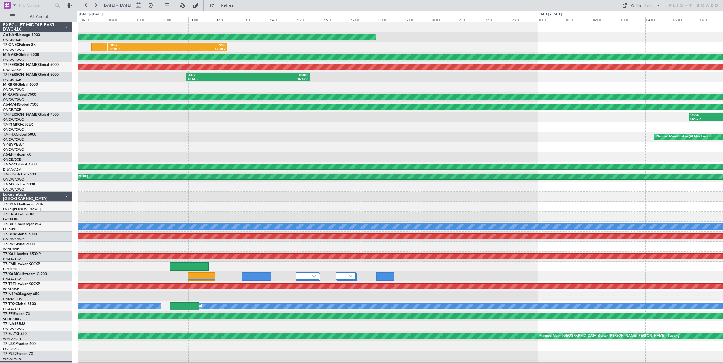
click at [323, 143] on div "LFMN 07:45 Z OMDW 14:50 Z" at bounding box center [400, 147] width 644 height 10
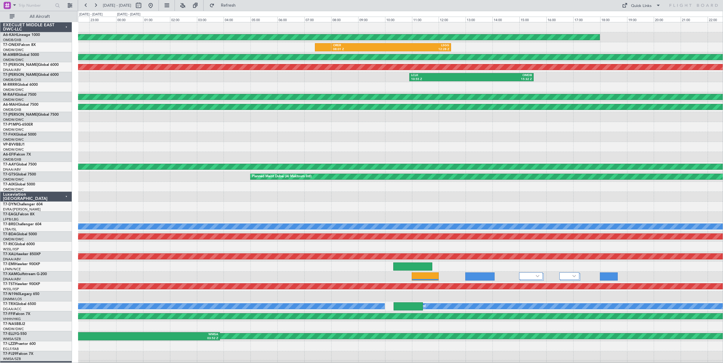
click at [582, 140] on div "Planned Maint Dubai (Al Maktoum Intl)" at bounding box center [400, 137] width 644 height 10
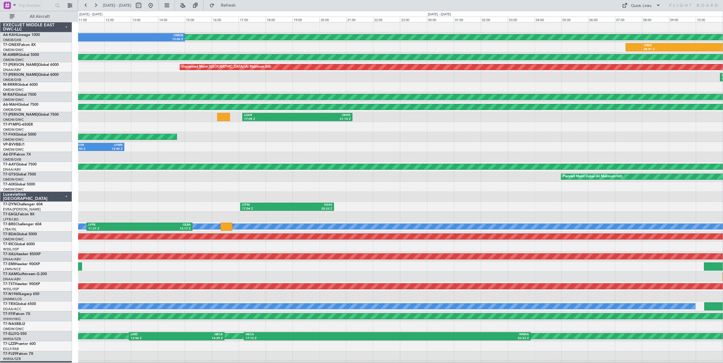
click at [543, 145] on div "Planned Maint [GEOGRAPHIC_DATA] ([GEOGRAPHIC_DATA]) LHBP 09:50 Z OMDB 15:00 Z O…" at bounding box center [400, 201] width 644 height 359
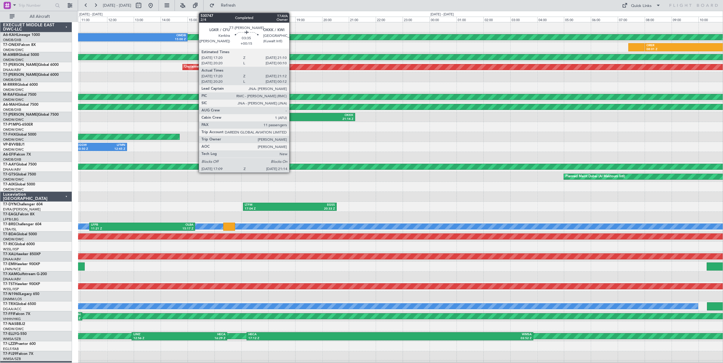
click at [292, 116] on div "LGKR" at bounding box center [273, 115] width 53 height 4
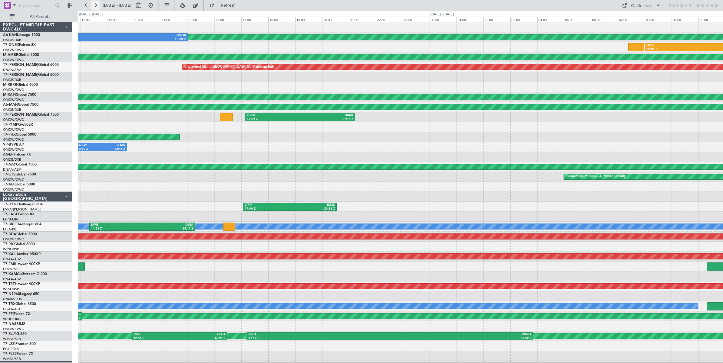
click at [96, 6] on button at bounding box center [96, 6] width 10 height 10
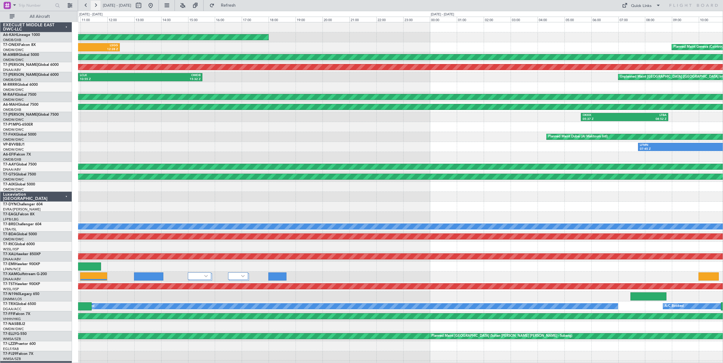
click at [96, 6] on button at bounding box center [96, 6] width 10 height 10
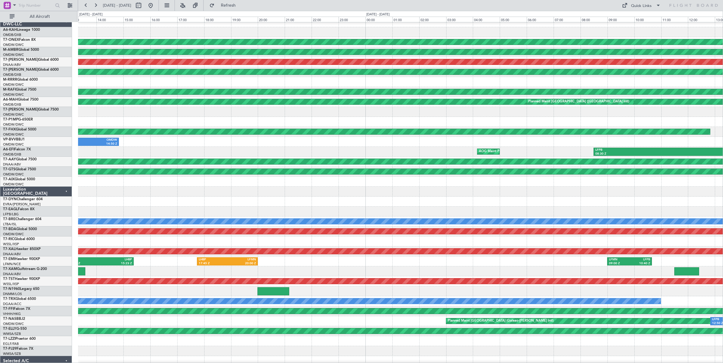
click at [519, 121] on div at bounding box center [400, 122] width 644 height 10
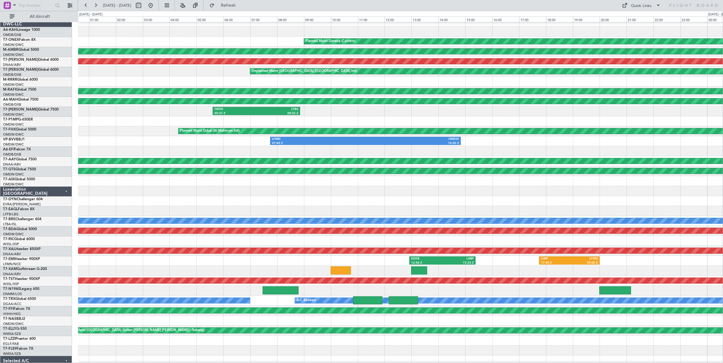
scroll to position [6, 0]
click at [476, 121] on div at bounding box center [400, 121] width 644 height 10
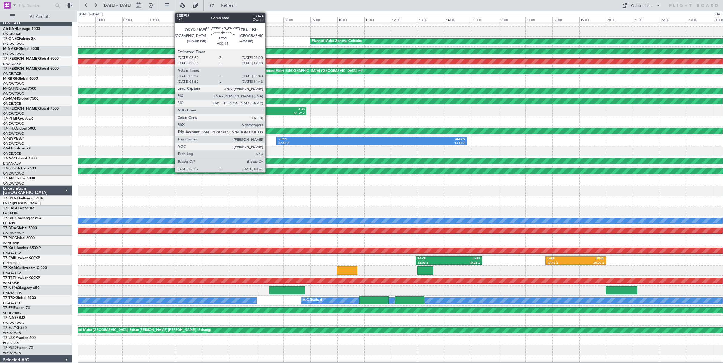
click at [268, 109] on div "LTBA" at bounding box center [284, 109] width 42 height 4
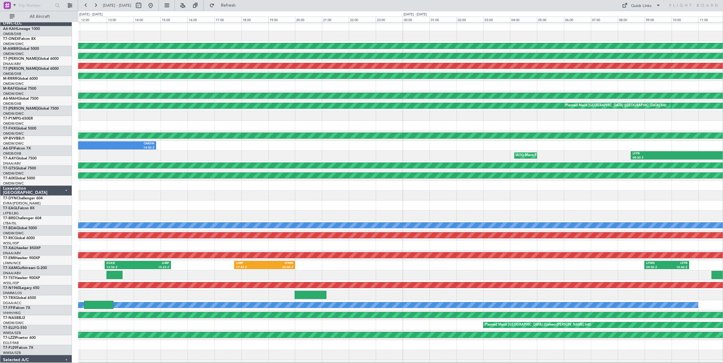
scroll to position [2, 0]
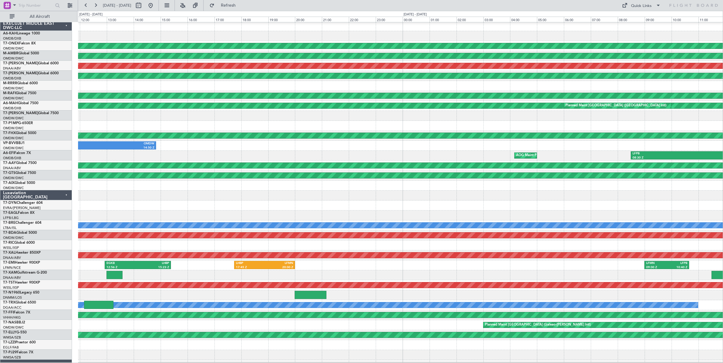
click at [259, 154] on div "AOG Maint Paris ([GEOGRAPHIC_DATA]) LFPB 08:30 Z OMDW 15:30 Z" at bounding box center [400, 156] width 644 height 10
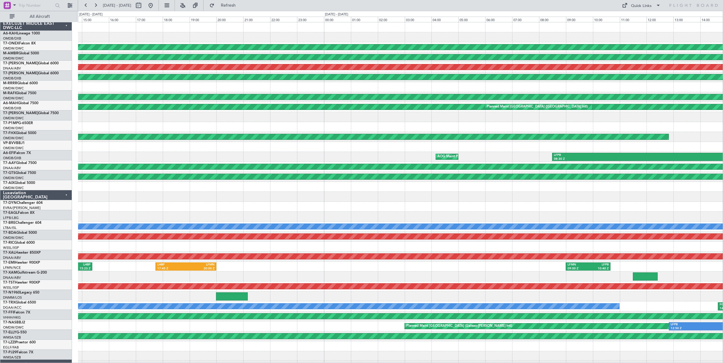
scroll to position [0, 0]
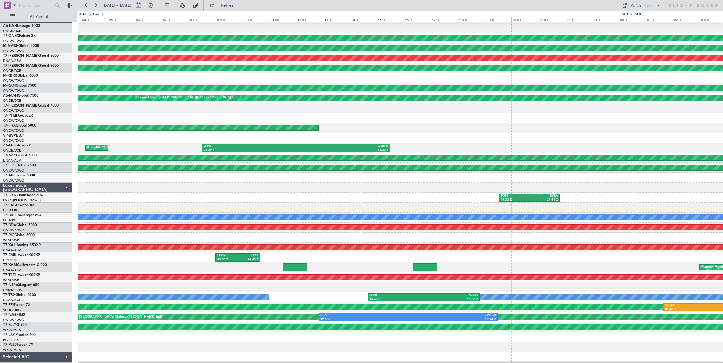
click at [93, 138] on div "LIMJ 09:14 Z EGSS 11:27 Z" at bounding box center [400, 138] width 644 height 10
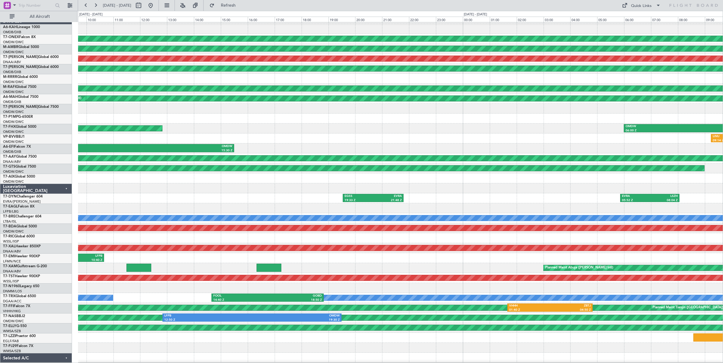
scroll to position [5, 0]
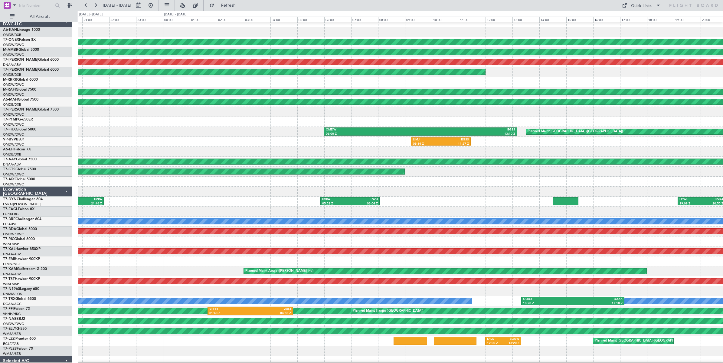
click at [104, 140] on div "LIMJ 09:14 Z EGSS 11:27 Z" at bounding box center [400, 142] width 644 height 10
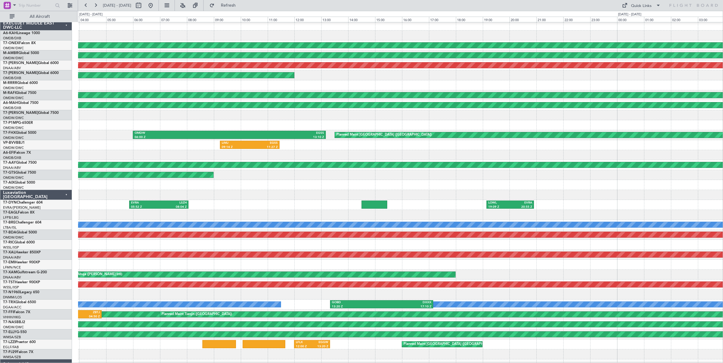
scroll to position [2, 0]
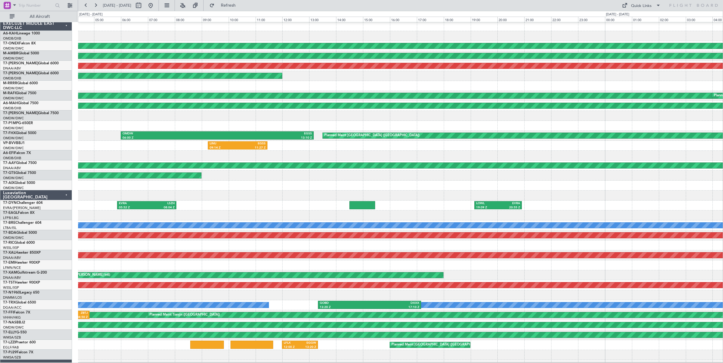
click at [170, 150] on div "Planned Maint Geneva (Cointrin) Planned Maint [GEOGRAPHIC_DATA] (Al Maktoum Int…" at bounding box center [400, 200] width 644 height 359
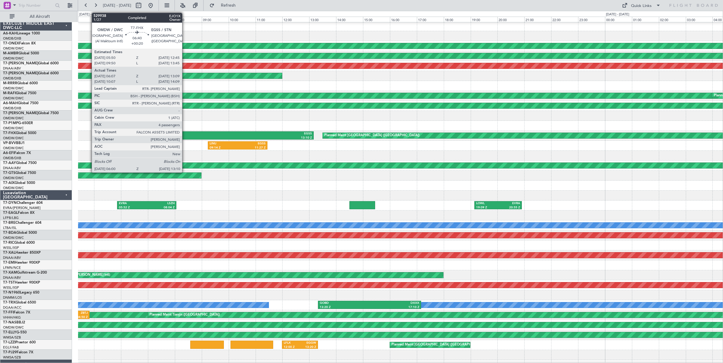
click at [185, 135] on div "OMDW" at bounding box center [169, 134] width 95 height 4
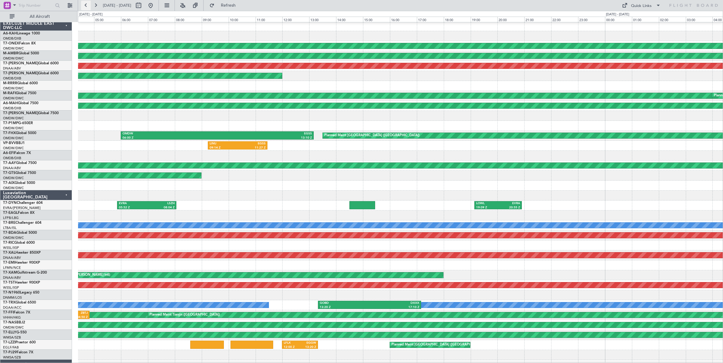
click at [85, 7] on button at bounding box center [86, 6] width 10 height 10
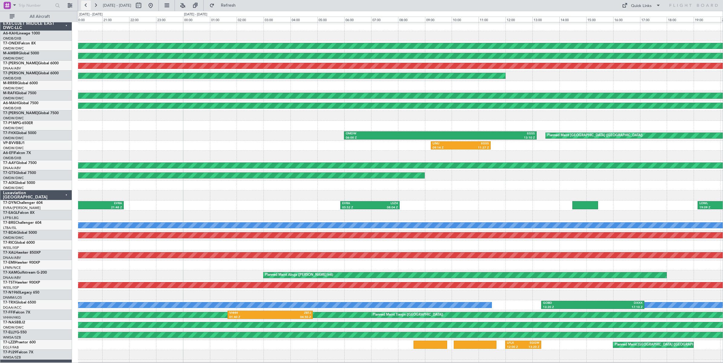
click at [85, 7] on button at bounding box center [86, 6] width 10 height 10
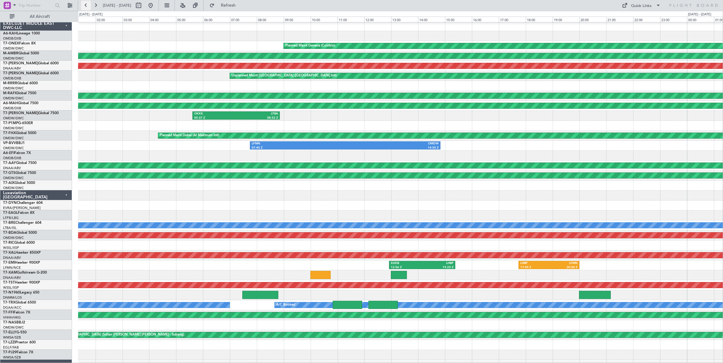
click at [85, 7] on button at bounding box center [86, 6] width 10 height 10
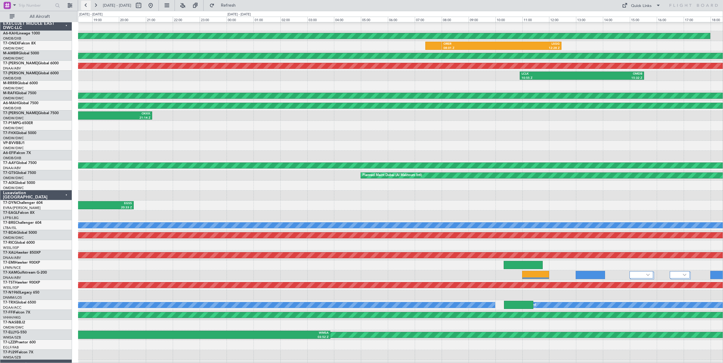
click at [85, 7] on button at bounding box center [86, 6] width 10 height 10
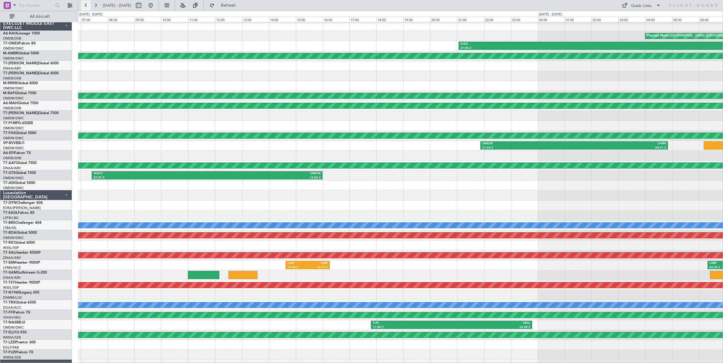
click at [85, 7] on button at bounding box center [86, 6] width 10 height 10
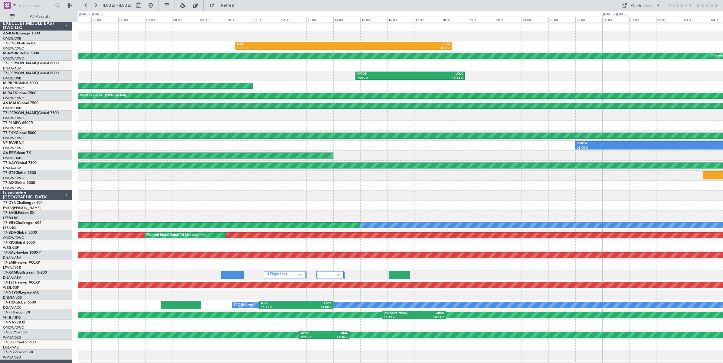
scroll to position [0, 0]
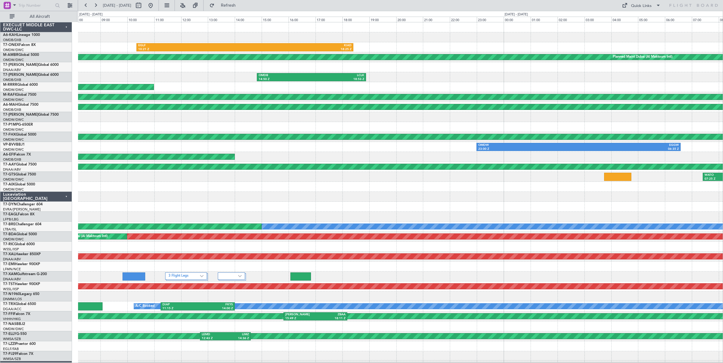
click at [412, 88] on div "Planned Maint Dubai (Al Maktoum Intl)" at bounding box center [400, 87] width 644 height 10
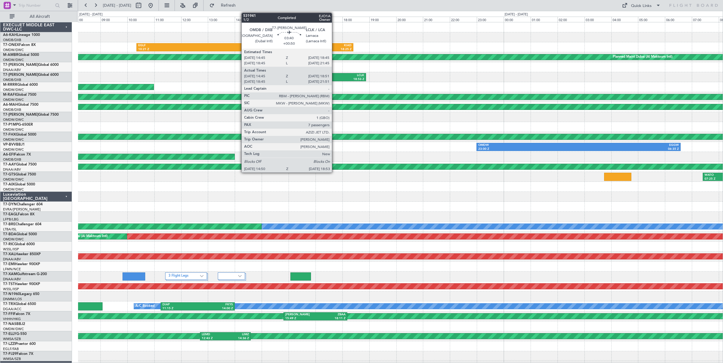
click at [335, 77] on div "18:53 Z" at bounding box center [337, 79] width 53 height 4
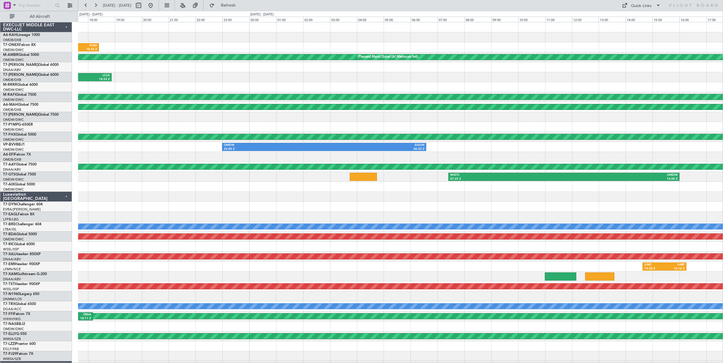
click at [228, 85] on div "EGLF 10:21 Z KIAD 18:25 Z KIAD 21:04 Z ORER 08:12 Z Planned Maint [GEOGRAPHIC_D…" at bounding box center [400, 201] width 644 height 359
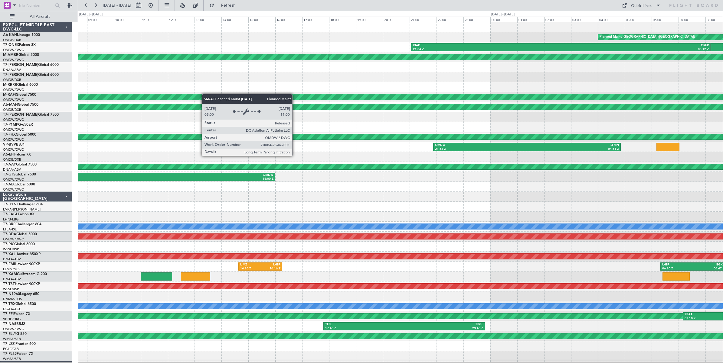
click at [152, 94] on div "Planned Maint [GEOGRAPHIC_DATA] ([GEOGRAPHIC_DATA]) LHBP 09:50 Z OMDB 15:00 Z K…" at bounding box center [400, 201] width 644 height 359
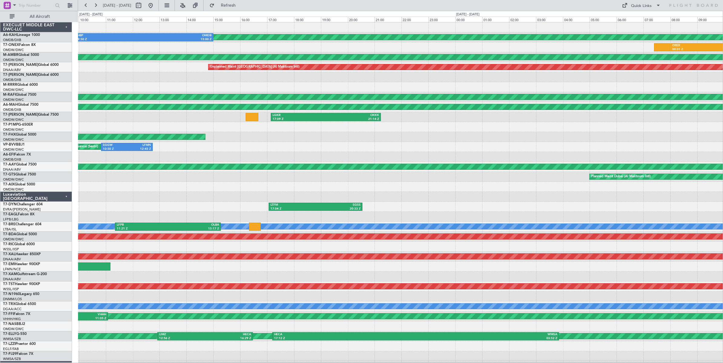
click at [43, 101] on div "Planned Maint [GEOGRAPHIC_DATA] ([GEOGRAPHIC_DATA]) LHBP 09:50 Z OMDB 15:00 Z O…" at bounding box center [361, 187] width 723 height 353
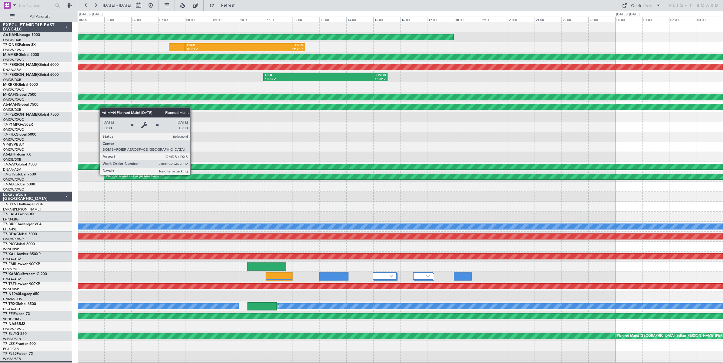
click at [133, 104] on div "Planned Maint [GEOGRAPHIC_DATA] ([GEOGRAPHIC_DATA]) ORER 08:01 Z LSGG 12:28 Z P…" at bounding box center [400, 201] width 644 height 359
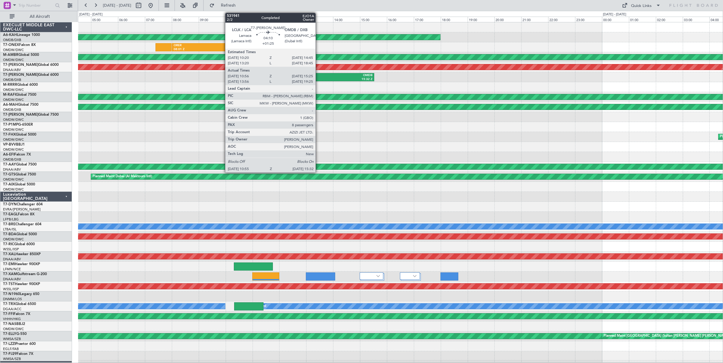
click at [318, 78] on div "15:32 Z" at bounding box center [342, 79] width 60 height 4
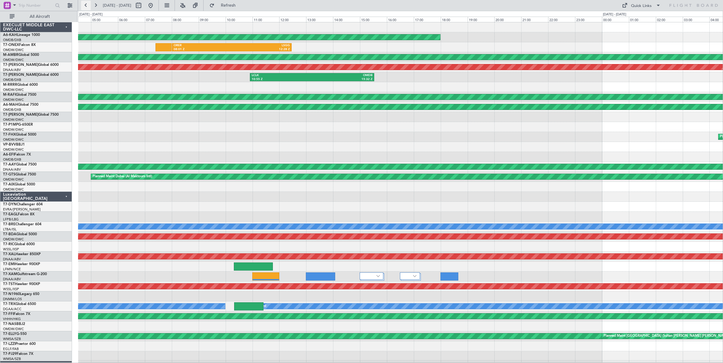
click at [87, 5] on button at bounding box center [86, 6] width 10 height 10
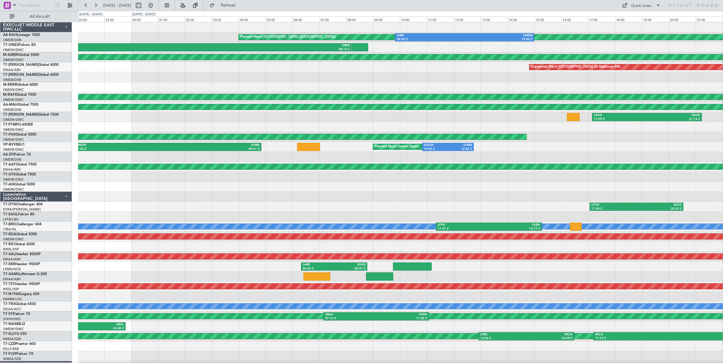
click at [341, 159] on div at bounding box center [400, 157] width 644 height 10
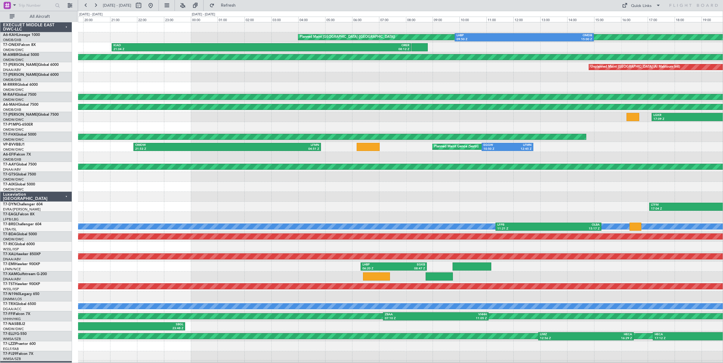
click at [248, 162] on div "Planned Maint [GEOGRAPHIC_DATA] ([GEOGRAPHIC_DATA]) LHBP 09:50 Z OMDB 15:00 Z K…" at bounding box center [400, 201] width 644 height 359
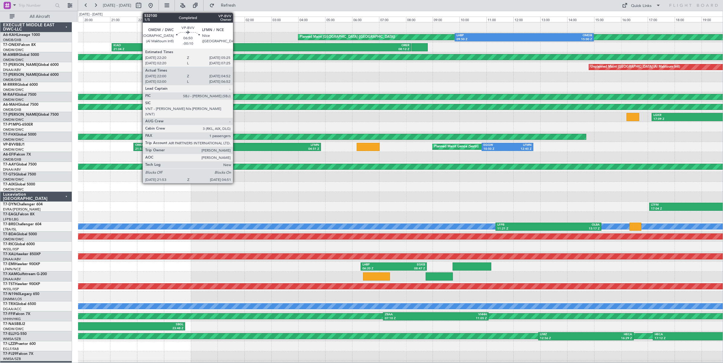
click at [236, 148] on div "04:51 Z" at bounding box center [273, 149] width 92 height 4
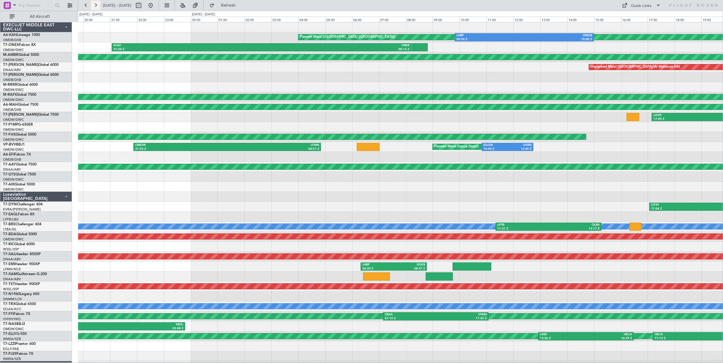
click at [96, 5] on button at bounding box center [96, 6] width 10 height 10
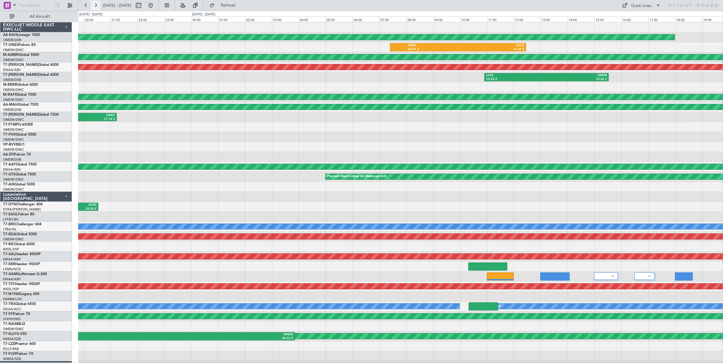
click at [95, 5] on button at bounding box center [96, 6] width 10 height 10
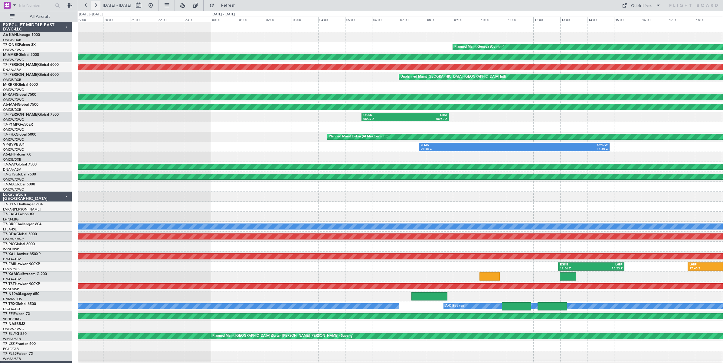
click at [95, 5] on button at bounding box center [96, 6] width 10 height 10
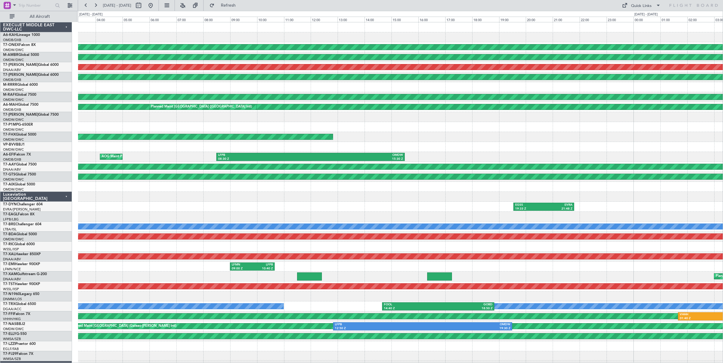
click at [329, 147] on div "LIMJ 09:14 Z EGSS 11:27 Z" at bounding box center [400, 147] width 644 height 10
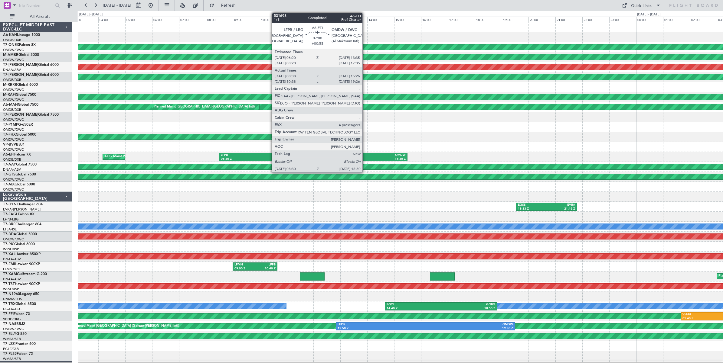
click at [365, 155] on div "OMDW" at bounding box center [359, 155] width 92 height 4
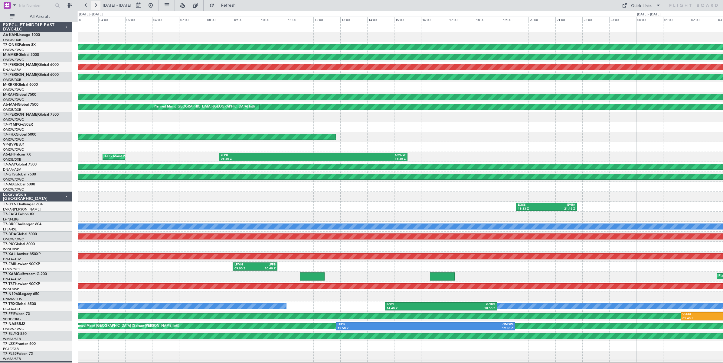
click at [96, 7] on button at bounding box center [96, 6] width 10 height 10
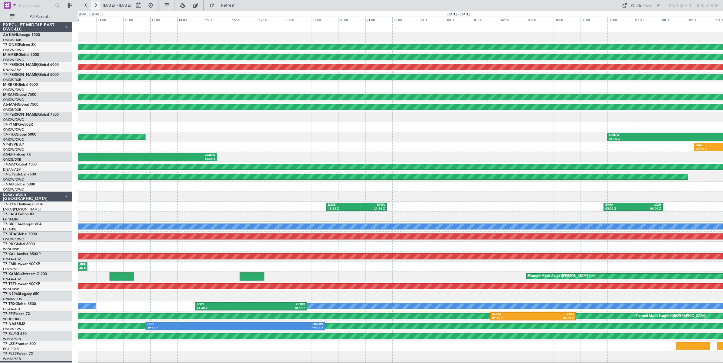
click at [96, 7] on button at bounding box center [96, 6] width 10 height 10
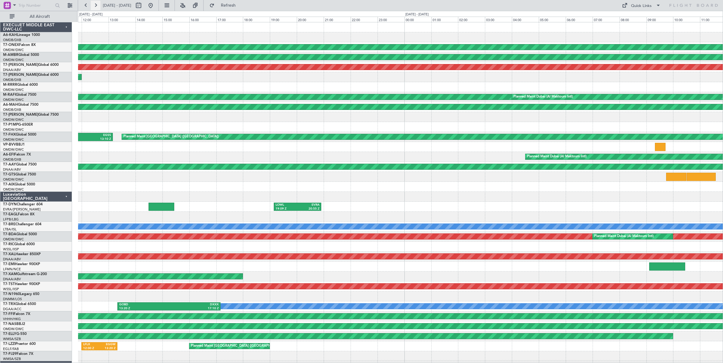
click at [96, 7] on button at bounding box center [96, 6] width 10 height 10
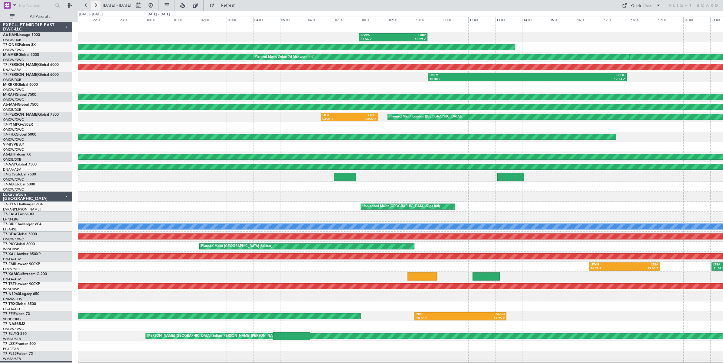
click at [96, 7] on button at bounding box center [96, 6] width 10 height 10
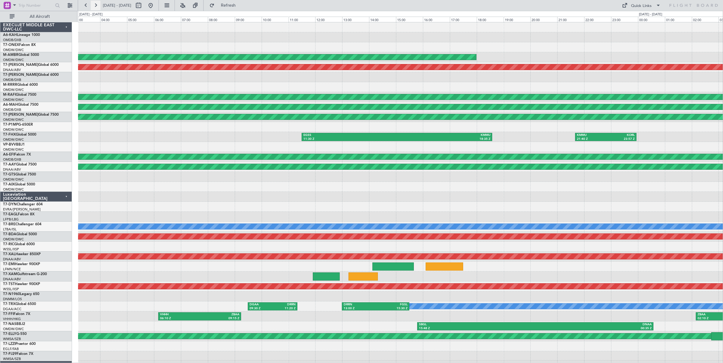
click at [96, 7] on button at bounding box center [96, 6] width 10 height 10
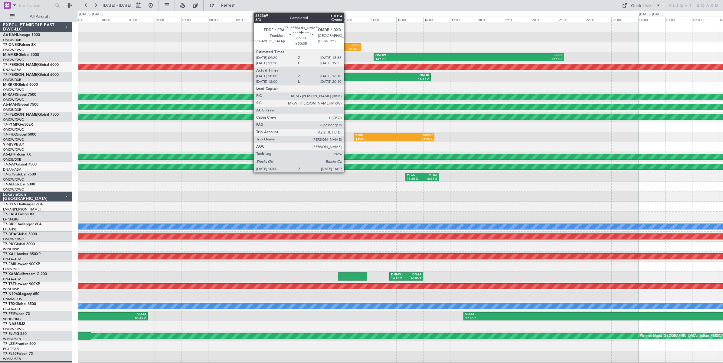
click at [347, 79] on div "16:17 Z" at bounding box center [387, 79] width 83 height 4
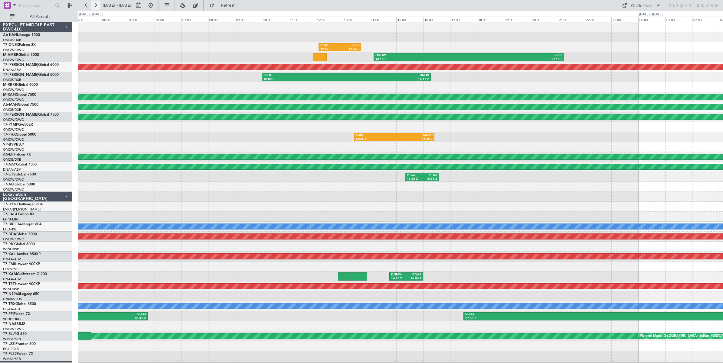
click at [96, 7] on button at bounding box center [96, 6] width 10 height 10
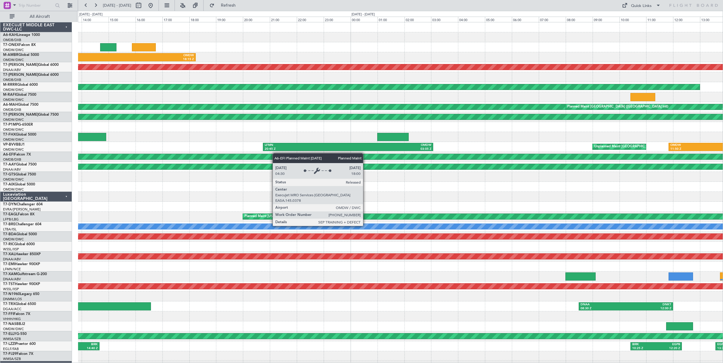
click at [207, 154] on div "ORBI 14:00 Z LRBS 16:55 Z LRBS 17:38 Z EGLF 20:55 Z EGSS 06:00 Z ORBI 11:05 Z E…" at bounding box center [400, 201] width 644 height 359
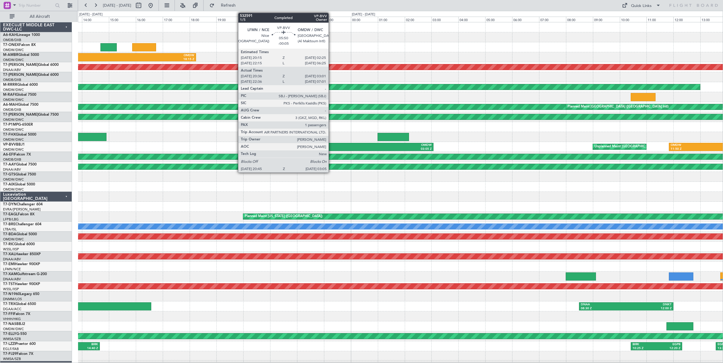
click at [331, 148] on div "20:45 Z" at bounding box center [306, 149] width 83 height 4
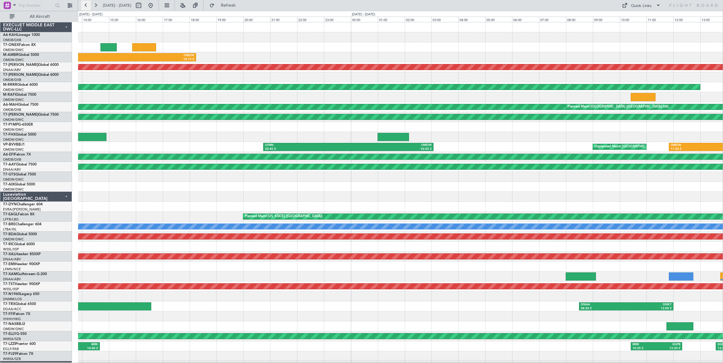
click at [86, 5] on button at bounding box center [86, 6] width 10 height 10
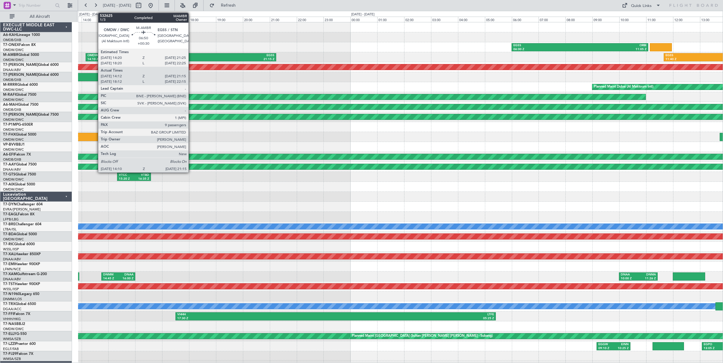
click at [191, 57] on div "EGSS" at bounding box center [227, 56] width 93 height 4
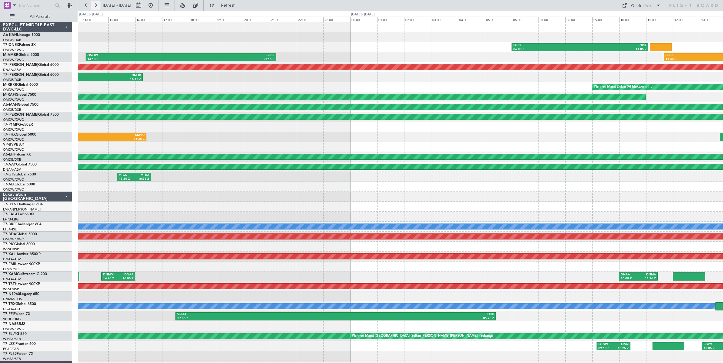
click at [97, 5] on button at bounding box center [96, 6] width 10 height 10
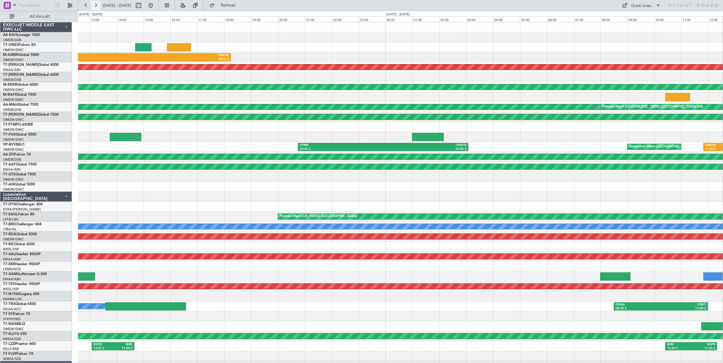
click at [96, 5] on button at bounding box center [96, 6] width 10 height 10
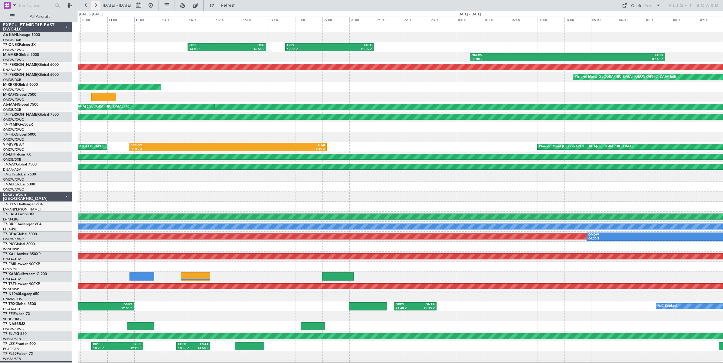
click at [96, 5] on button at bounding box center [96, 6] width 10 height 10
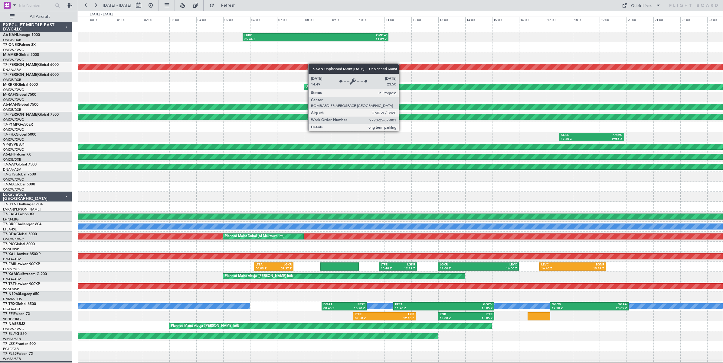
click at [190, 70] on div "LHBP 05:44 Z OMDW 11:09 Z Unplanned Maint [GEOGRAPHIC_DATA] (Al Maktoum Intl) U…" at bounding box center [400, 201] width 644 height 359
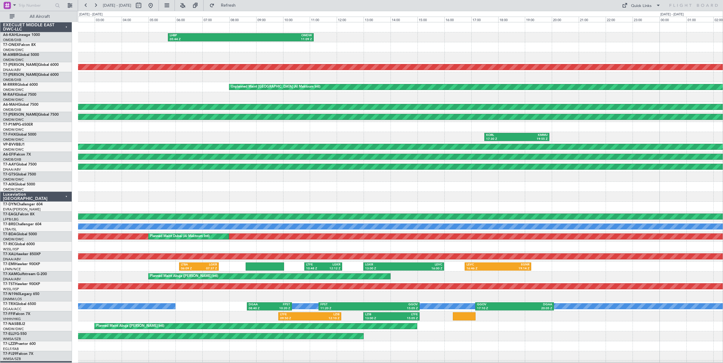
click at [177, 60] on div at bounding box center [400, 57] width 644 height 10
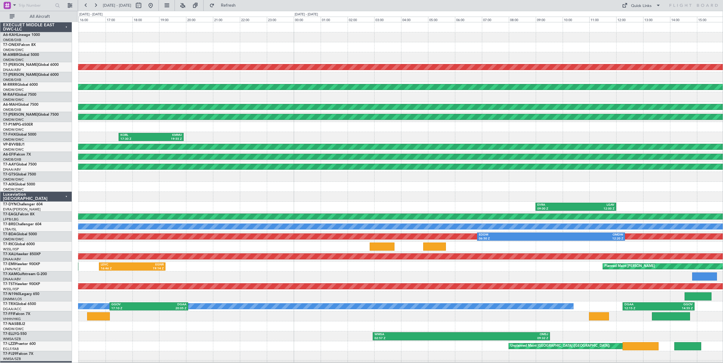
click at [235, 51] on div at bounding box center [400, 47] width 644 height 10
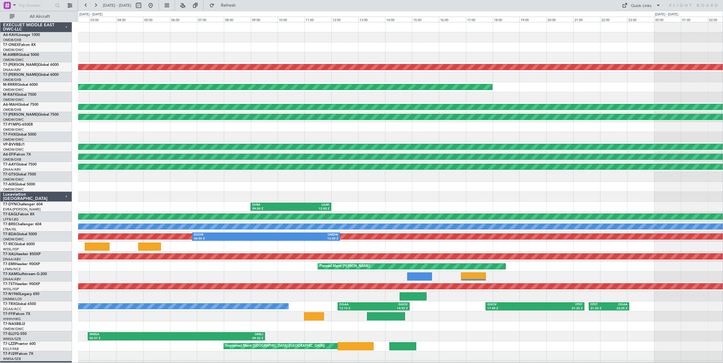
click at [265, 44] on div at bounding box center [400, 47] width 644 height 10
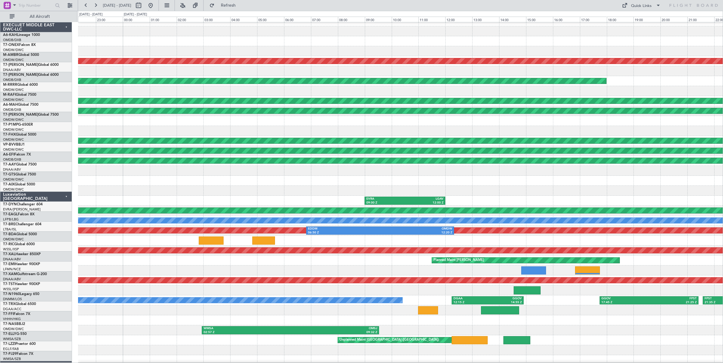
click at [523, 46] on div at bounding box center [400, 41] width 644 height 10
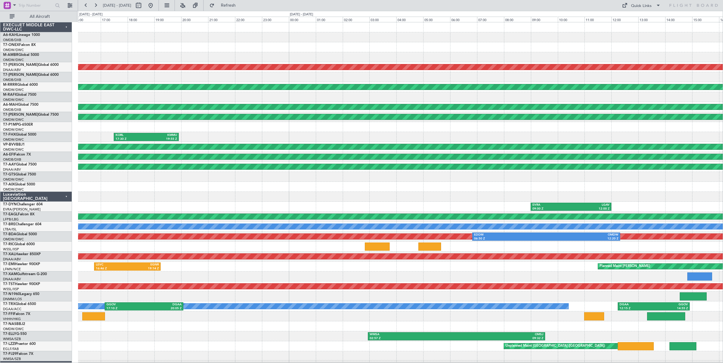
click at [495, 51] on div at bounding box center [400, 47] width 644 height 10
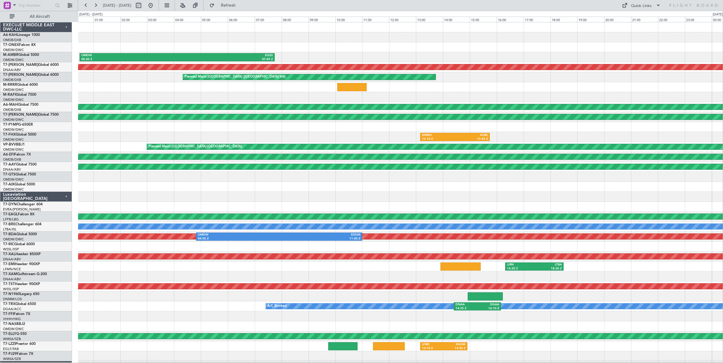
scroll to position [4, 0]
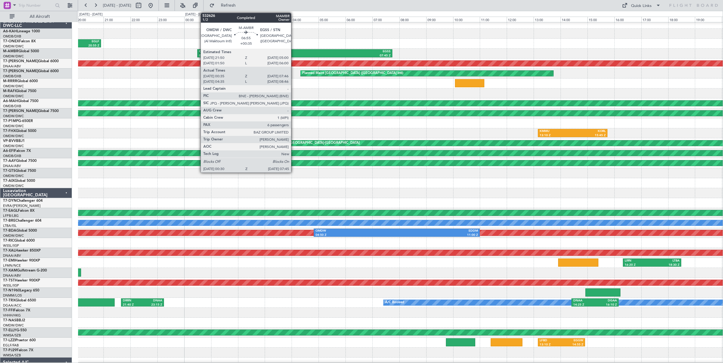
click at [294, 53] on div "OMDW" at bounding box center [247, 52] width 96 height 4
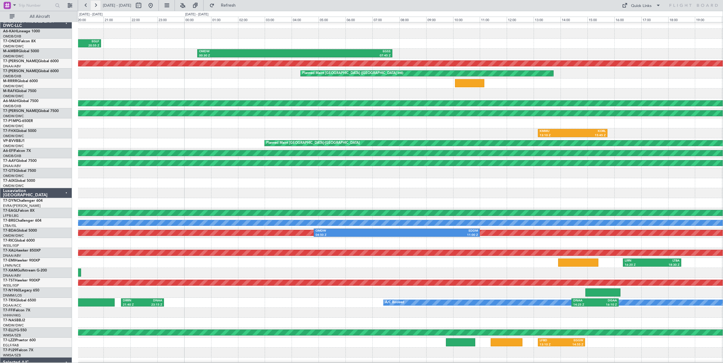
click at [96, 6] on button at bounding box center [96, 6] width 10 height 10
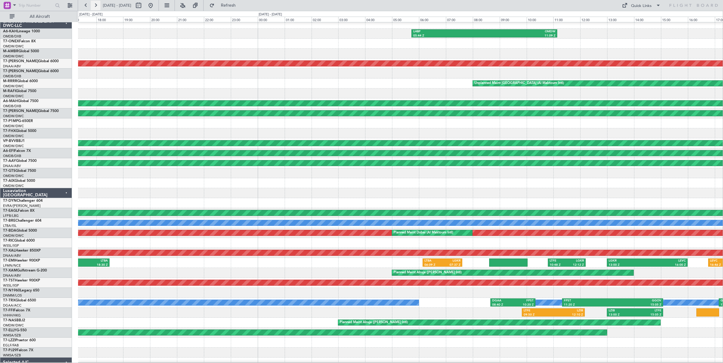
click at [96, 6] on button at bounding box center [96, 6] width 10 height 10
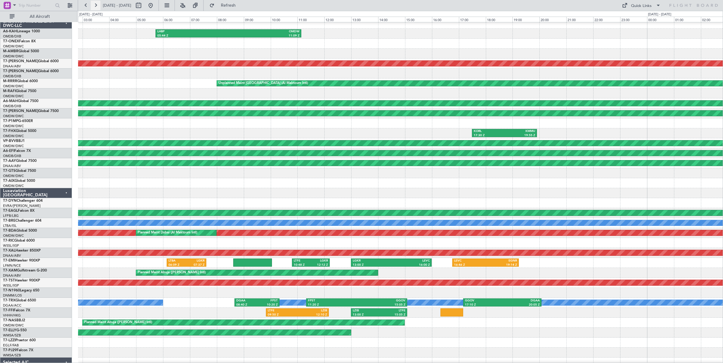
click at [96, 6] on button at bounding box center [96, 6] width 10 height 10
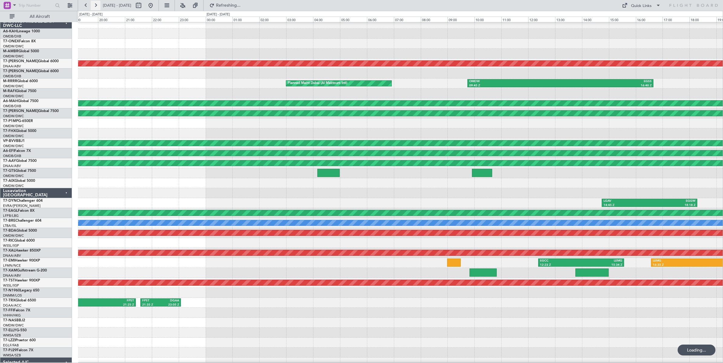
click at [96, 6] on button at bounding box center [96, 6] width 10 height 10
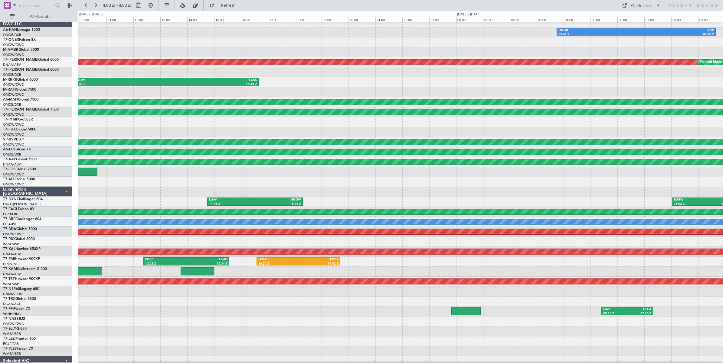
click at [651, 84] on div "OMDW 09:45 Z EGSS 16:40 Z Planned Maint [GEOGRAPHIC_DATA] (Al Maktoum Intl)" at bounding box center [400, 82] width 644 height 10
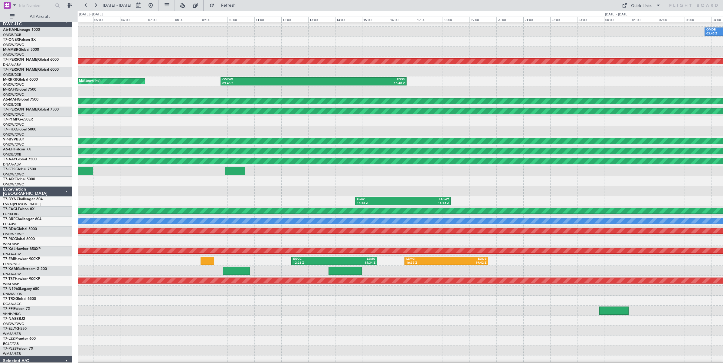
scroll to position [5, 0]
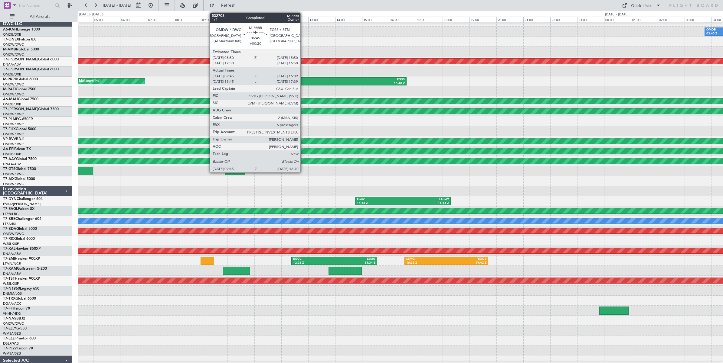
click at [304, 81] on div "OMDW" at bounding box center [267, 80] width 91 height 4
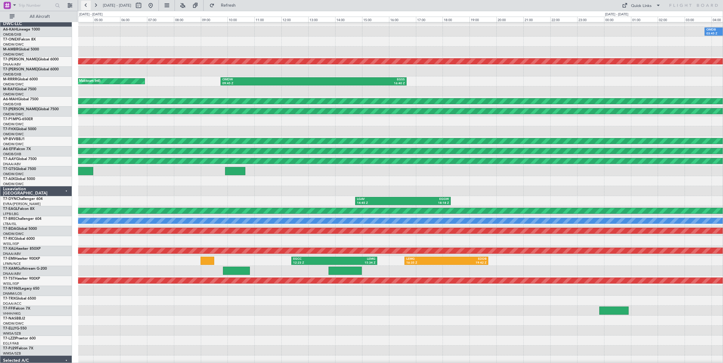
click at [85, 8] on button at bounding box center [86, 6] width 10 height 10
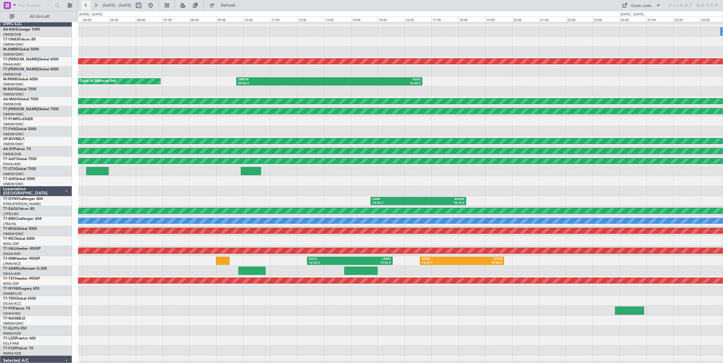
click at [85, 8] on button at bounding box center [86, 6] width 10 height 10
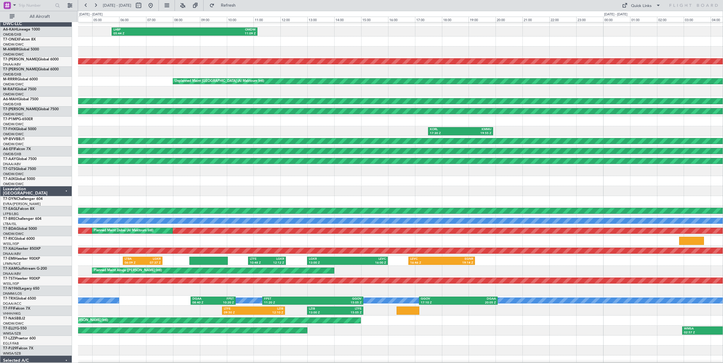
scroll to position [0, 0]
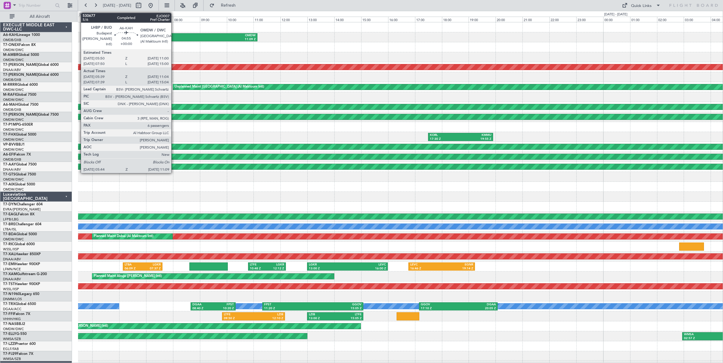
click at [174, 38] on div "05:44 Z" at bounding box center [148, 39] width 71 height 4
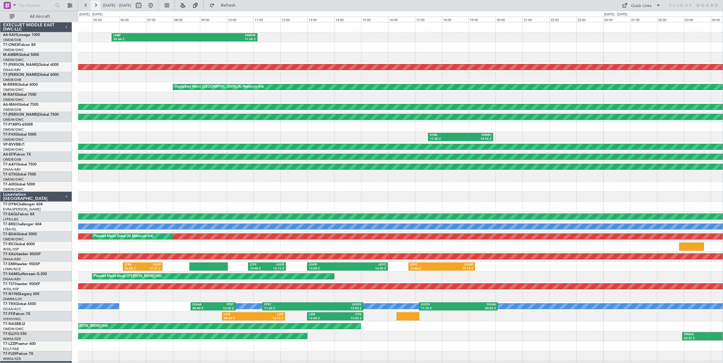
click at [96, 5] on button at bounding box center [96, 6] width 10 height 10
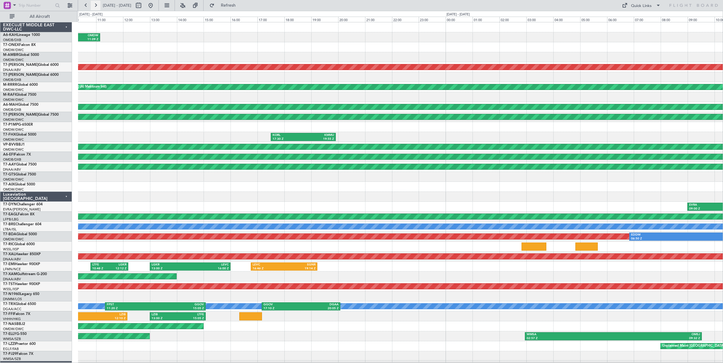
click at [96, 5] on button at bounding box center [96, 6] width 10 height 10
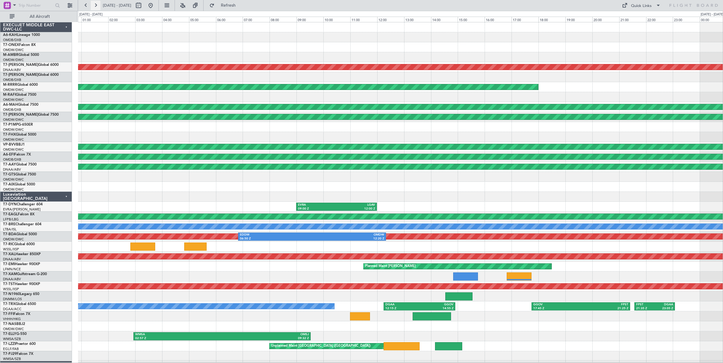
click at [96, 5] on button at bounding box center [96, 6] width 10 height 10
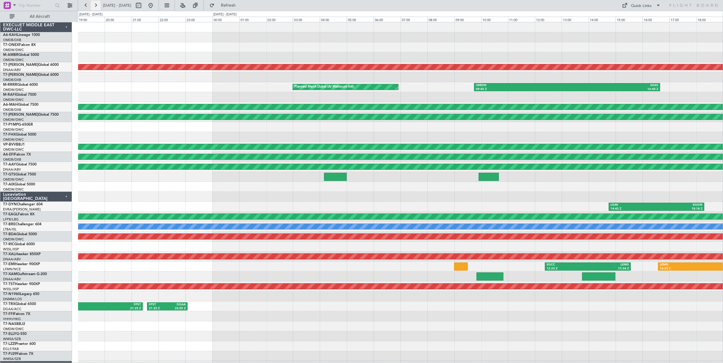
click at [96, 5] on button at bounding box center [96, 6] width 10 height 10
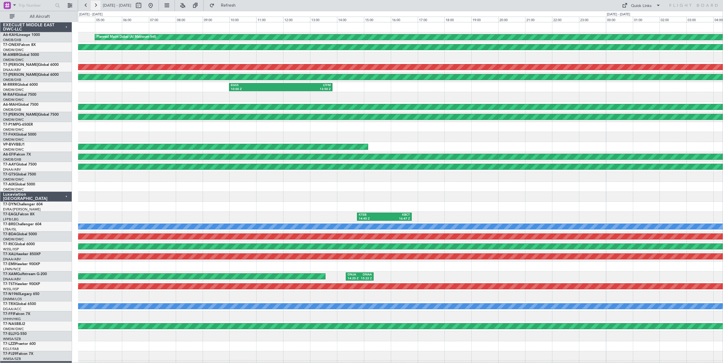
click at [96, 5] on button at bounding box center [96, 6] width 10 height 10
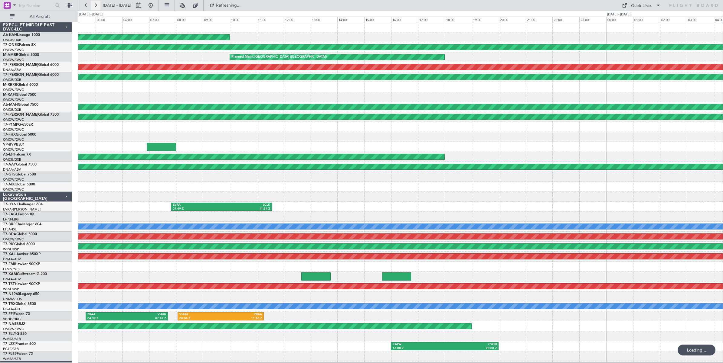
click at [96, 5] on button at bounding box center [96, 6] width 10 height 10
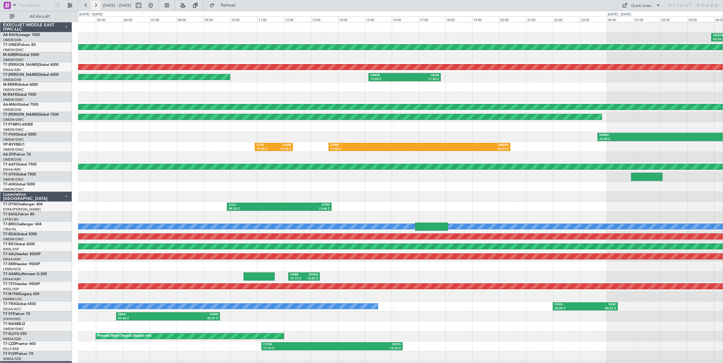
click at [96, 5] on button at bounding box center [96, 6] width 10 height 10
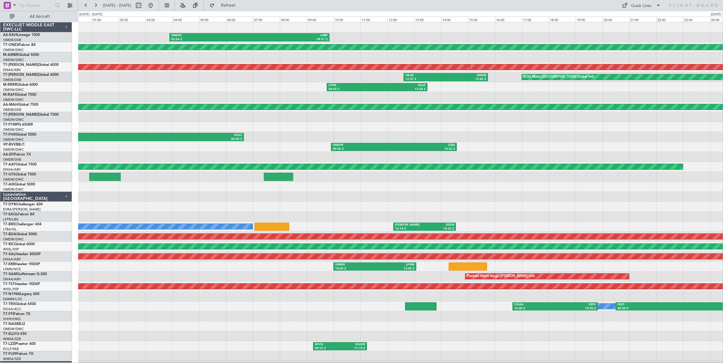
click at [357, 51] on div "OMDW 03:54 Z LHBP 09:51 Z Planned Maint [GEOGRAPHIC_DATA] ([GEOGRAPHIC_DATA]) U…" at bounding box center [400, 201] width 644 height 359
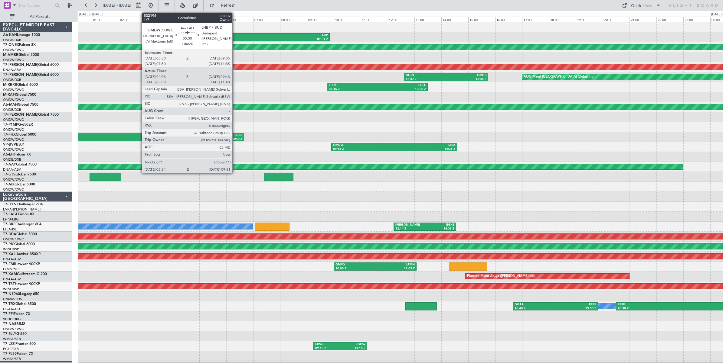
click at [235, 36] on div "OMDW" at bounding box center [210, 36] width 78 height 4
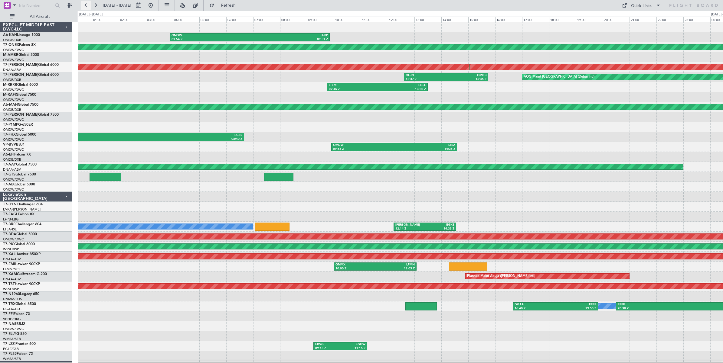
click at [87, 6] on button at bounding box center [86, 6] width 10 height 10
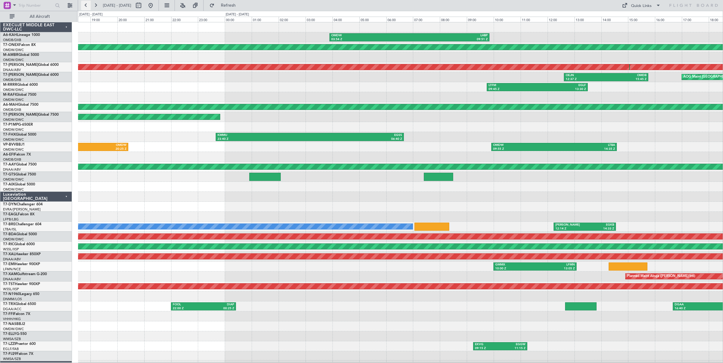
click at [87, 6] on button at bounding box center [86, 6] width 10 height 10
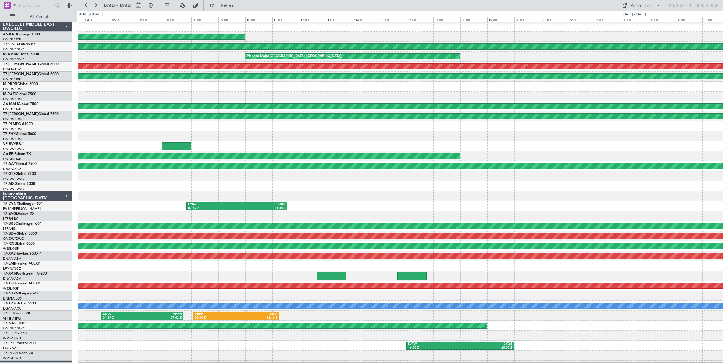
click at [271, 139] on div at bounding box center [400, 137] width 644 height 10
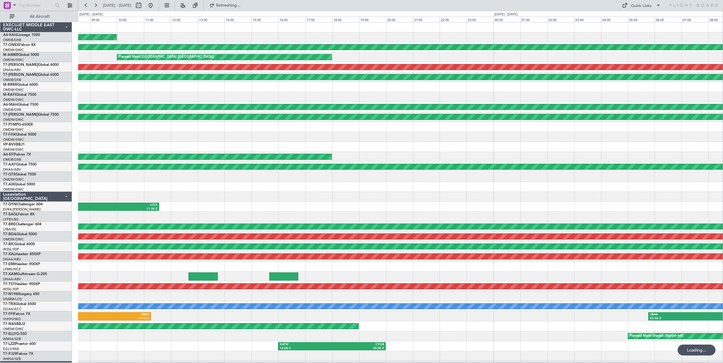
click at [156, 151] on div "LFSB 10:55 Z LFMN 12:20 Z LFMN 13:40 Z OMDW 20:25 Z" at bounding box center [400, 147] width 644 height 10
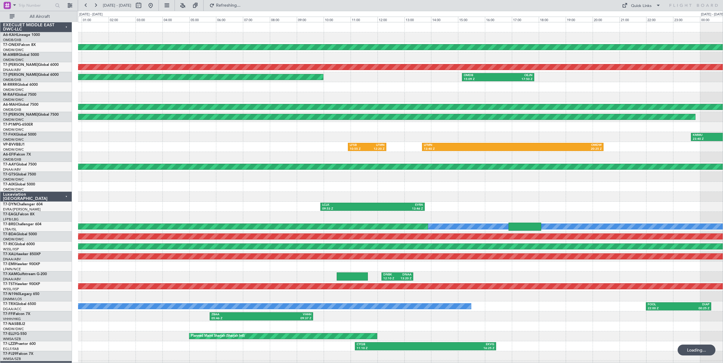
click at [137, 155] on div "OMDW 03:54 Z LHBP 09:51 Z Planned Maint [GEOGRAPHIC_DATA] ([GEOGRAPHIC_DATA]) U…" at bounding box center [400, 201] width 644 height 359
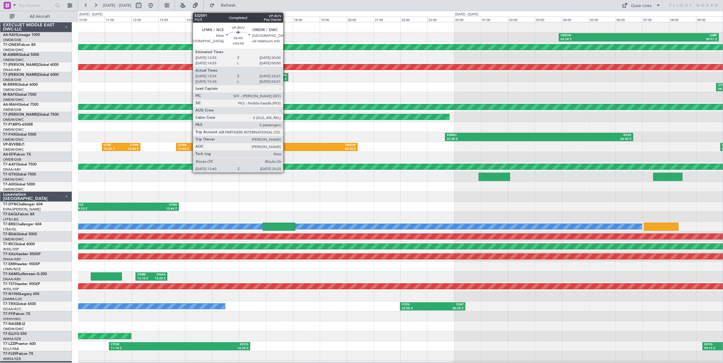
click at [286, 148] on div "20:25 Z" at bounding box center [311, 149] width 89 height 4
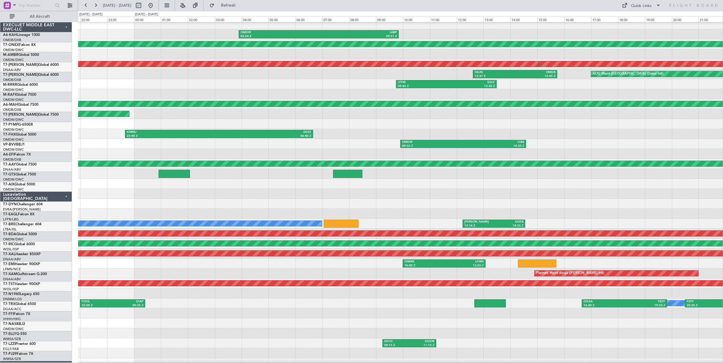
scroll to position [3, 0]
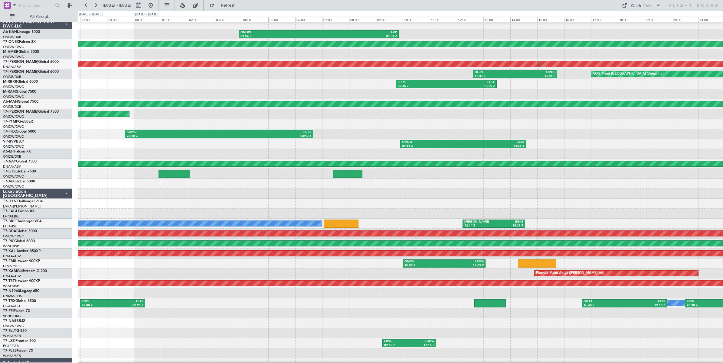
click at [177, 150] on div at bounding box center [400, 154] width 644 height 10
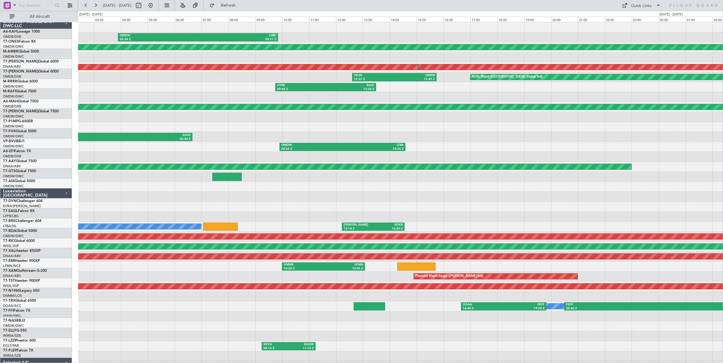
scroll to position [0, 0]
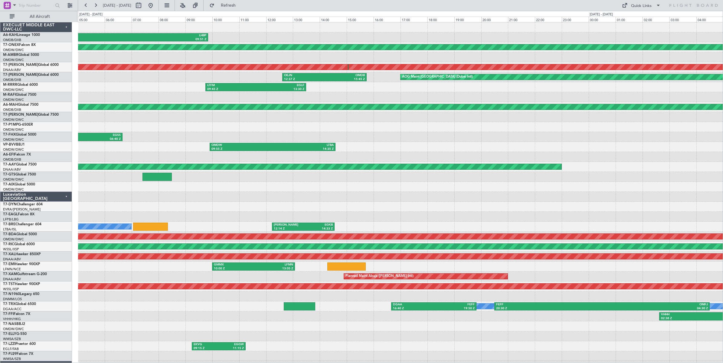
click at [279, 139] on div "OMDW 03:54 Z LHBP 09:51 Z Planned Maint [GEOGRAPHIC_DATA] ([GEOGRAPHIC_DATA]) U…" at bounding box center [400, 201] width 644 height 359
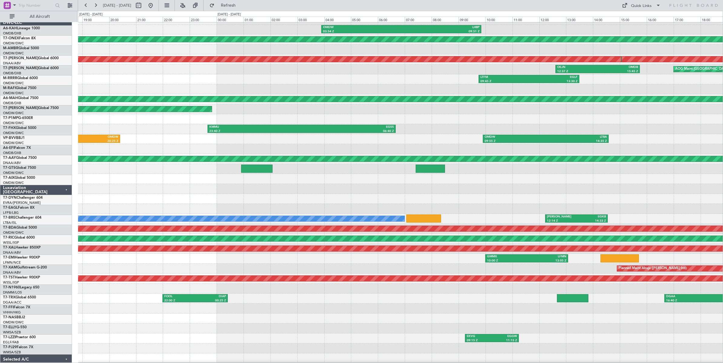
click at [425, 144] on div at bounding box center [400, 149] width 644 height 10
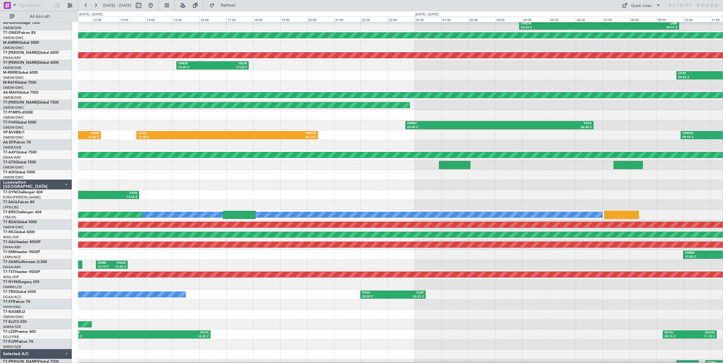
scroll to position [11, 0]
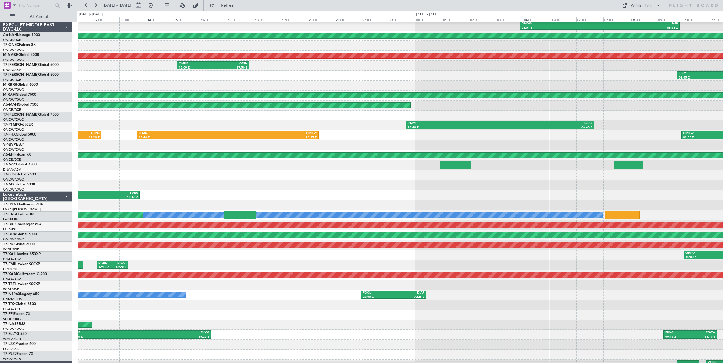
scroll to position [11, 0]
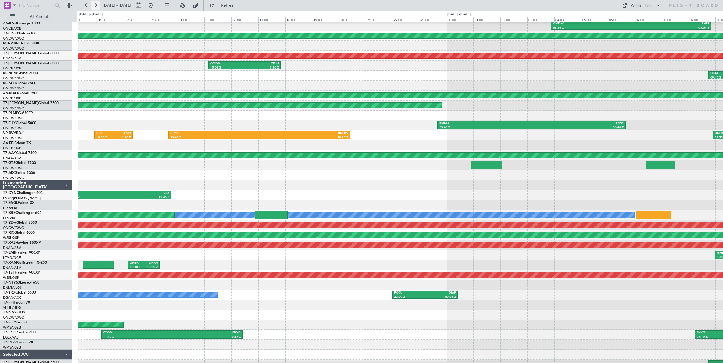
click at [95, 6] on button at bounding box center [96, 6] width 10 height 10
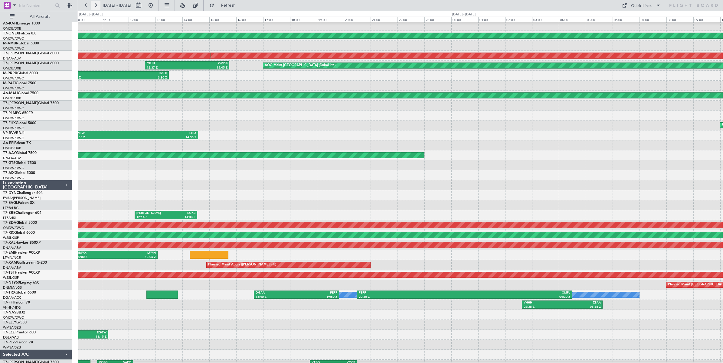
click at [95, 6] on button at bounding box center [96, 6] width 10 height 10
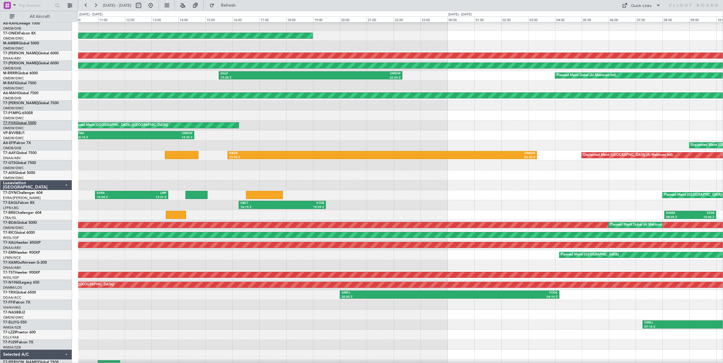
scroll to position [0, 0]
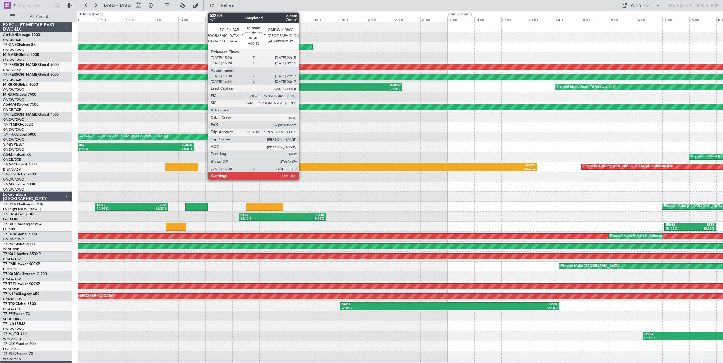
click at [301, 87] on div "15:30 Z" at bounding box center [265, 89] width 90 height 4
